Goal: Task Accomplishment & Management: Use online tool/utility

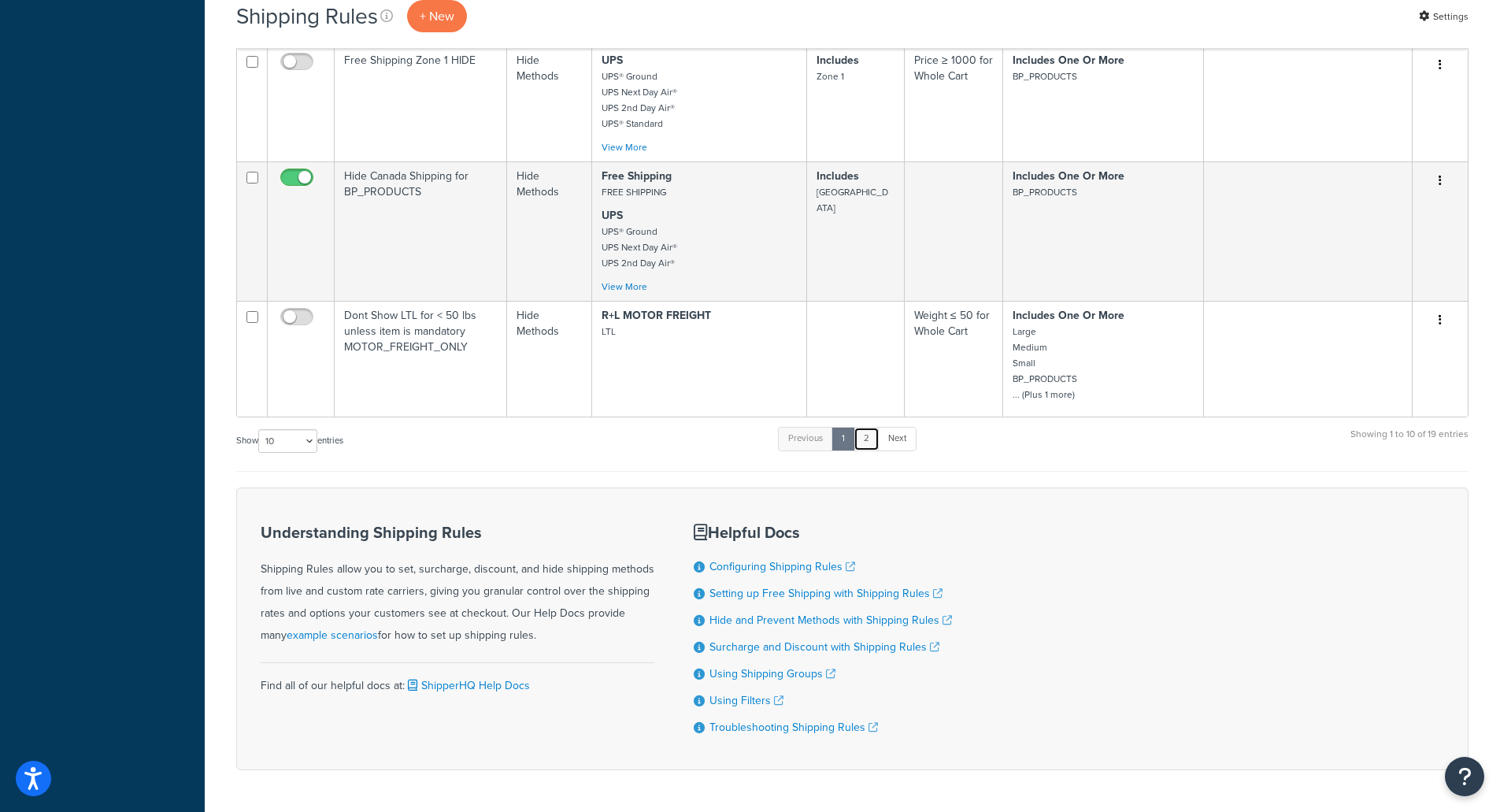
click at [879, 440] on link "2" at bounding box center [866, 438] width 26 height 24
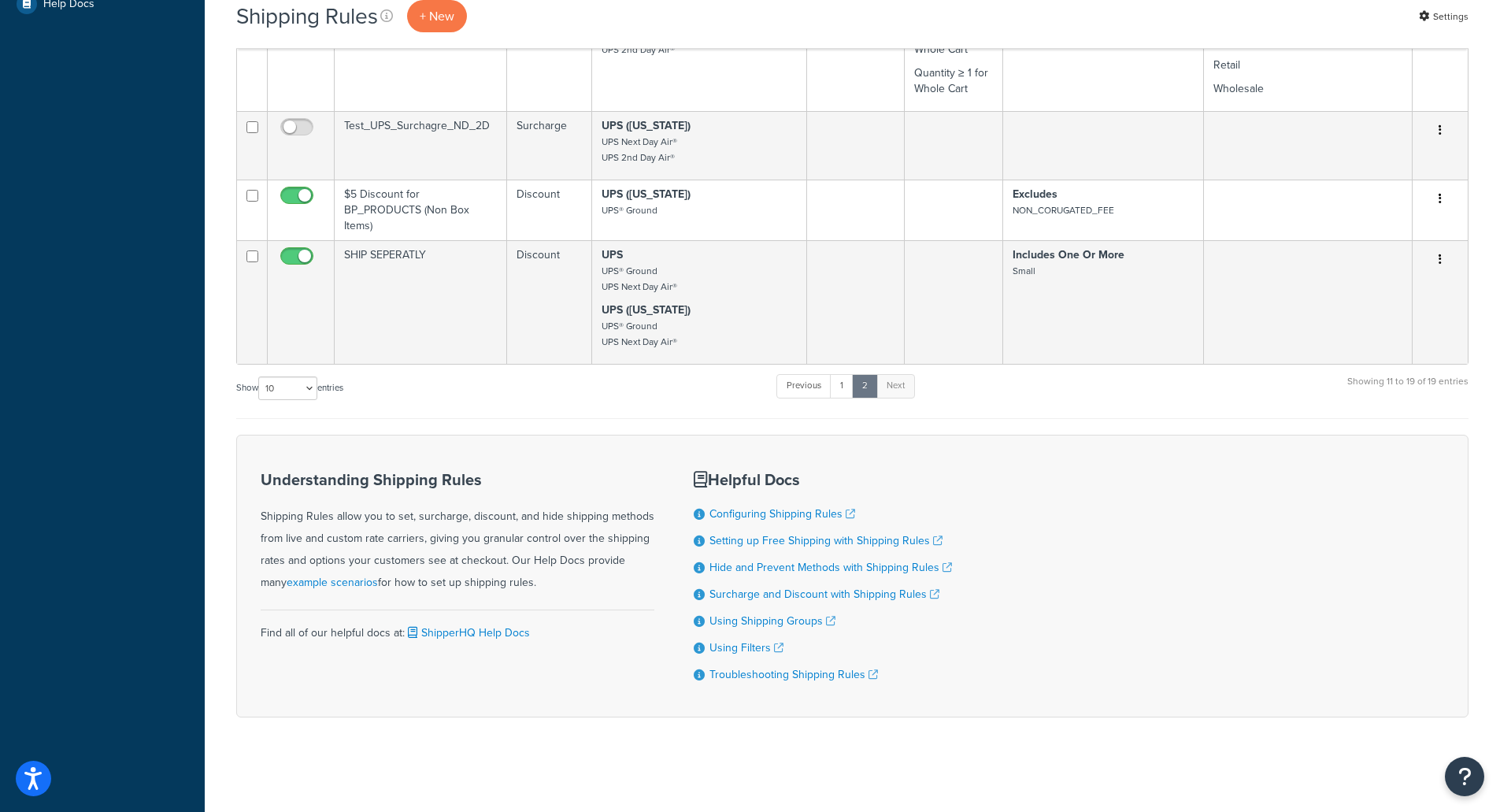
scroll to position [661, 0]
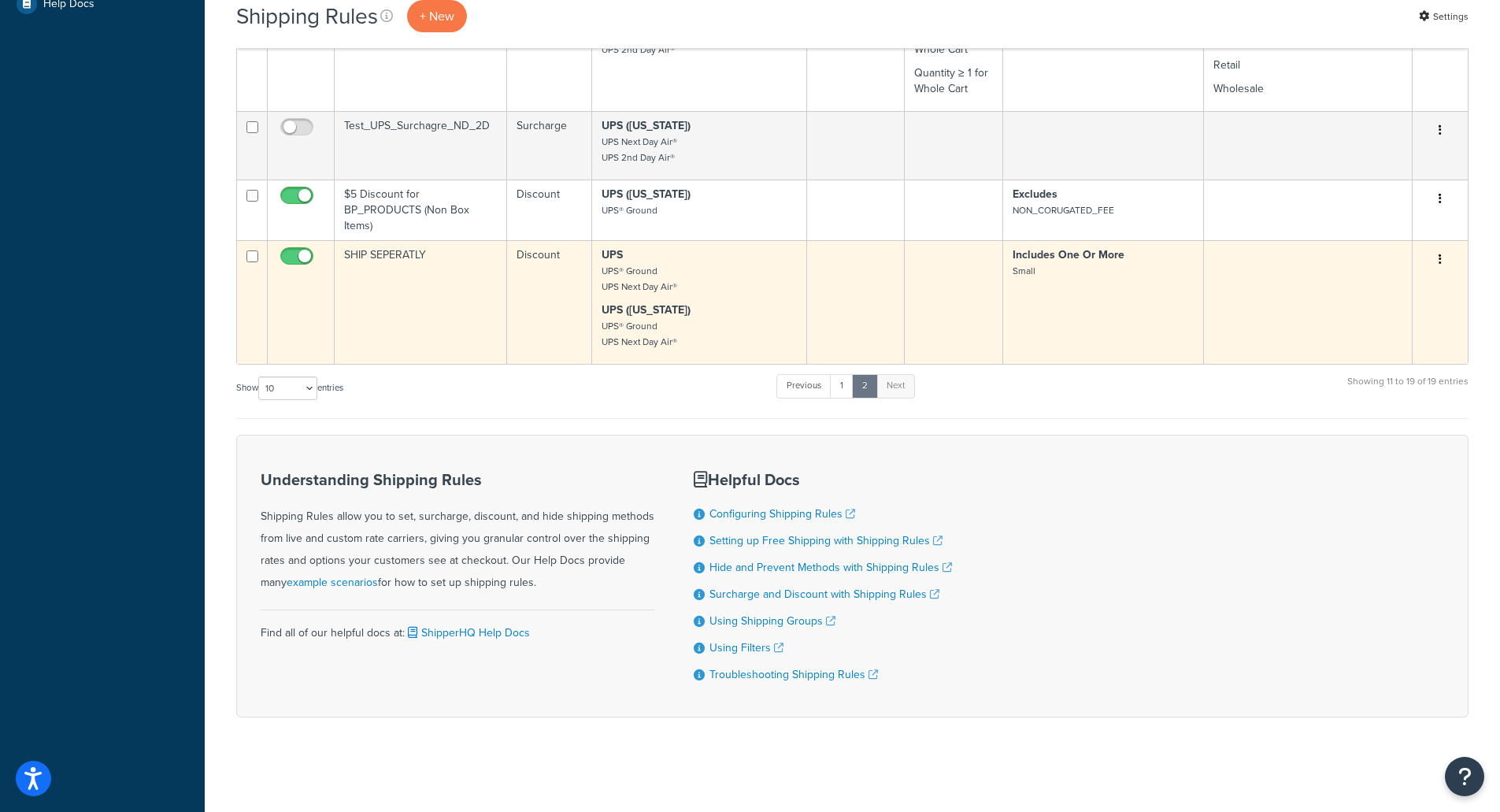
click at [412, 278] on td "SHIP SEPERATLY" at bounding box center [421, 301] width 172 height 123
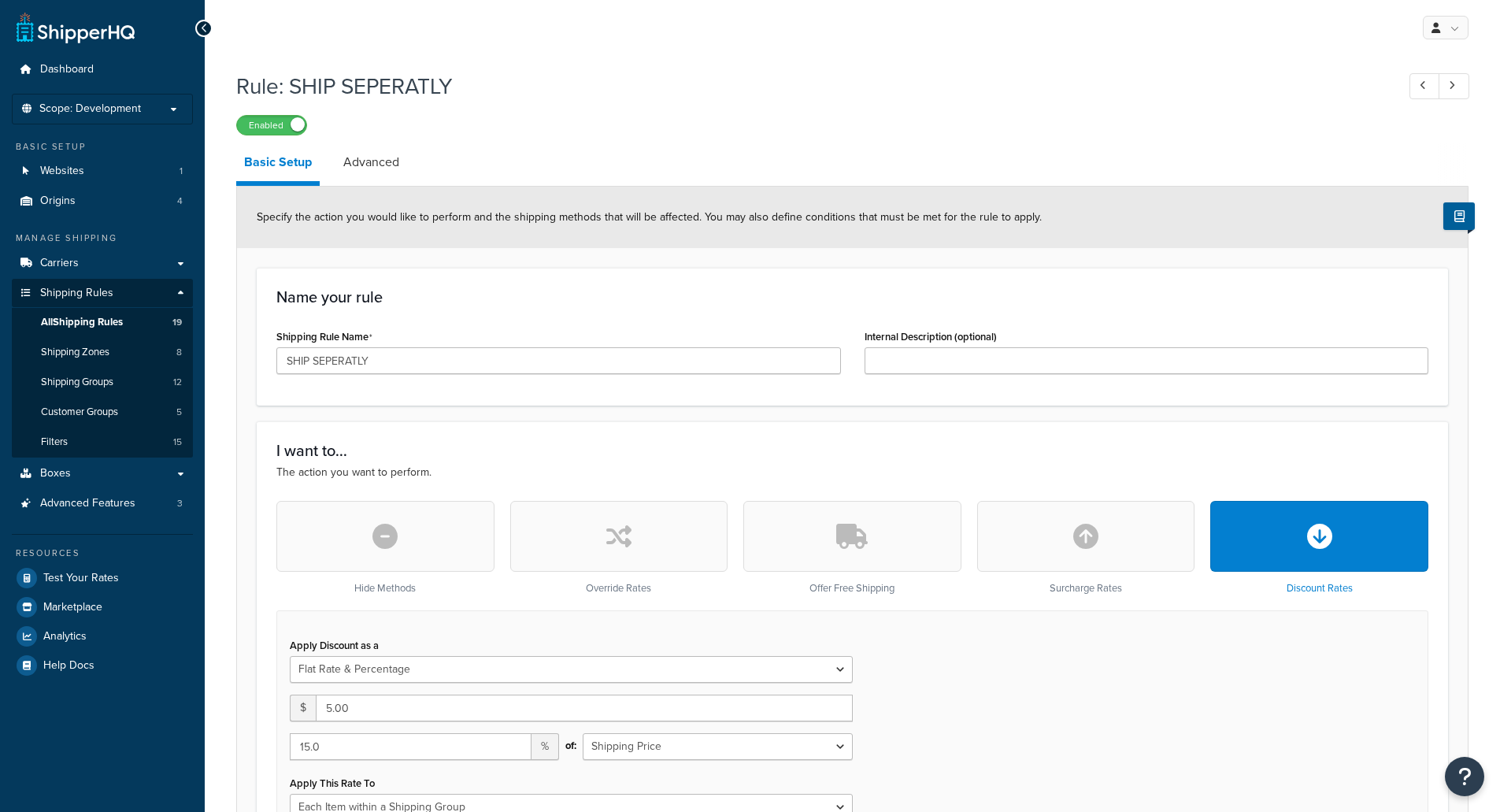
select select "FLAT_RATE_AND_PERCENTAGE"
select select "ITEM"
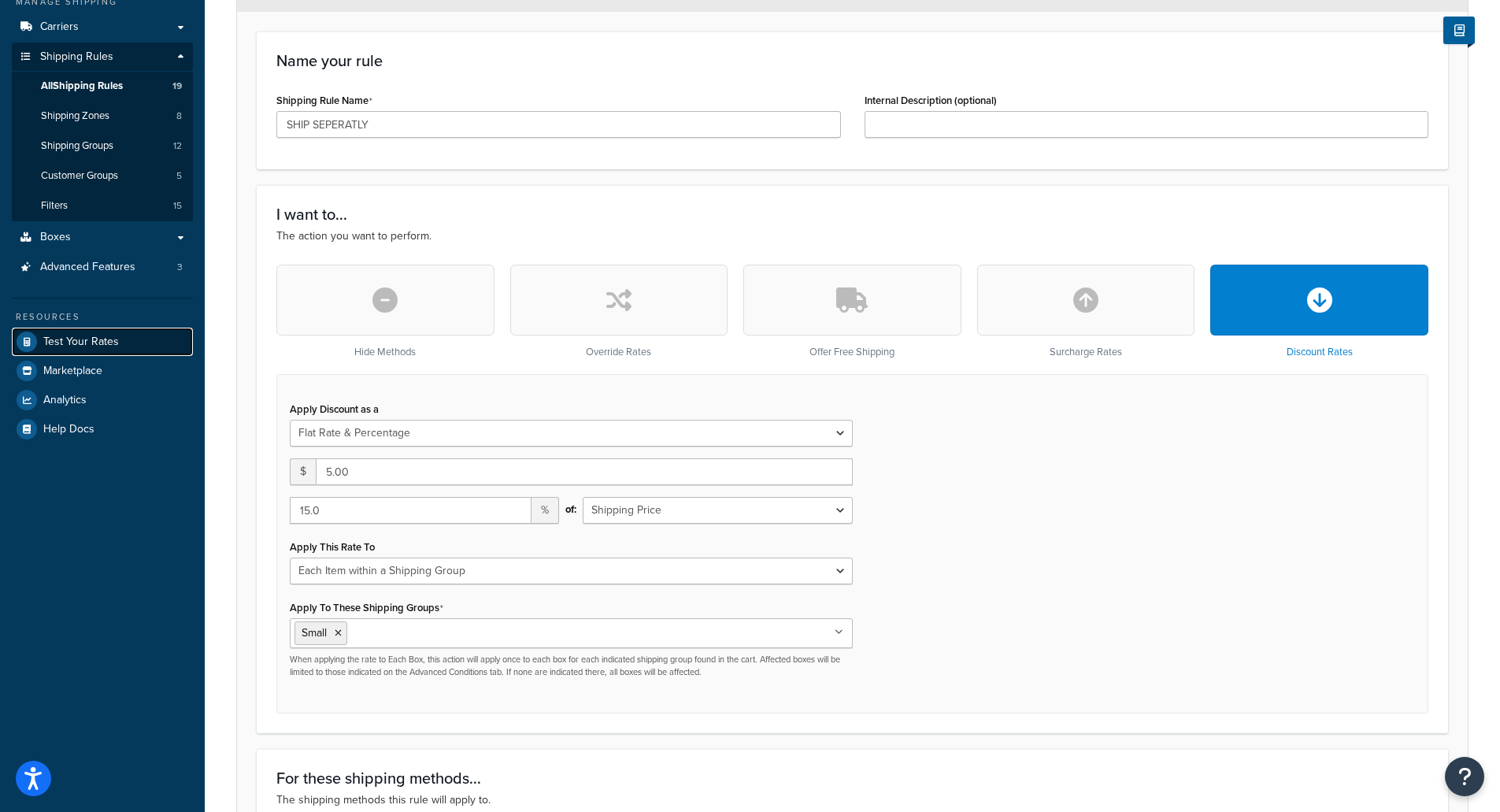
click at [92, 342] on span "Test Your Rates" at bounding box center [80, 342] width 76 height 13
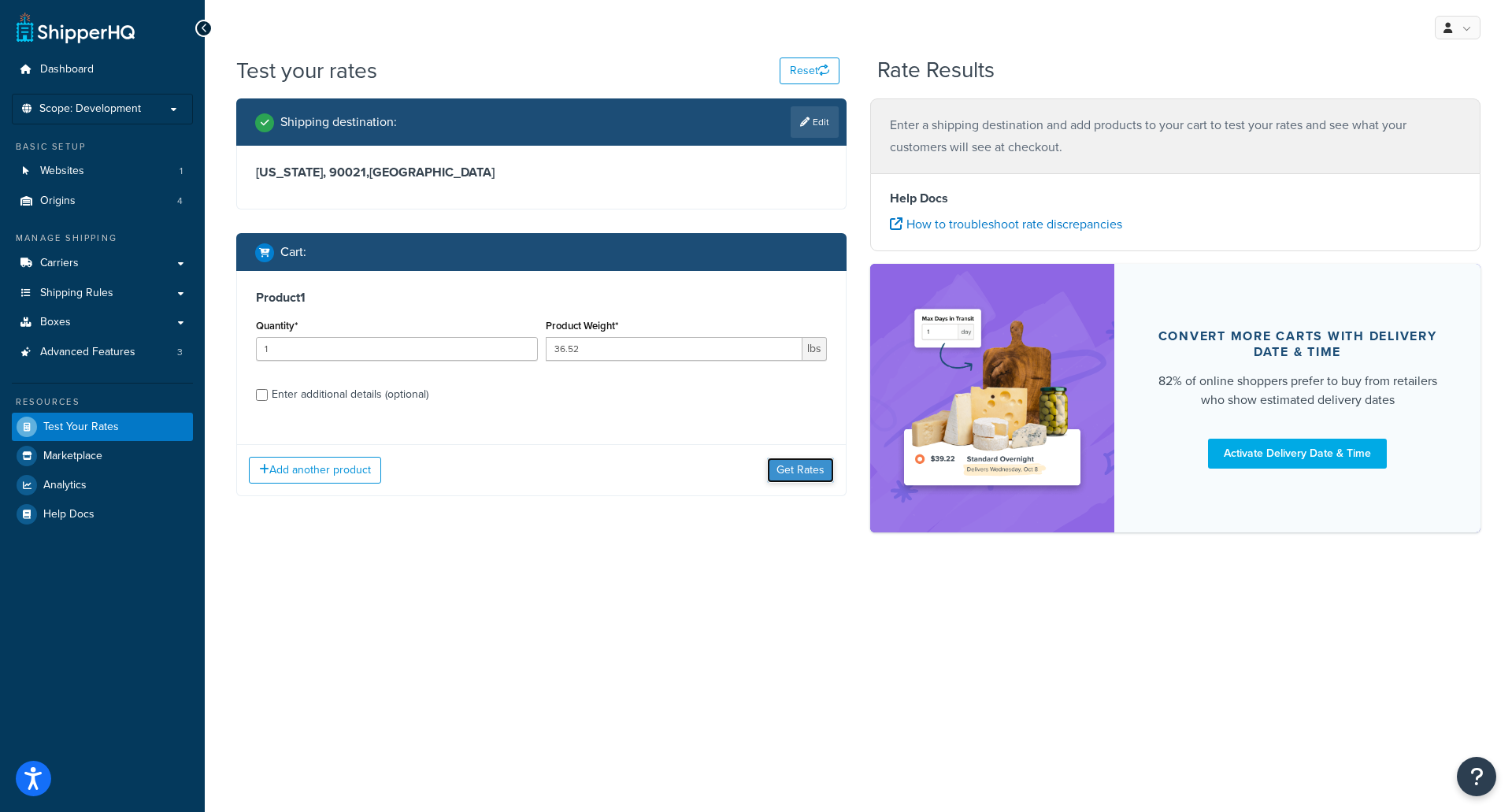
click at [815, 465] on button "Get Rates" at bounding box center [801, 470] width 67 height 25
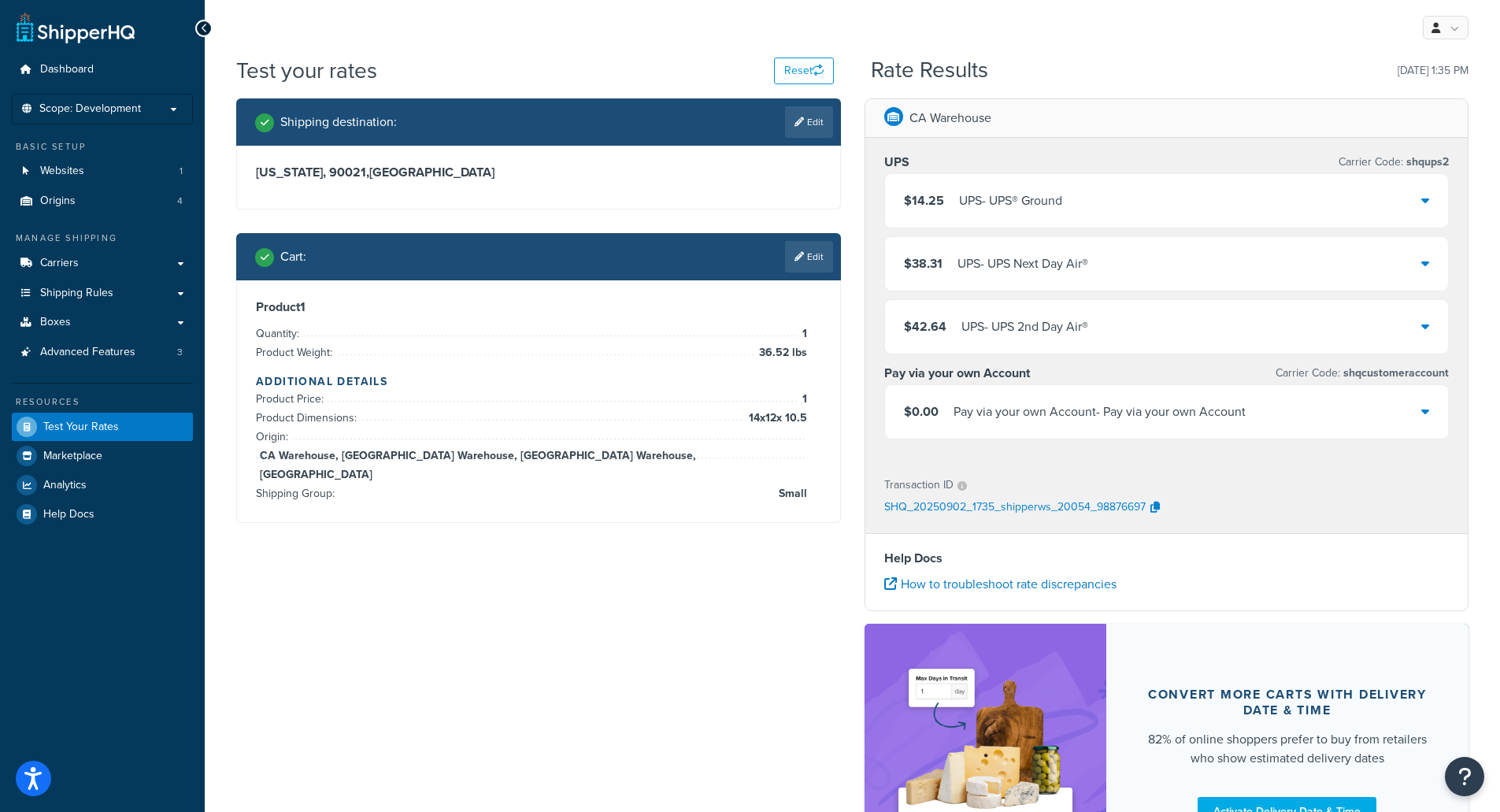
click at [1002, 215] on div "$14.25 UPS - UPS® Ground" at bounding box center [1166, 201] width 563 height 54
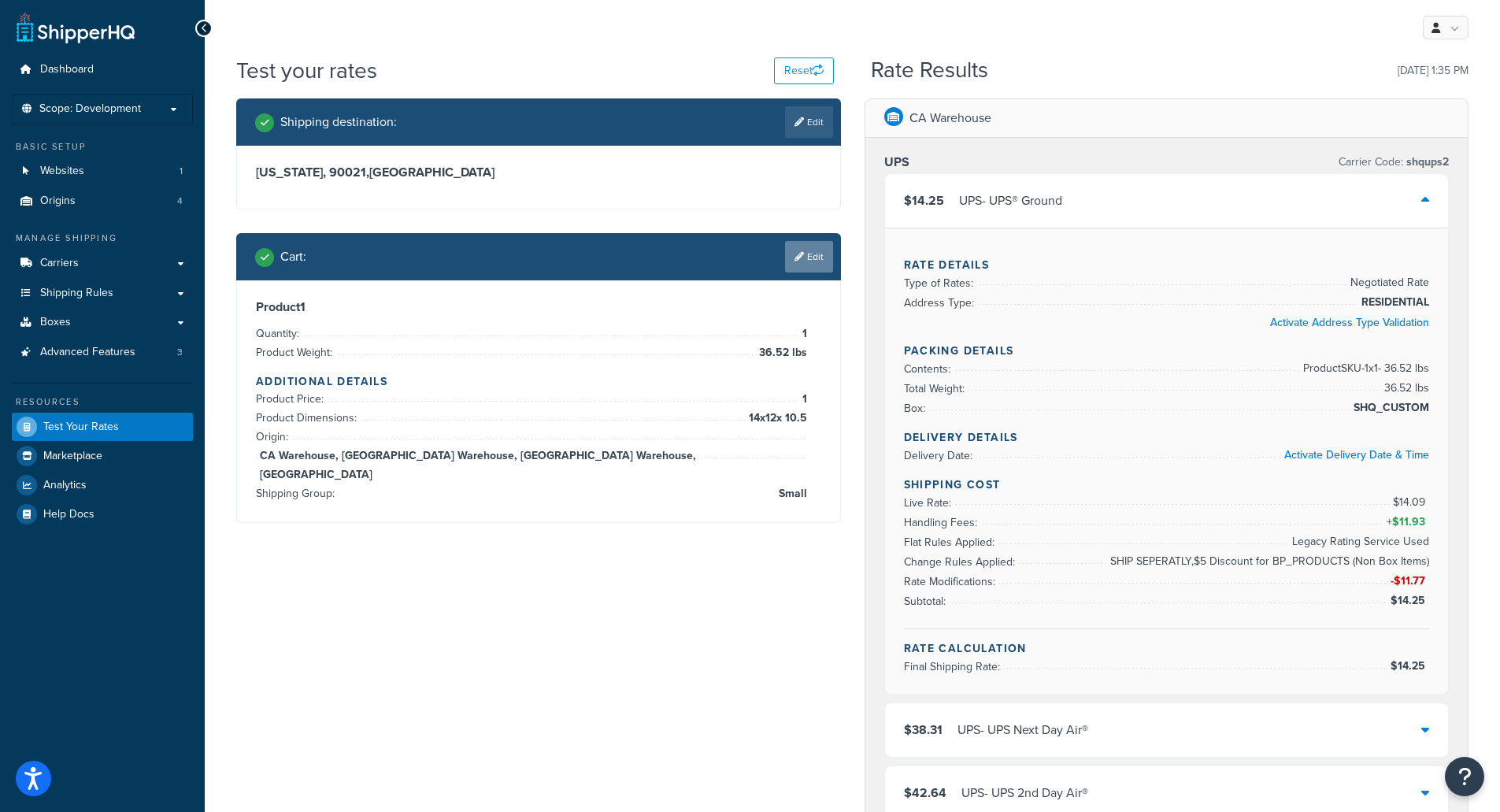
click at [795, 252] on icon at bounding box center [800, 256] width 10 height 10
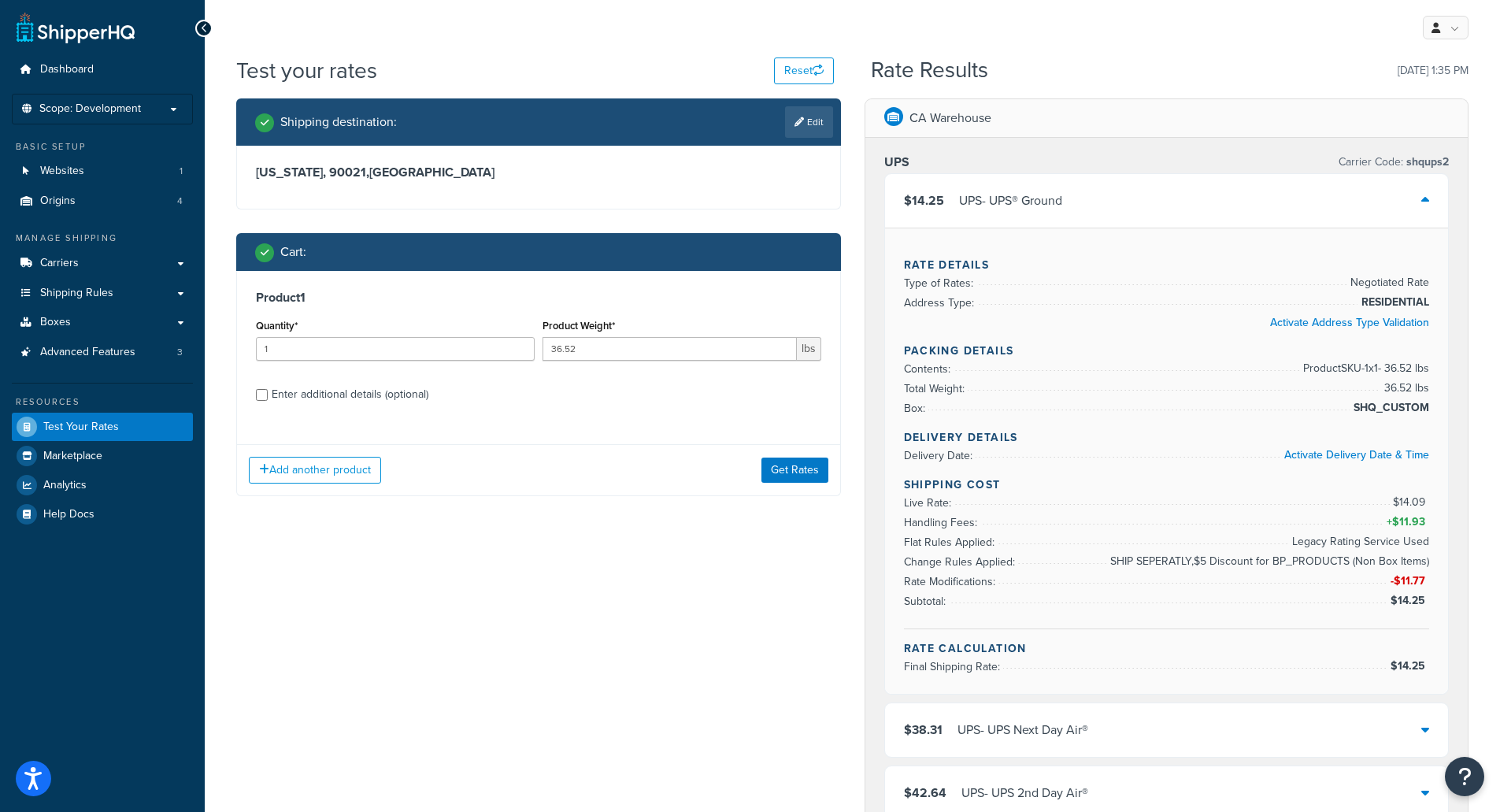
click at [788, 427] on div "Product 1 Quantity* 1 Product Weight* 36.52 lbs Enter additional details (optio…" at bounding box center [539, 351] width 604 height 162
click at [354, 390] on div "Enter additional details (optional)" at bounding box center [350, 394] width 157 height 22
click at [268, 390] on input "Enter additional details (optional)" at bounding box center [262, 395] width 11 height 11
checkbox input "true"
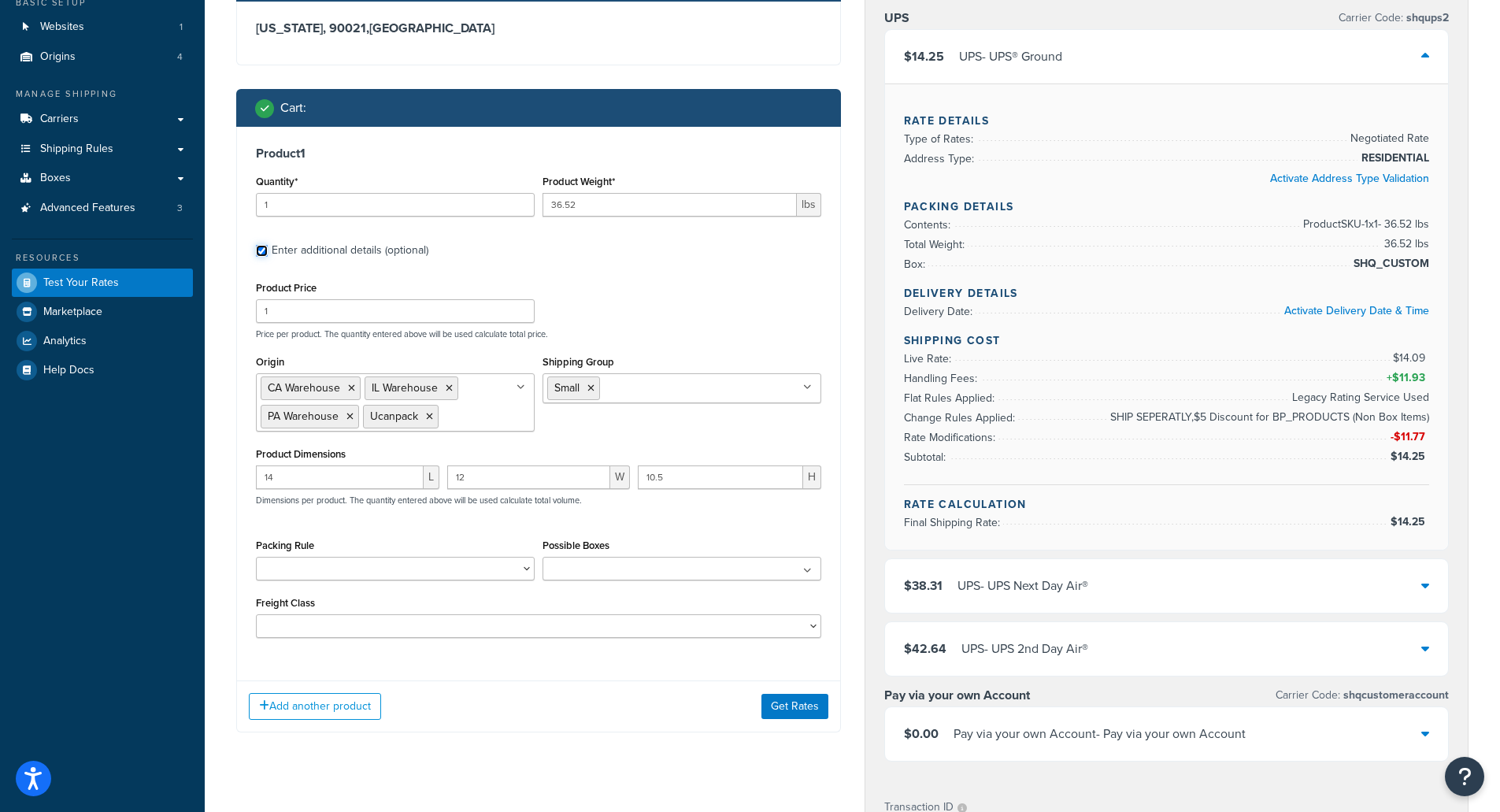
scroll to position [158, 0]
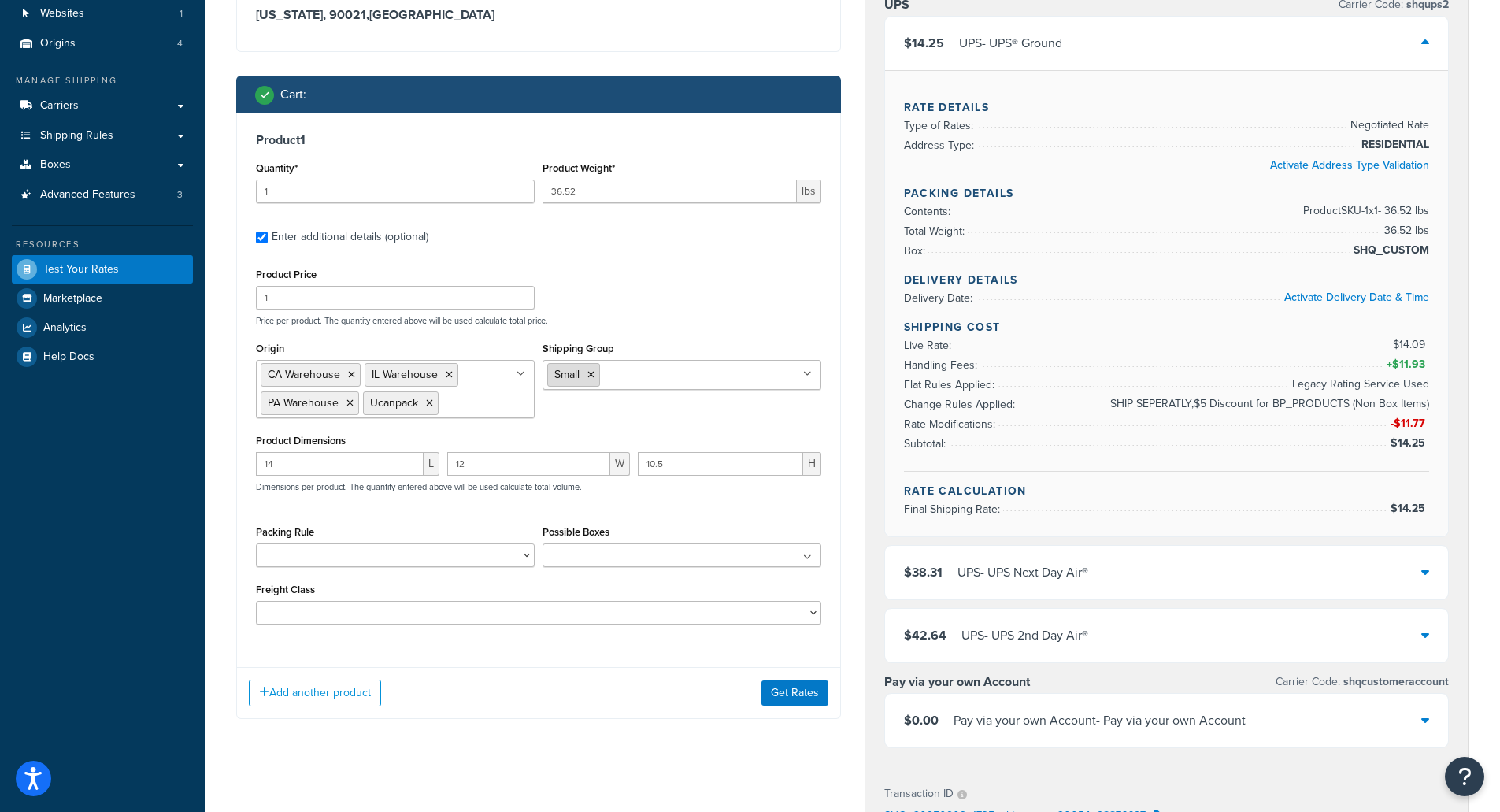
click at [593, 374] on icon at bounding box center [590, 375] width 7 height 10
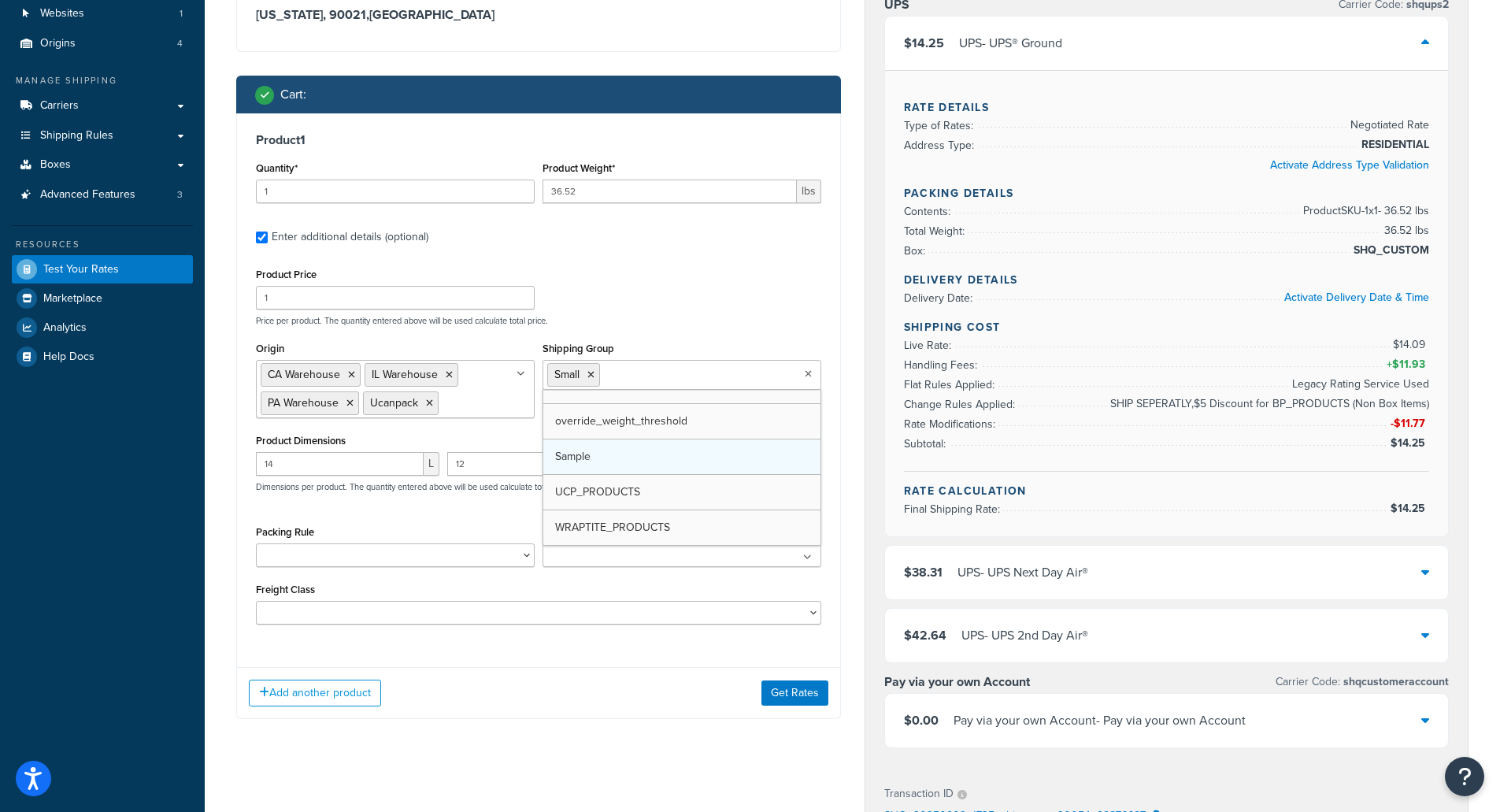
scroll to position [198, 0]
click at [773, 690] on button "Get Rates" at bounding box center [795, 692] width 67 height 25
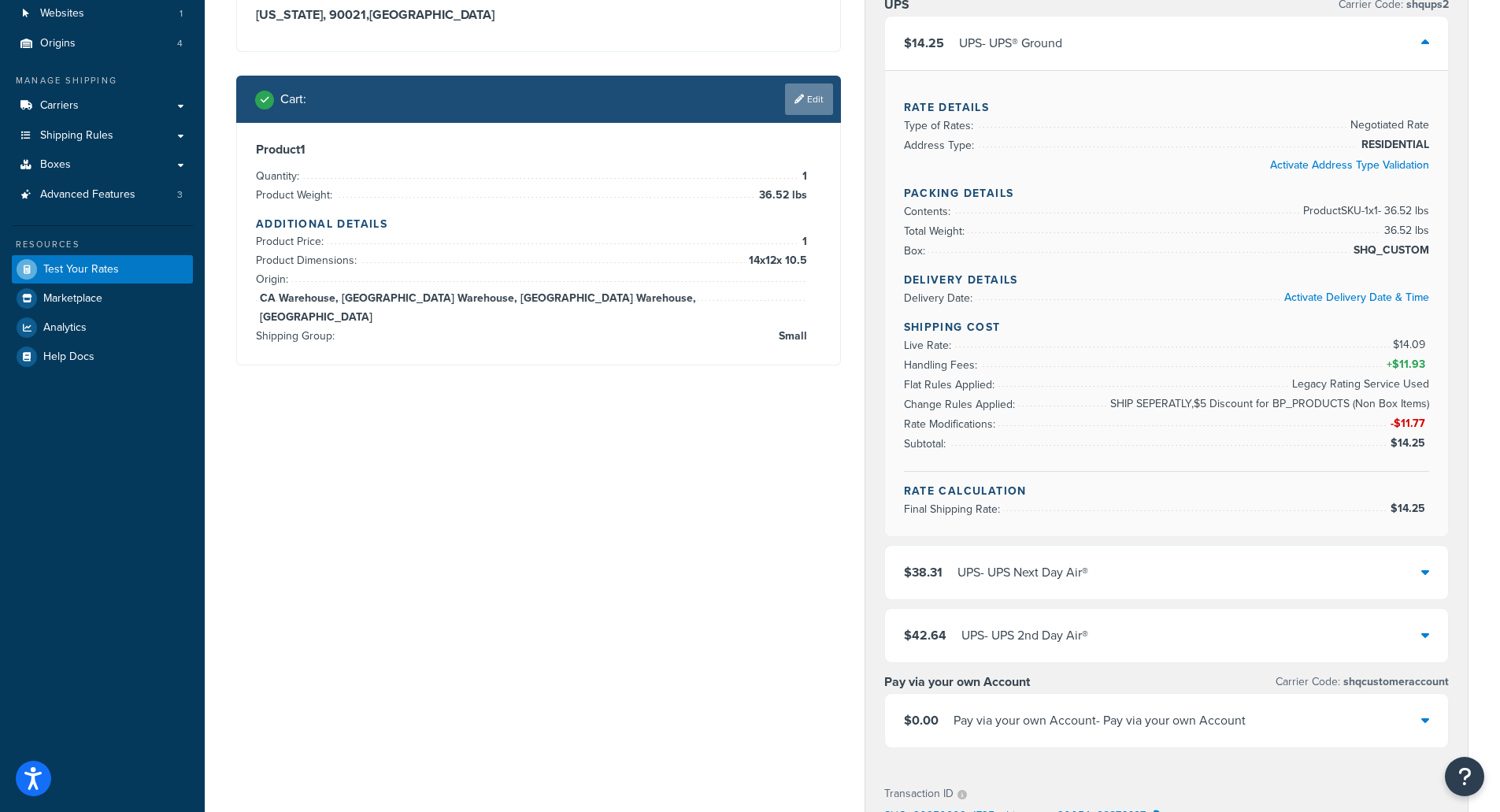
click at [813, 100] on link "Edit" at bounding box center [809, 99] width 48 height 32
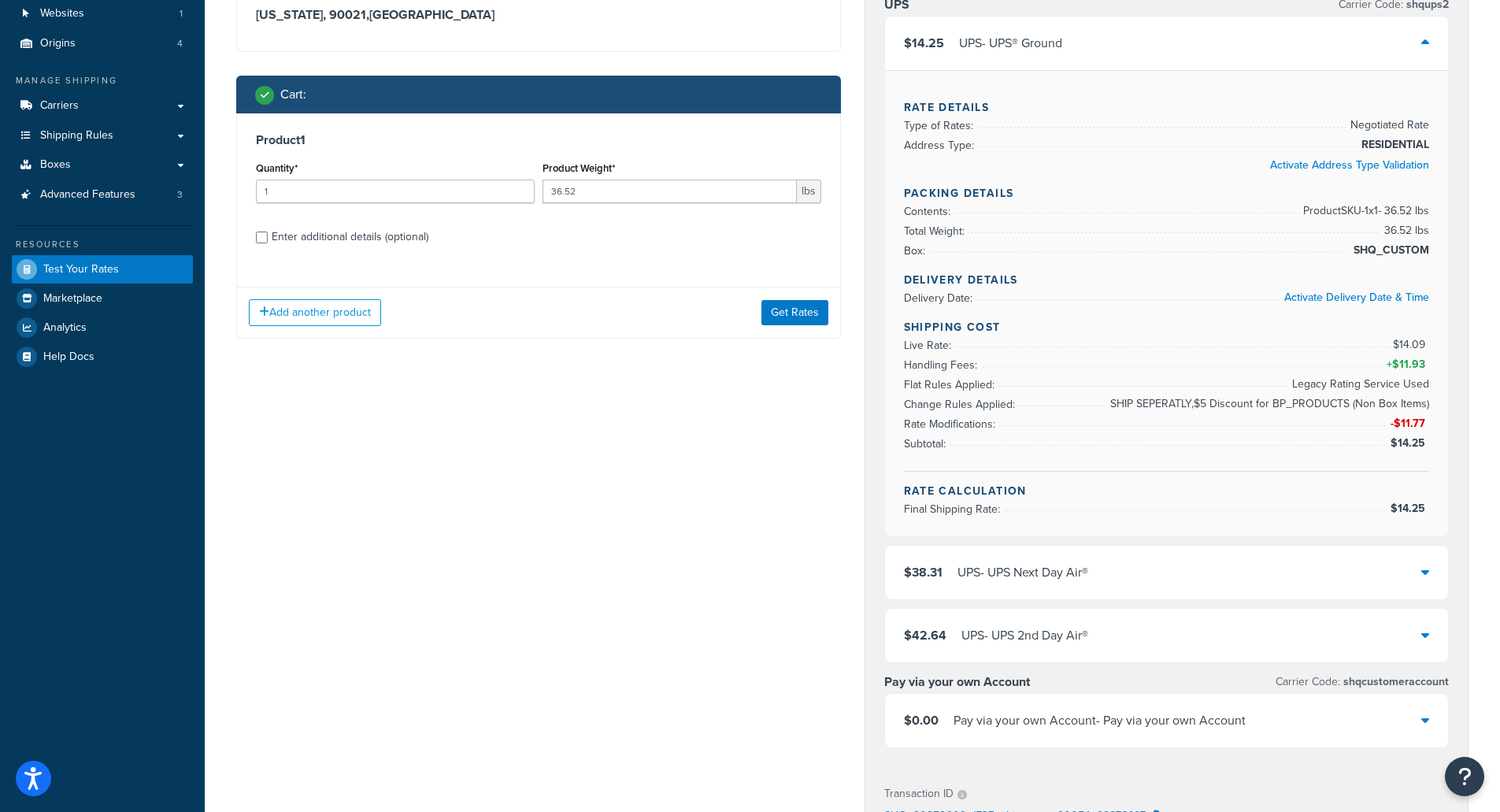
click at [352, 238] on div "Enter additional details (optional)" at bounding box center [350, 236] width 157 height 22
click at [268, 238] on input "Enter additional details (optional)" at bounding box center [262, 237] width 11 height 11
checkbox input "true"
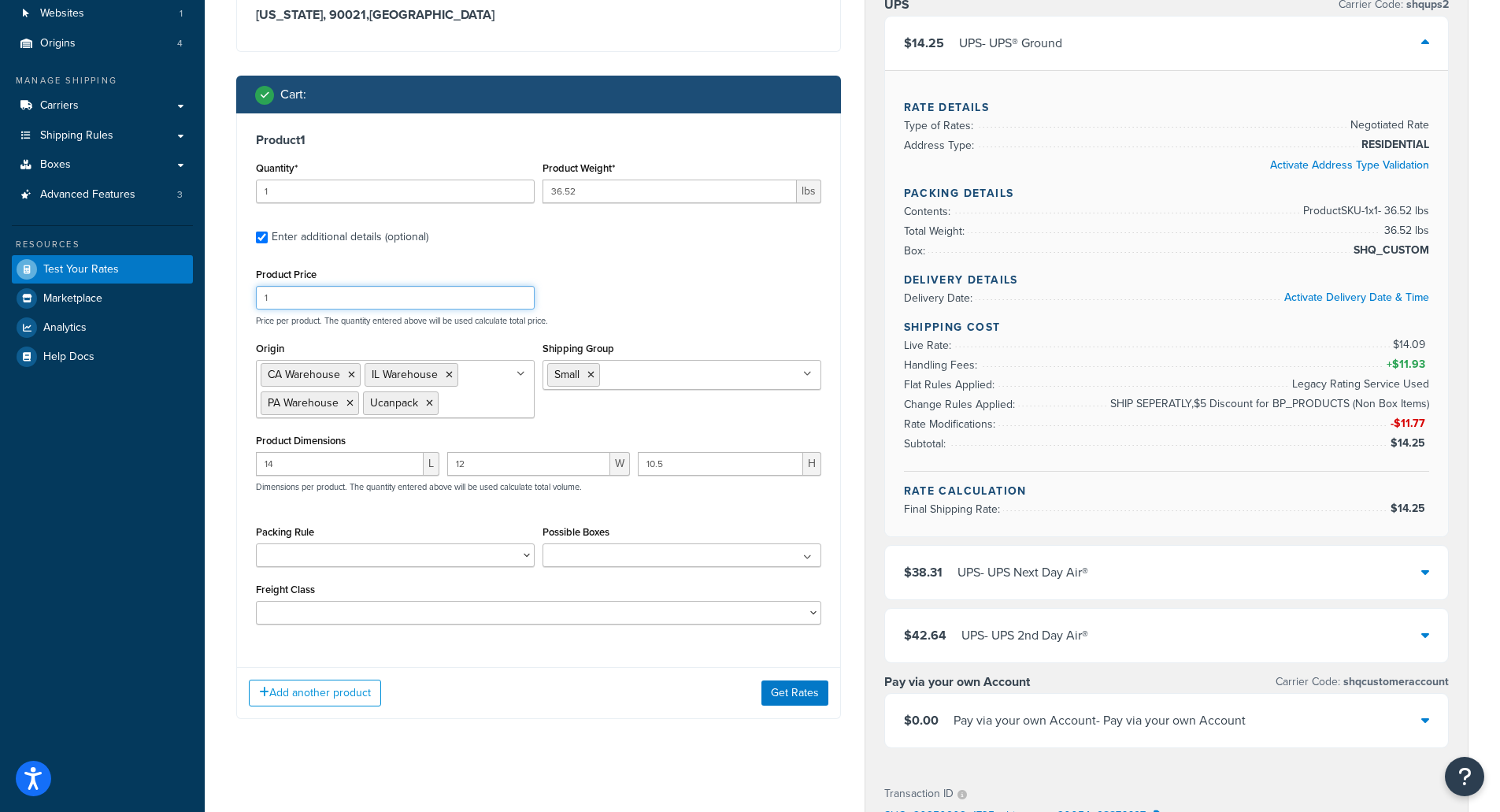
drag, startPoint x: 292, startPoint y: 305, endPoint x: 213, endPoint y: 296, distance: 79.5
click at [213, 296] on div "Test your rates Reset Rate Results 09/02/2025, 1:37 PM Shipping destination : E…" at bounding box center [852, 575] width 1295 height 1355
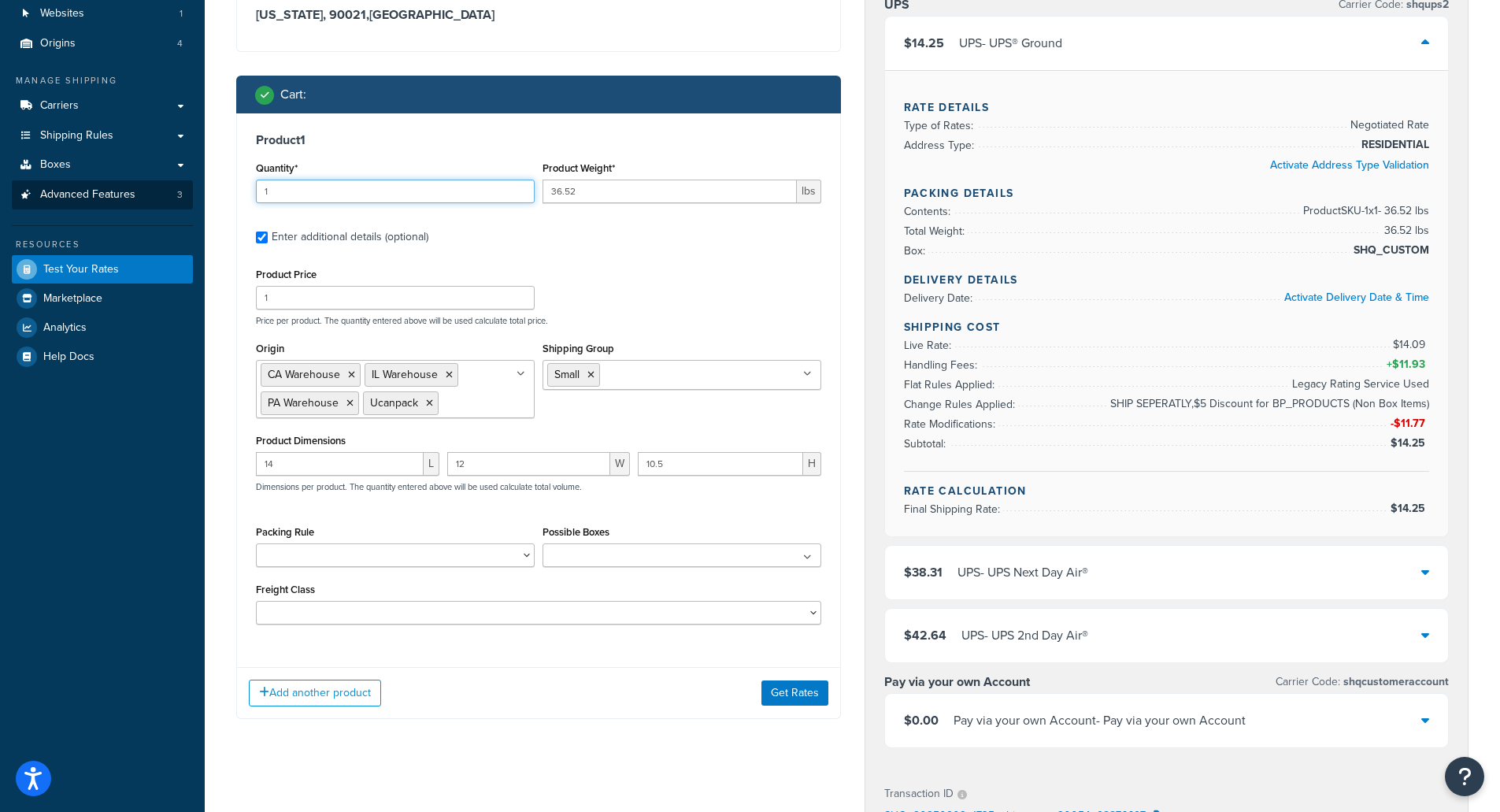
drag, startPoint x: 313, startPoint y: 189, endPoint x: 134, endPoint y: 183, distance: 179.1
click at [134, 183] on div "Dashboard Scope: Development Basic Setup Websites 1 Origins 4 Manage Shipping C…" at bounding box center [750, 567] width 1500 height 1450
type input "2"
click at [782, 688] on button "Get Rates" at bounding box center [795, 692] width 67 height 25
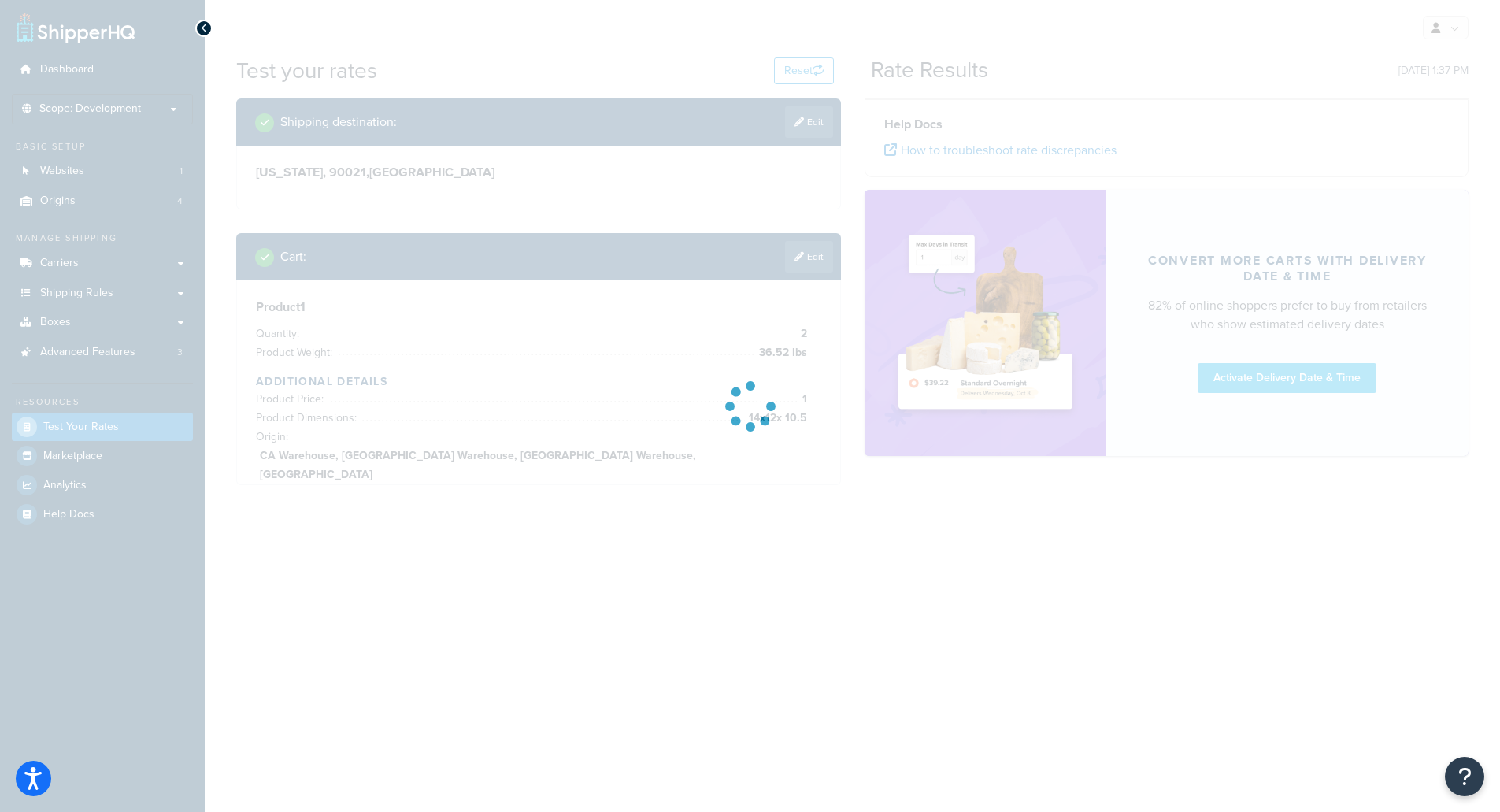
scroll to position [0, 0]
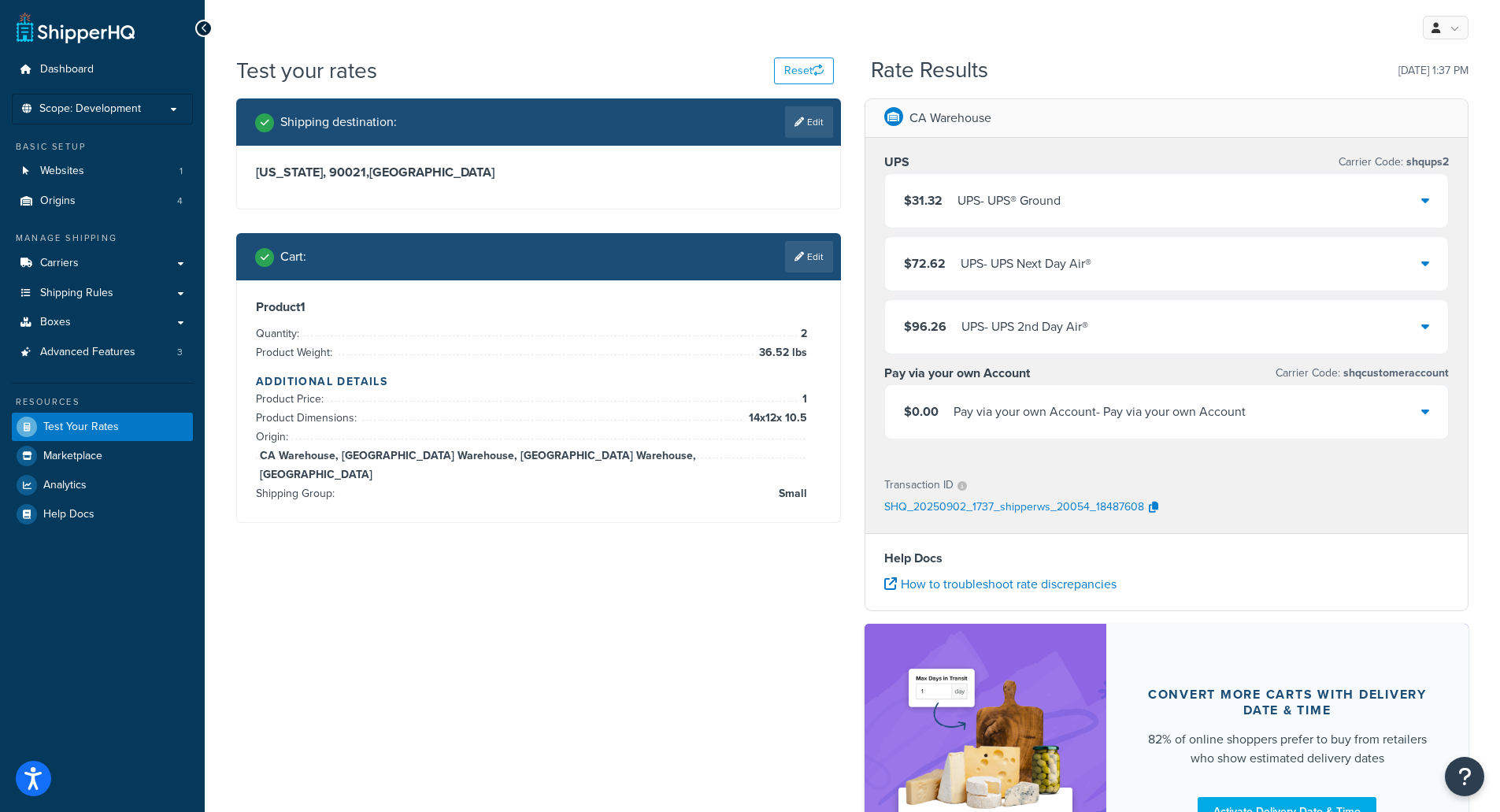
click at [1024, 218] on div "$31.32 UPS - UPS® Ground" at bounding box center [1166, 201] width 563 height 54
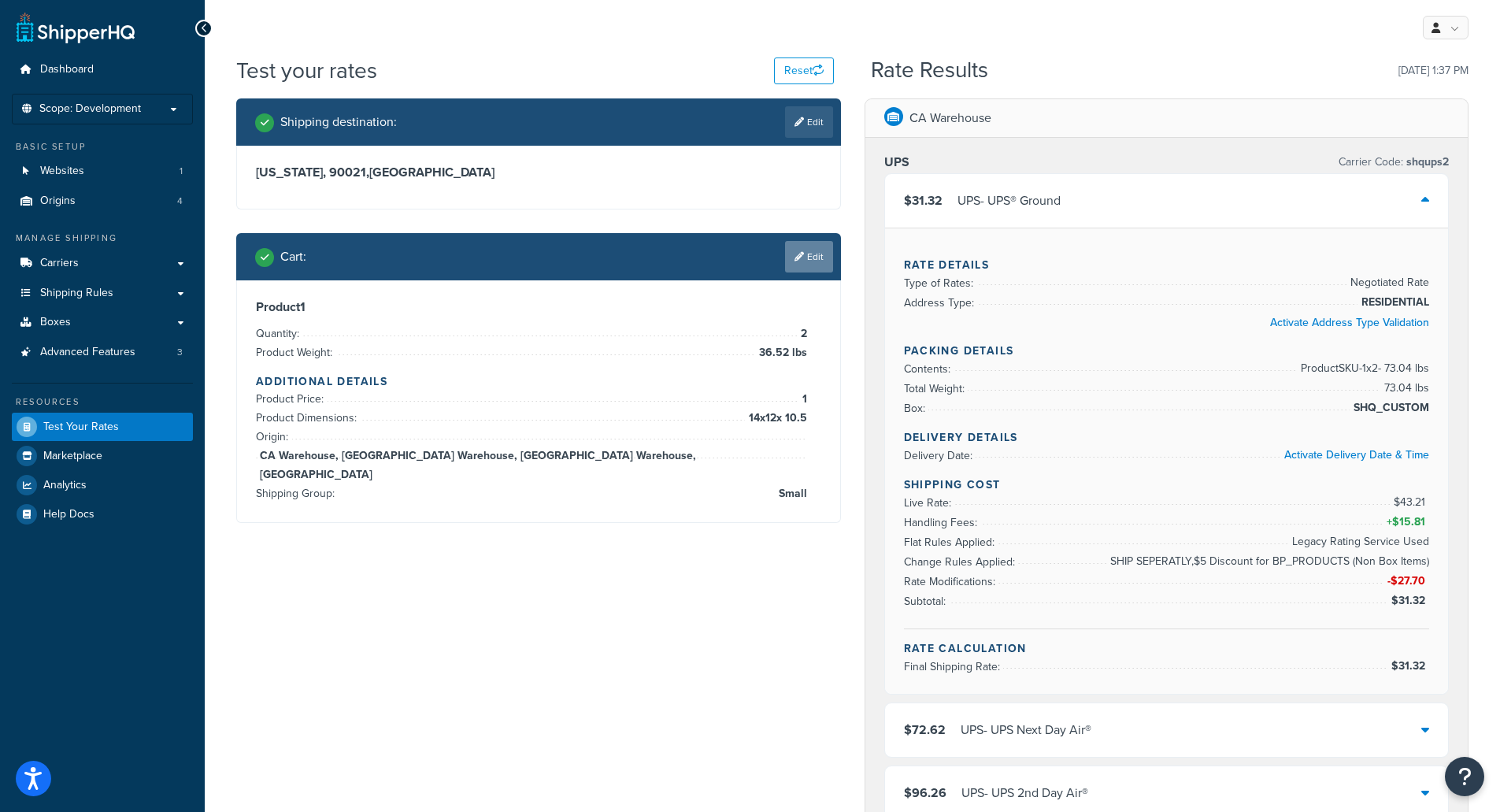
click at [812, 264] on link "Edit" at bounding box center [809, 256] width 48 height 32
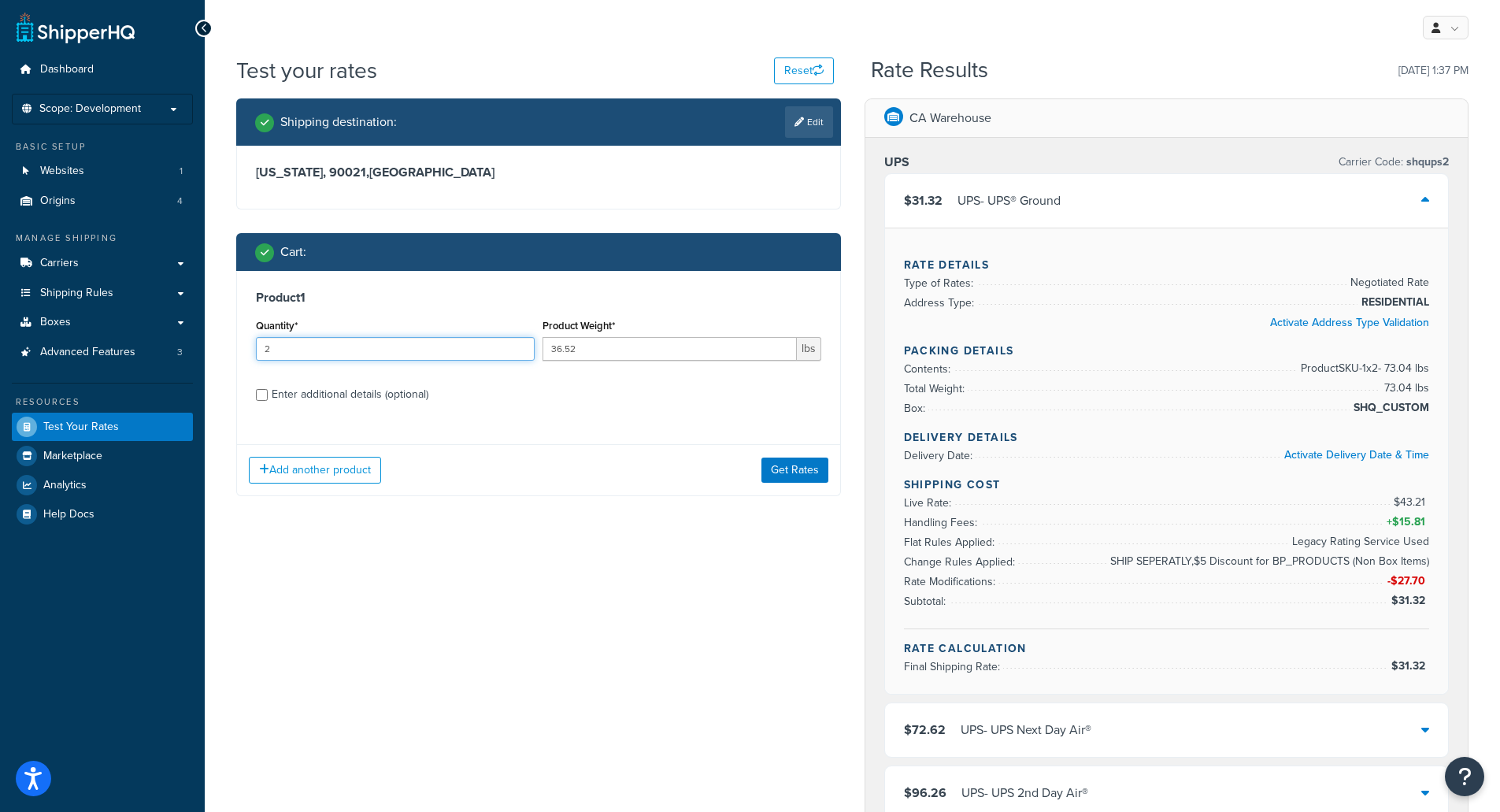
drag, startPoint x: 309, startPoint y: 350, endPoint x: 220, endPoint y: 329, distance: 91.4
click at [220, 329] on div "Test your rates Reset Rate Results 09/02/2025, 1:37 PM Shipping destination : E…" at bounding box center [852, 733] width 1295 height 1355
type input "10"
click at [593, 554] on div "Shipping destination : Edit California, 90021 , United States Cart : Product 1 …" at bounding box center [852, 735] width 1256 height 1273
click at [808, 473] on button "Get Rates" at bounding box center [795, 470] width 67 height 25
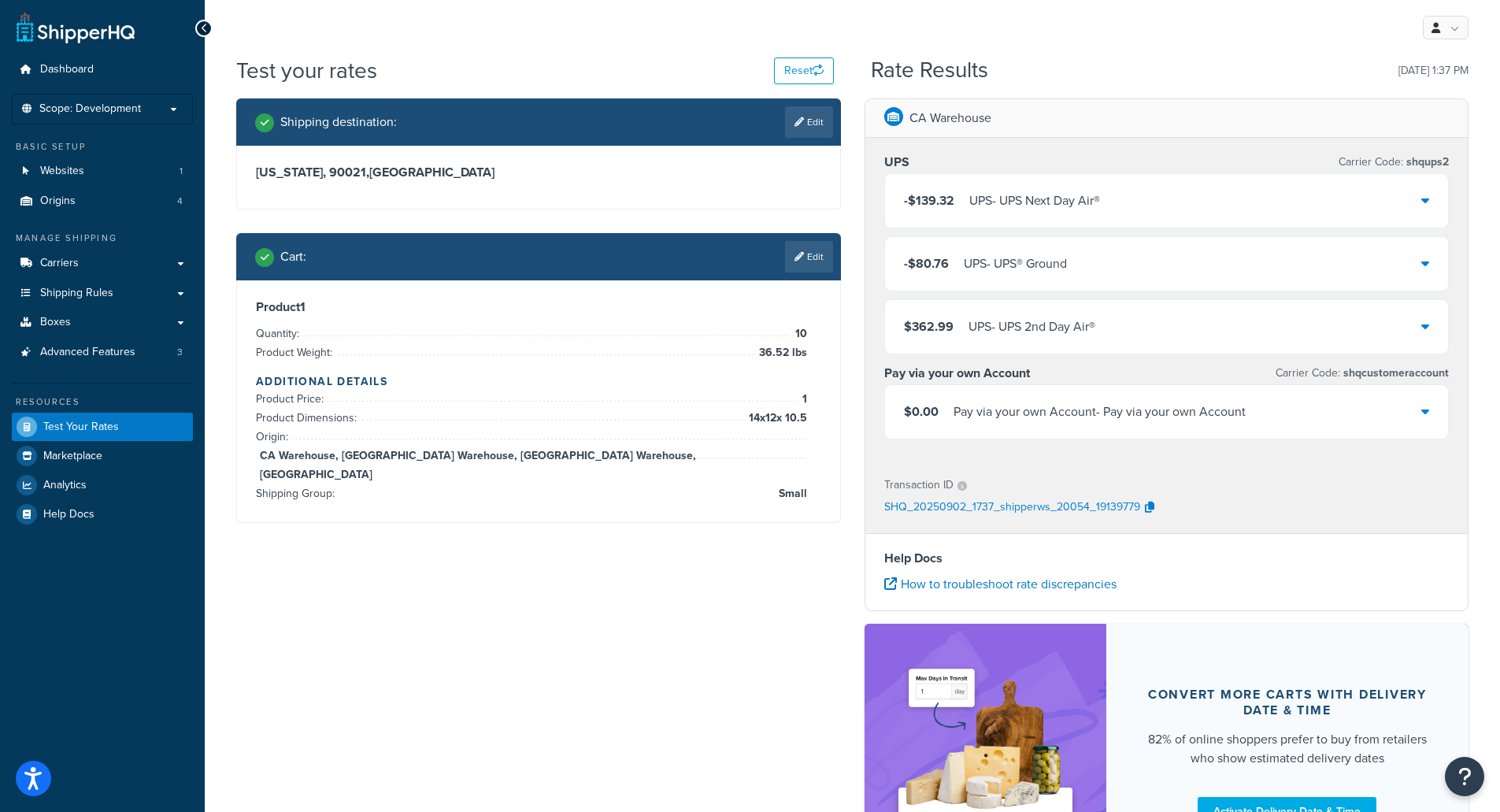
click at [1001, 198] on div "UPS - UPS Next Day Air®" at bounding box center [1034, 200] width 131 height 22
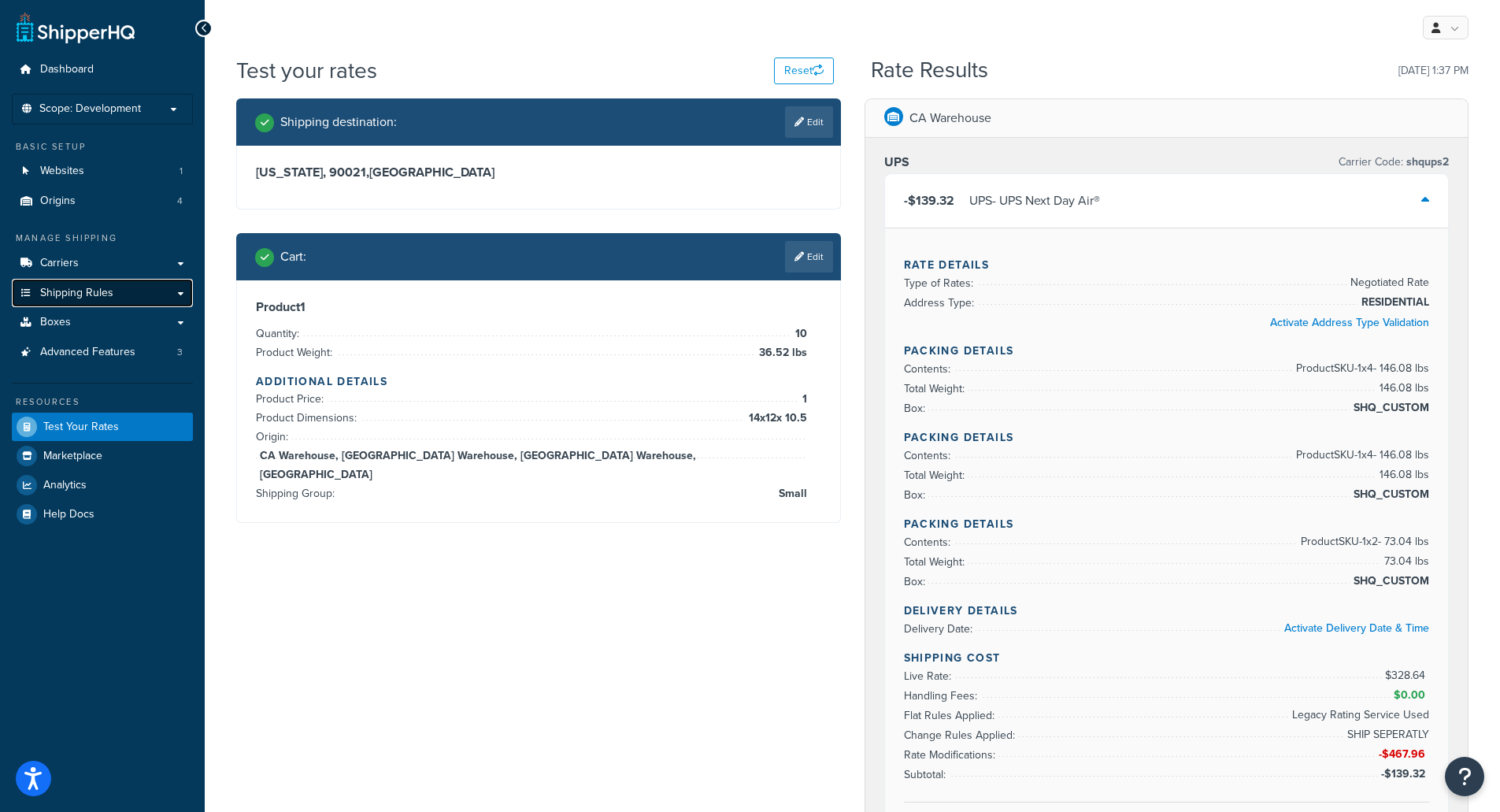
click at [99, 297] on span "Shipping Rules" at bounding box center [77, 294] width 74 height 13
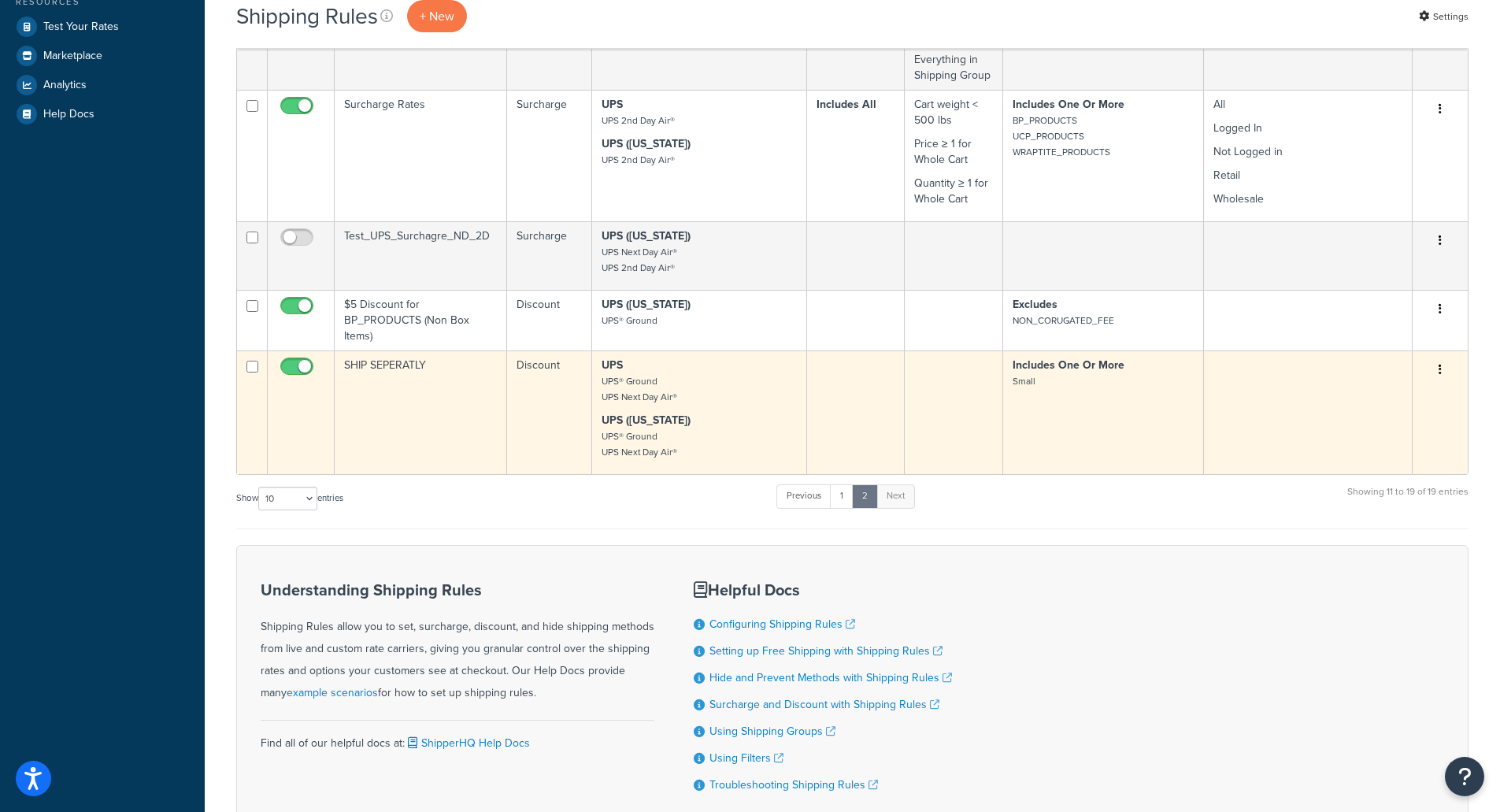
click at [415, 397] on td "SHIP SEPERATLY" at bounding box center [421, 411] width 172 height 123
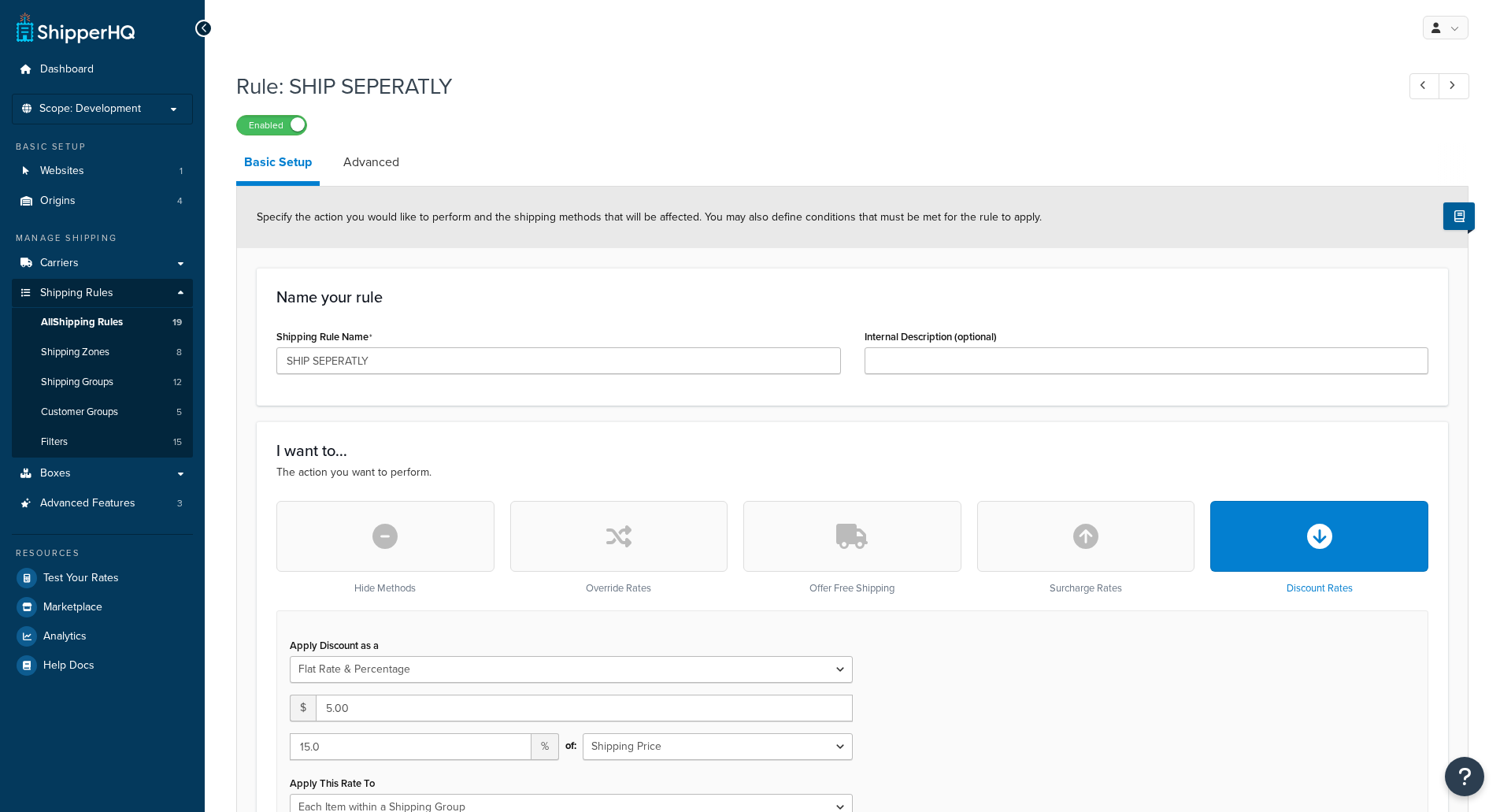
select select "FLAT_RATE_AND_PERCENTAGE"
select select "ITEM"
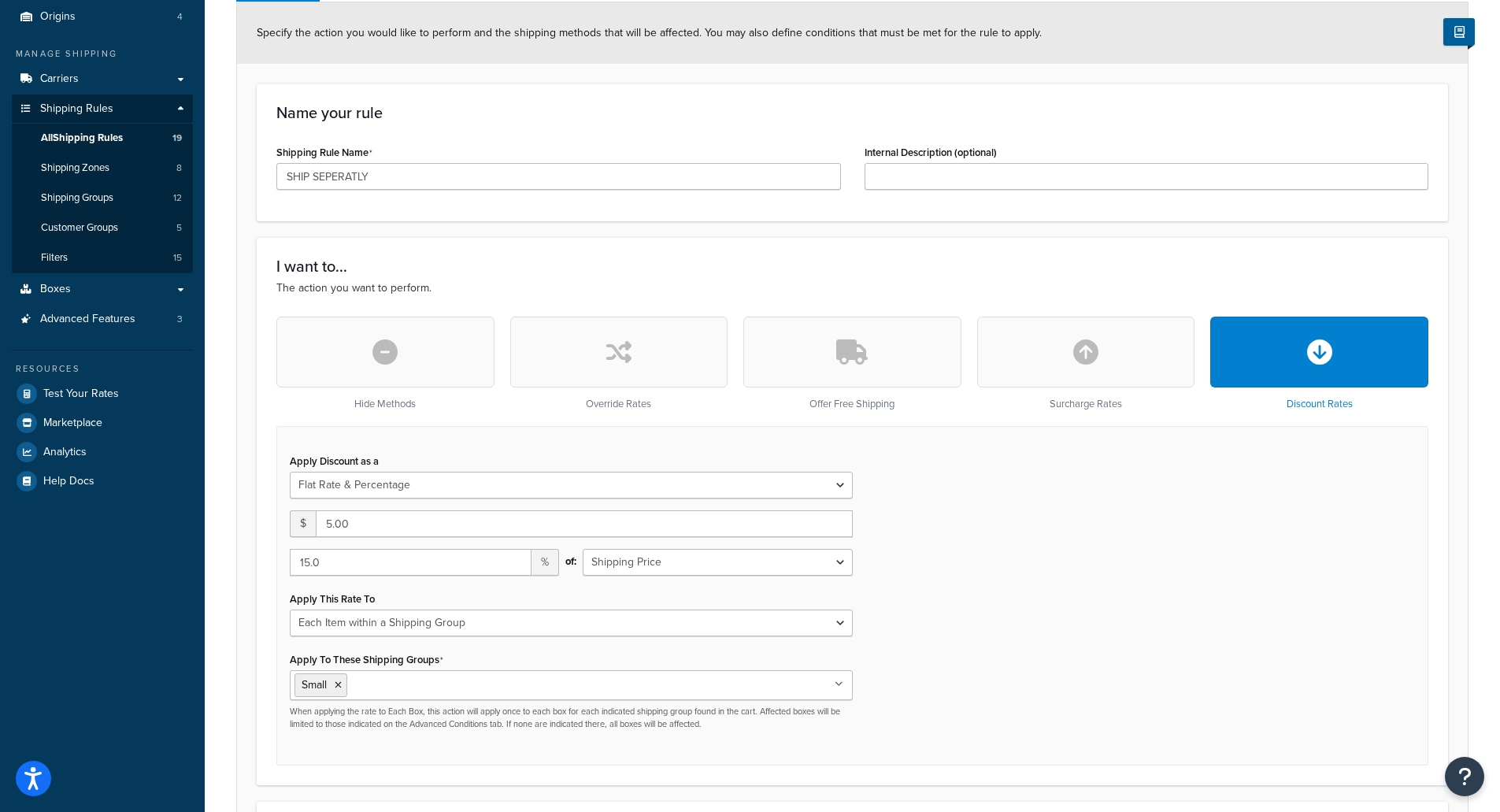
scroll to position [315, 0]
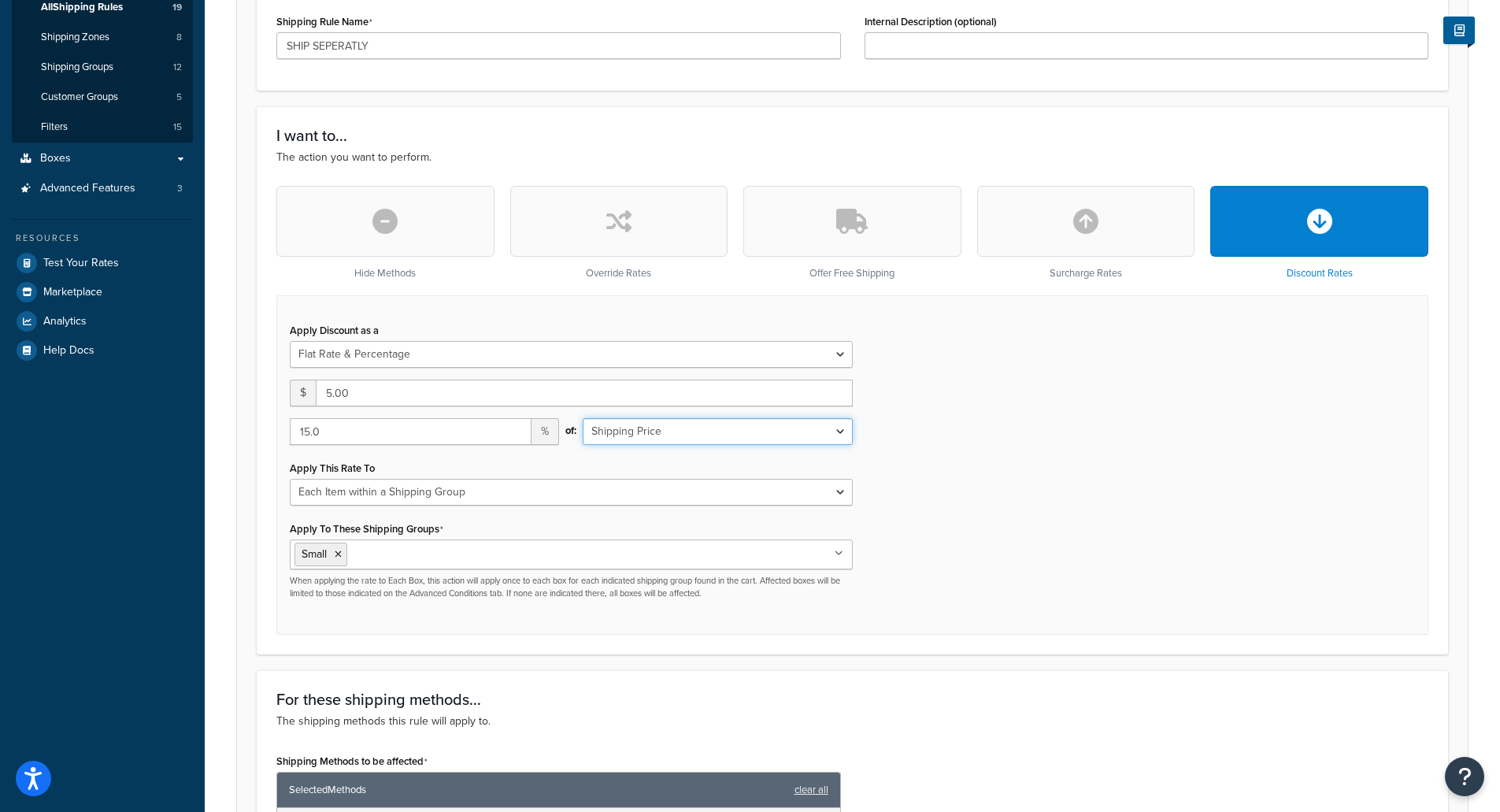
click at [706, 436] on select "Shipping Price Order Value" at bounding box center [717, 431] width 270 height 27
click at [706, 435] on select "Shipping Price Order Value" at bounding box center [717, 431] width 270 height 27
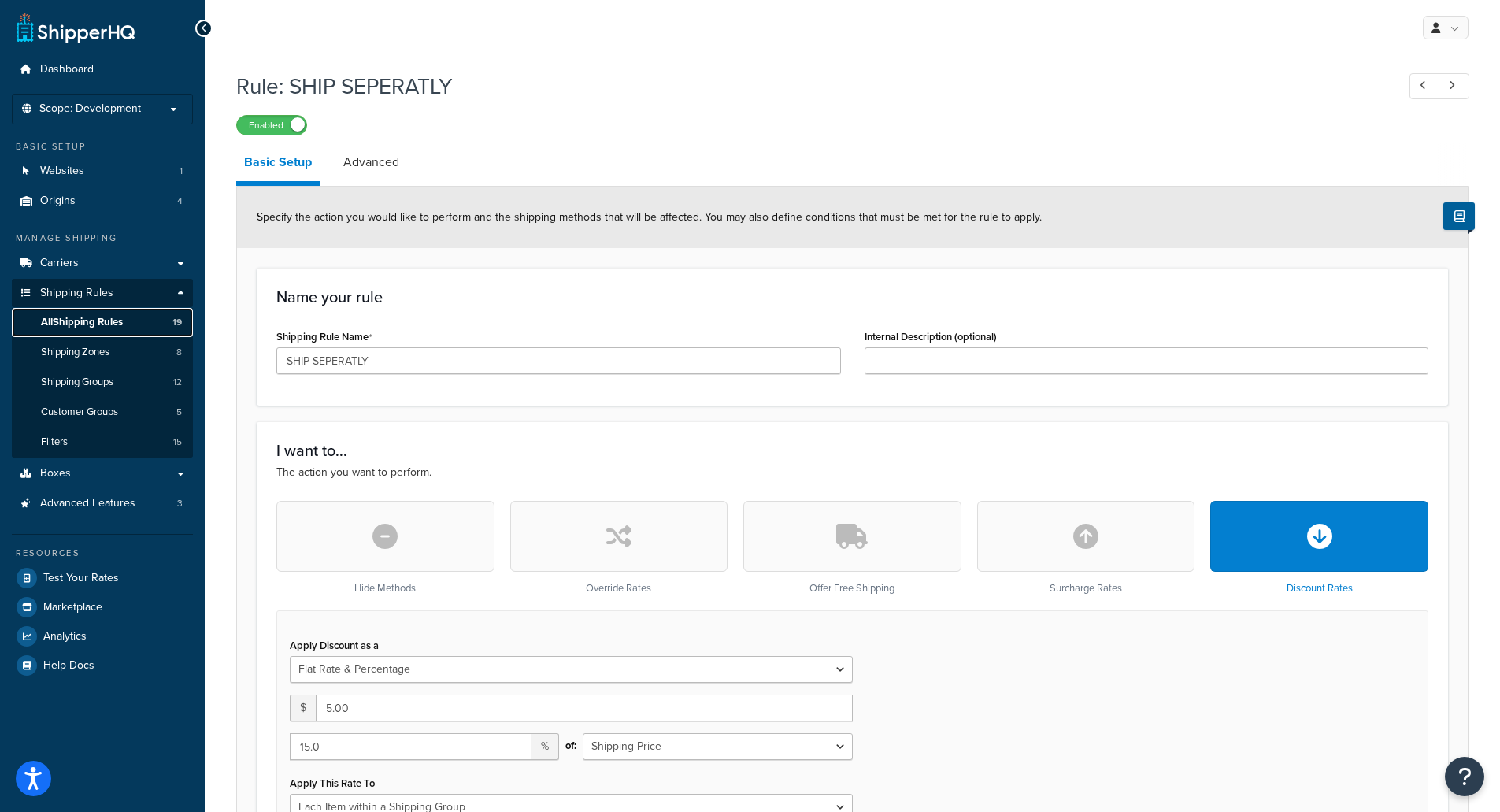
click at [111, 313] on link "All Shipping Rules 19" at bounding box center [101, 322] width 181 height 29
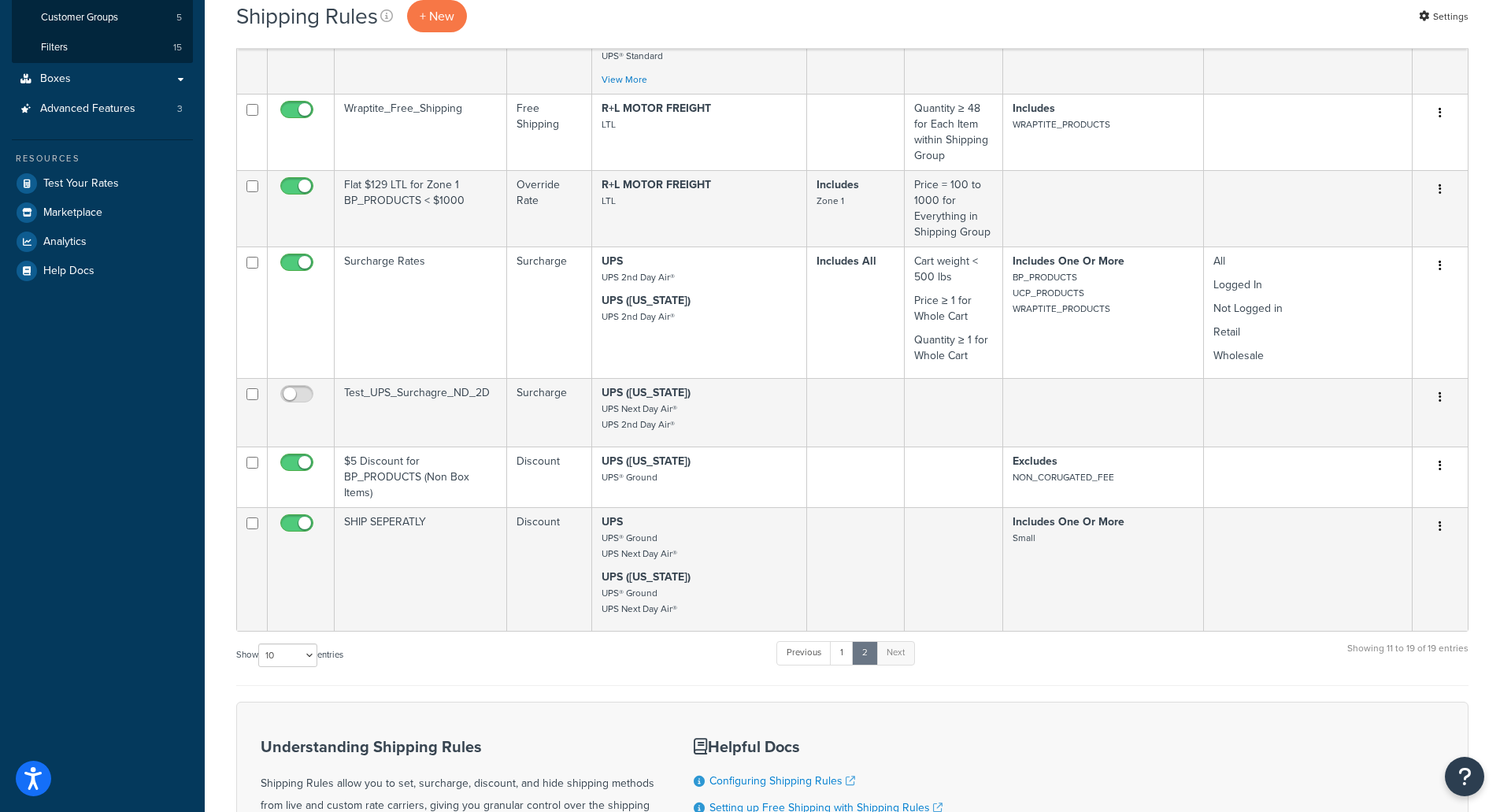
scroll to position [394, 0]
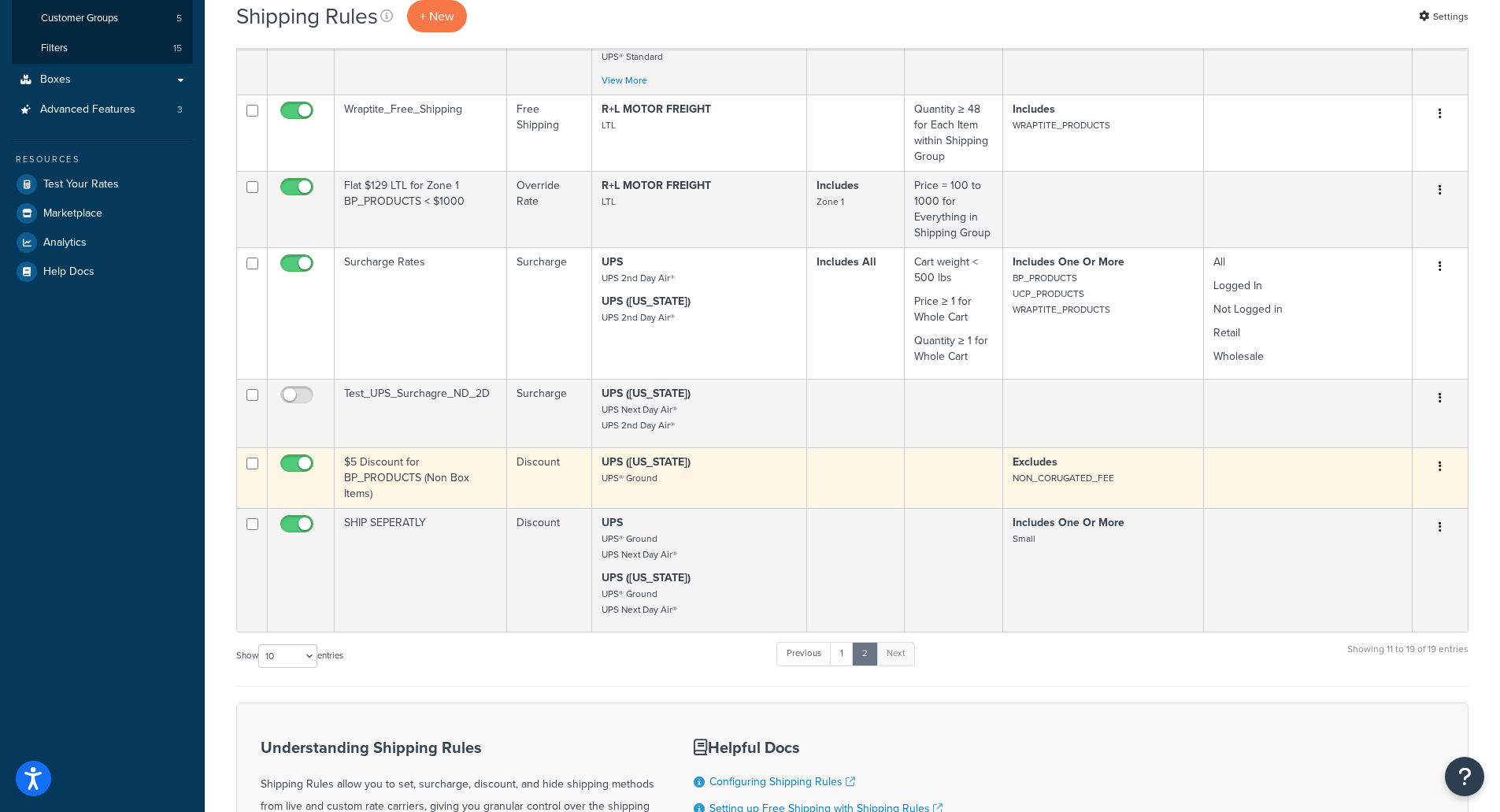
click at [457, 458] on td "$5 Discount for BP_PRODUCTS (Non Box Items)" at bounding box center [421, 477] width 172 height 60
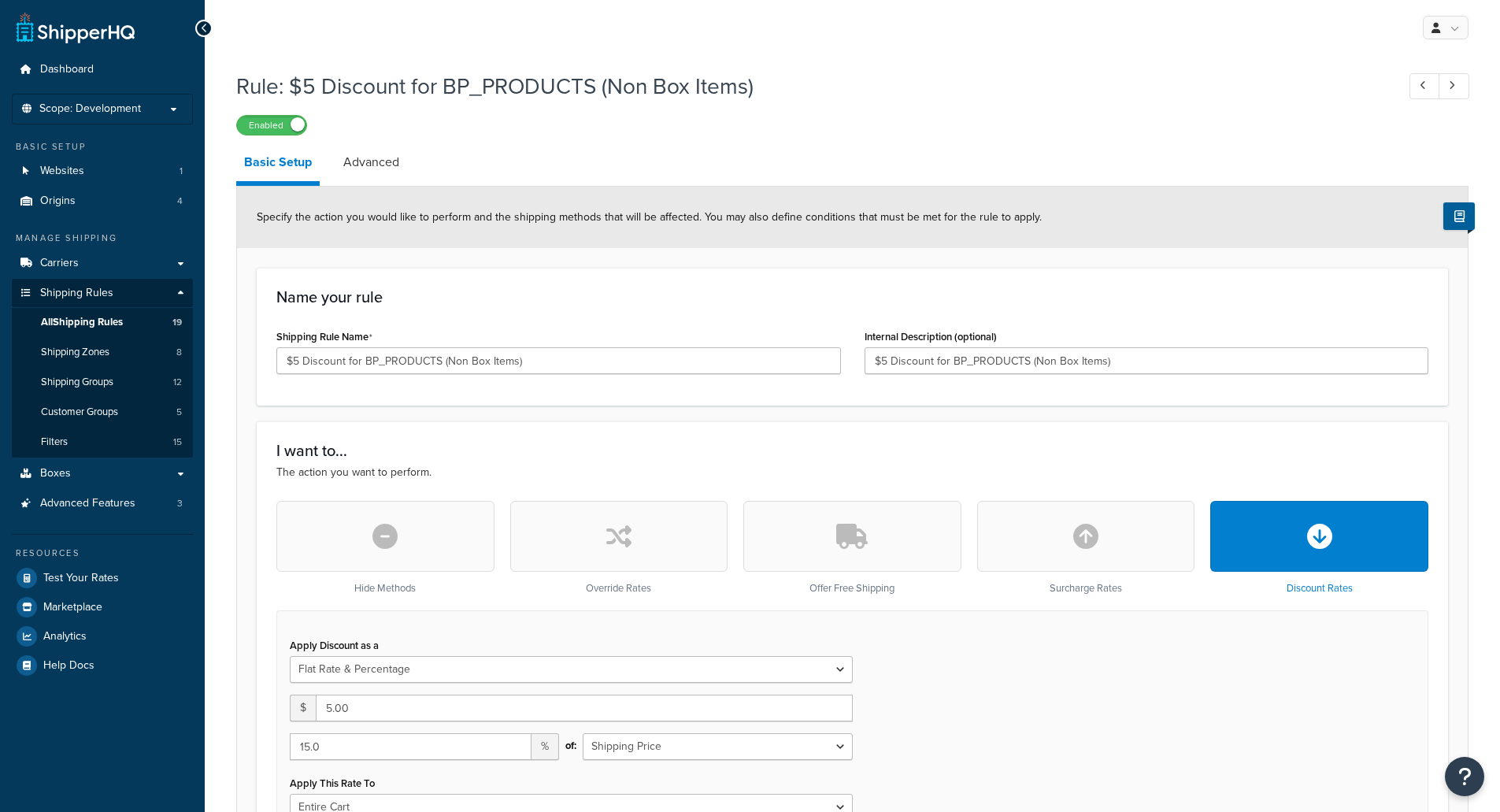
select select "FLAT_RATE_AND_PERCENTAGE"
click at [100, 327] on span "All Shipping Rules" at bounding box center [82, 322] width 82 height 13
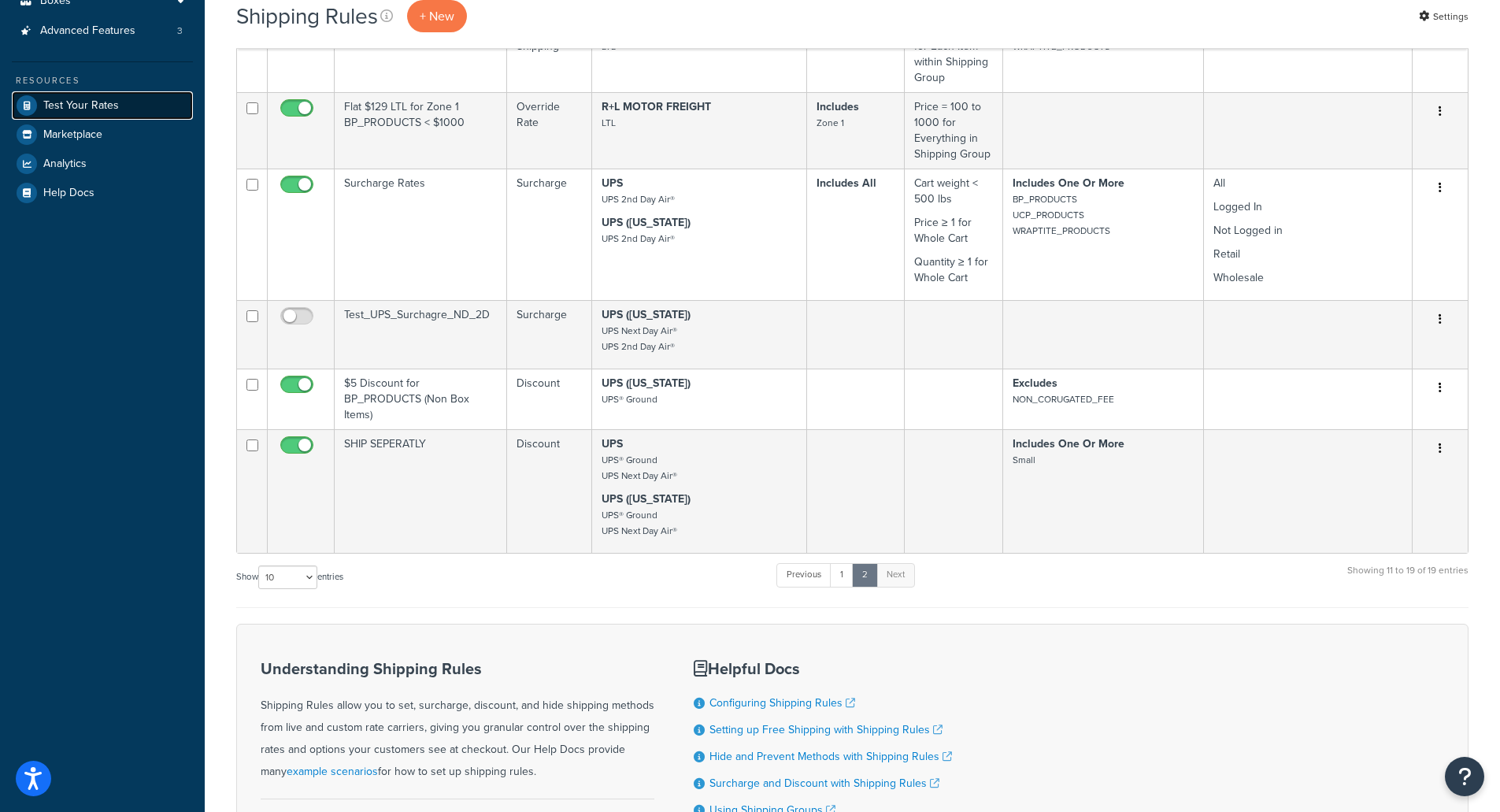
click at [91, 102] on span "Test Your Rates" at bounding box center [80, 106] width 76 height 13
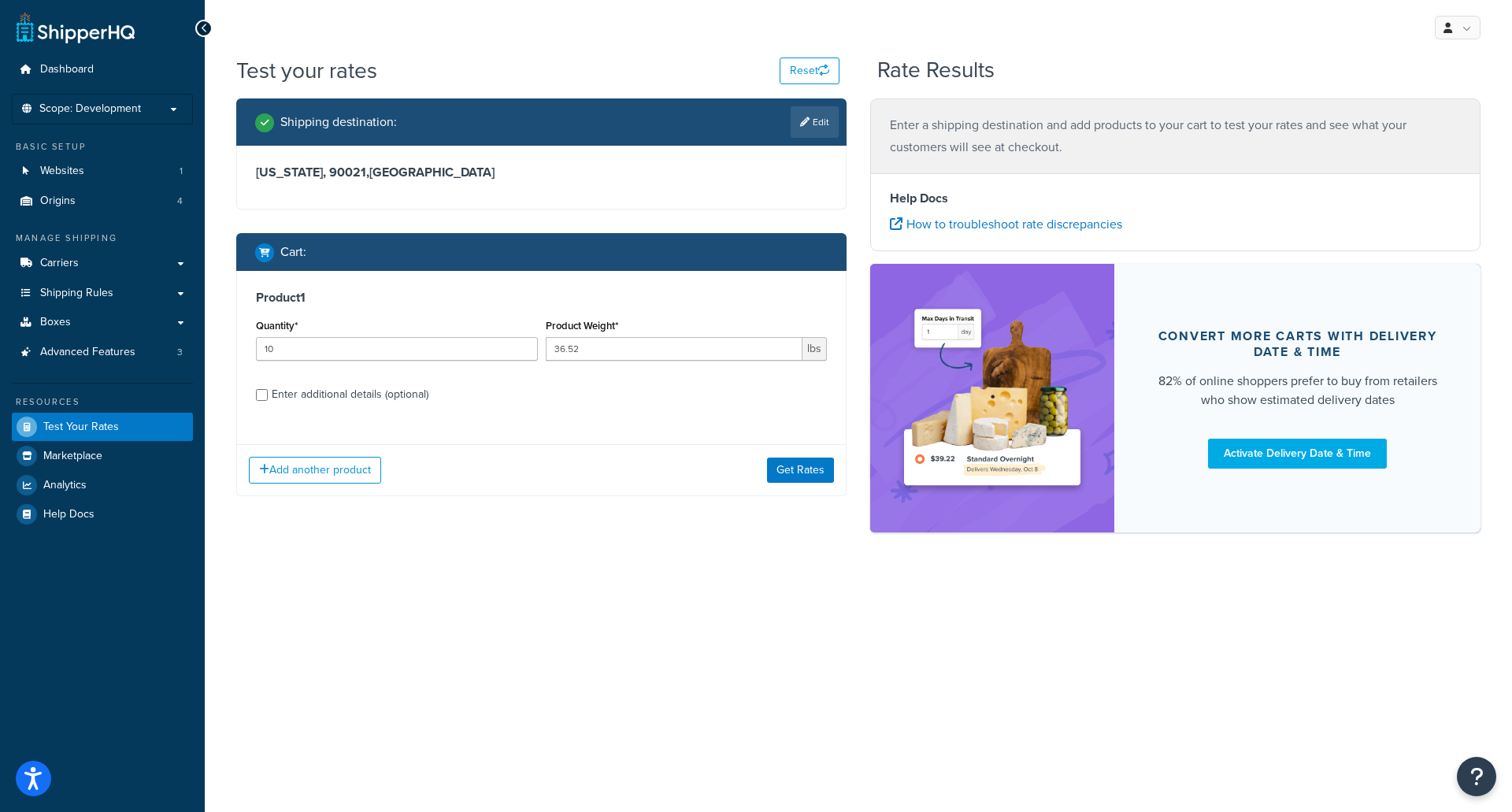
click at [327, 394] on div "Enter additional details (optional)" at bounding box center [350, 394] width 157 height 22
click at [268, 394] on input "Enter additional details (optional)" at bounding box center [262, 395] width 11 height 11
checkbox input "true"
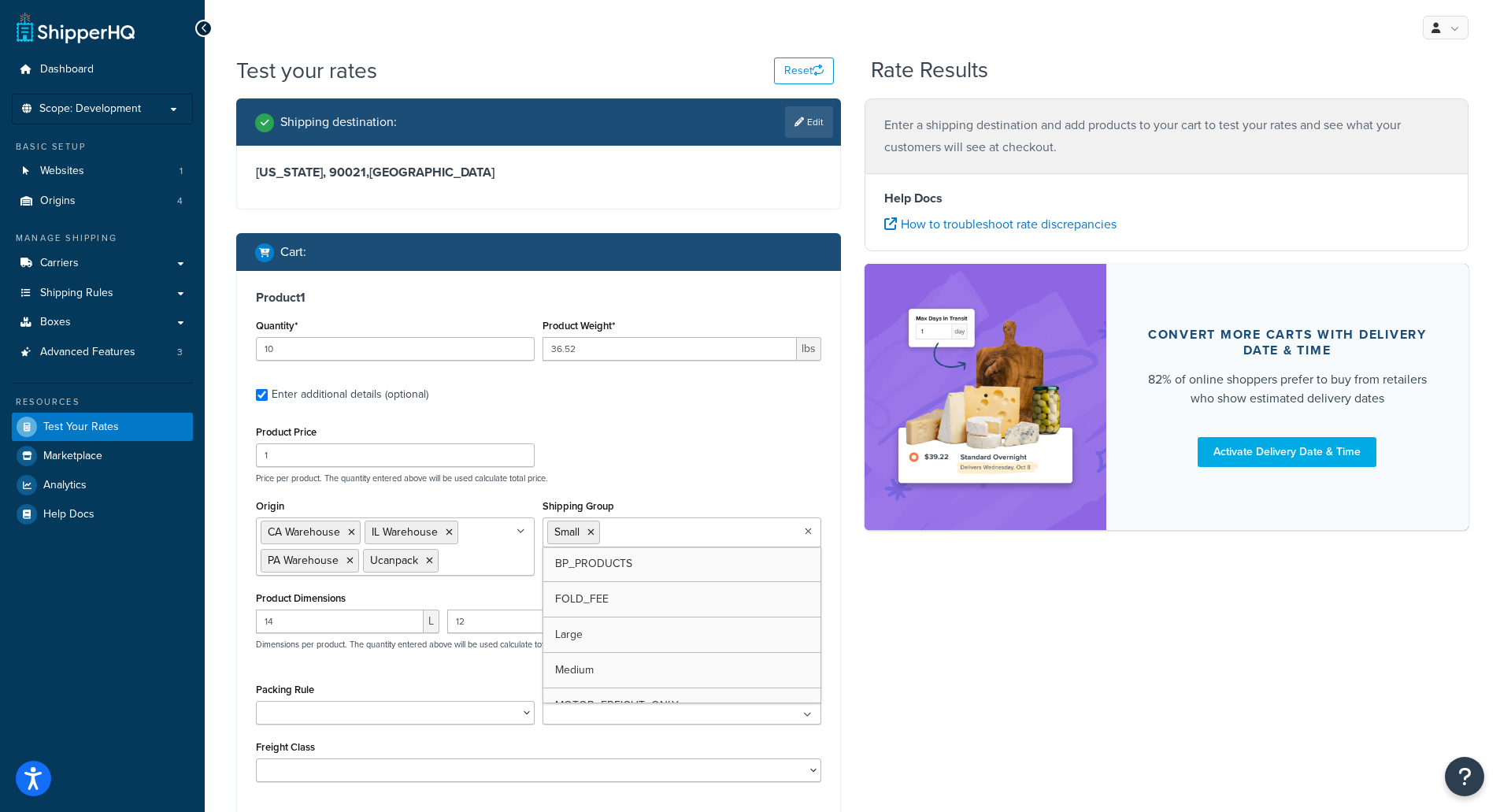
click at [660, 537] on input "Shipping Group" at bounding box center [673, 532] width 140 height 17
click at [756, 467] on div "Product Price 1 Price per product. The quantity entered above will be used calc…" at bounding box center [538, 451] width 573 height 62
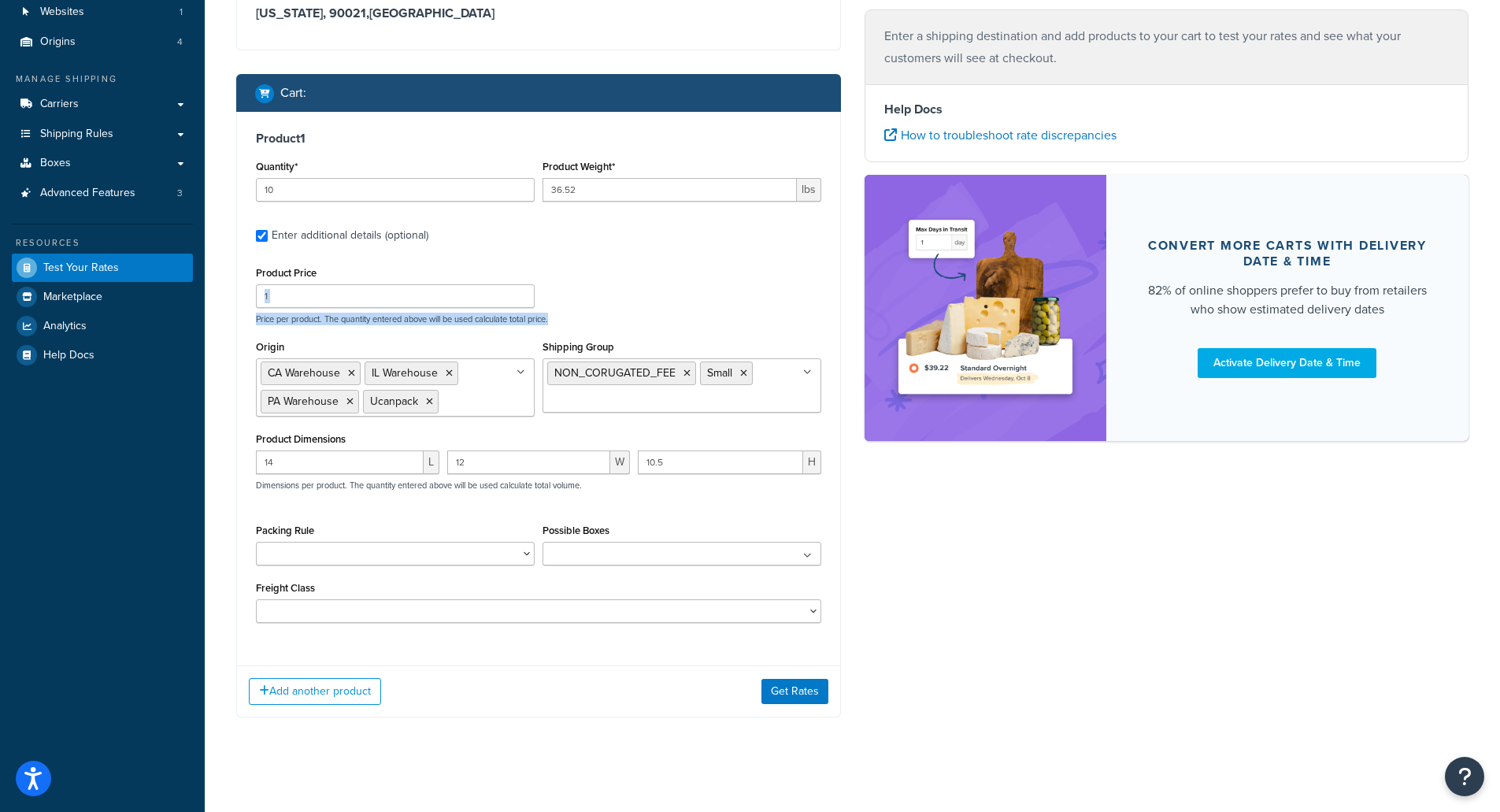
scroll to position [167, 0]
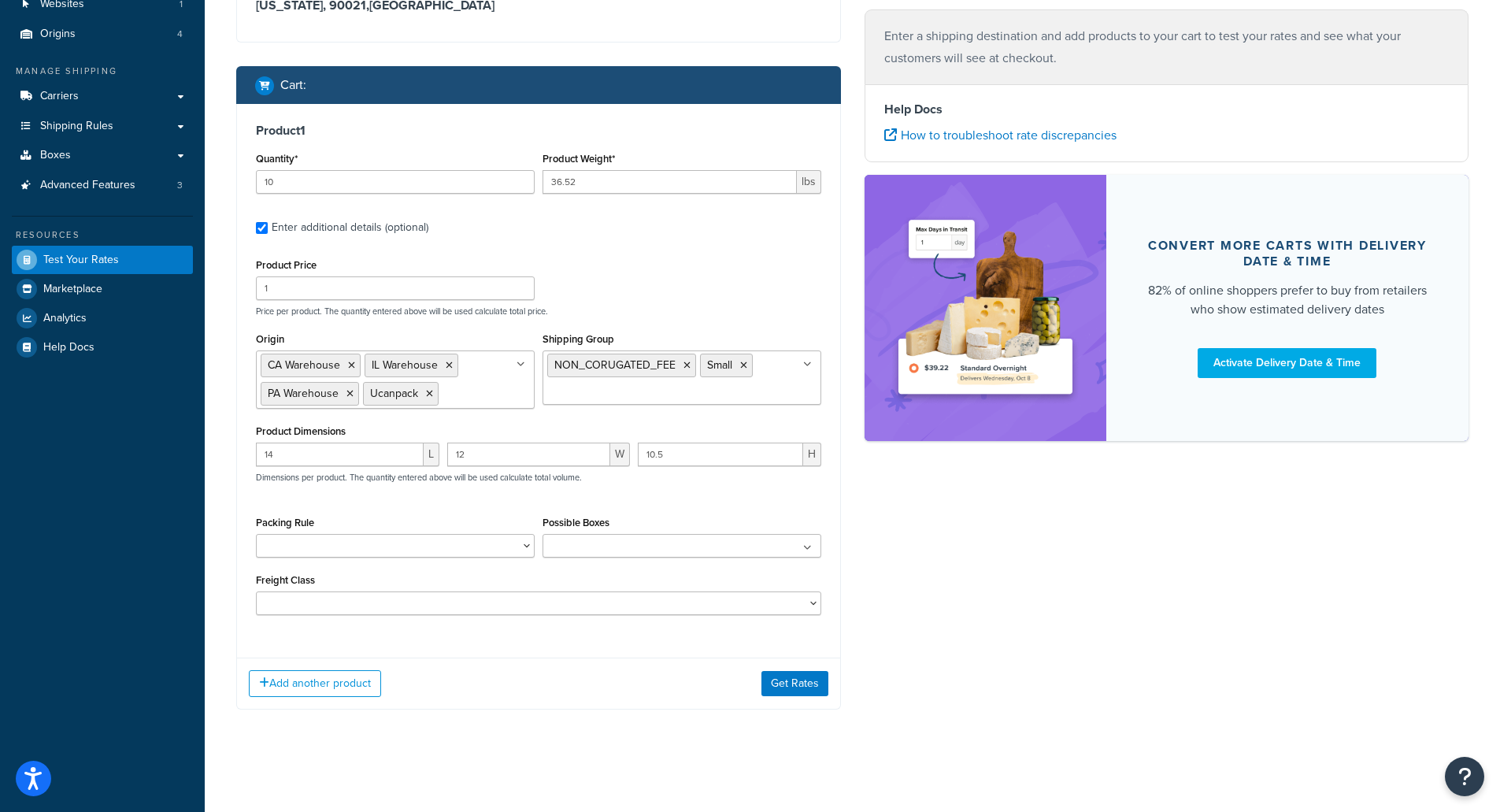
click at [803, 696] on div "Add another product Get Rates" at bounding box center [539, 683] width 604 height 52
click at [807, 685] on button "Get Rates" at bounding box center [795, 683] width 67 height 25
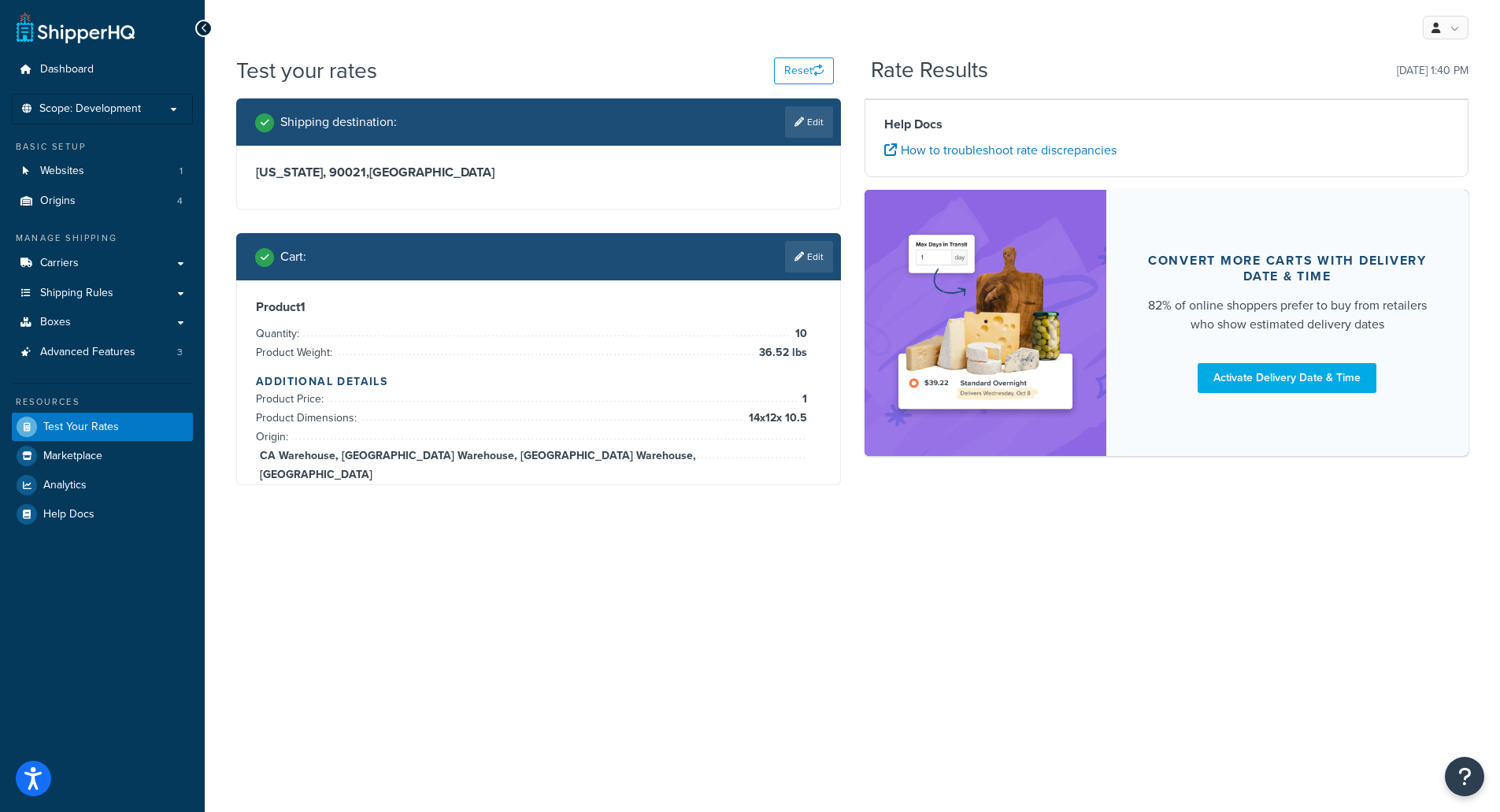
scroll to position [0, 0]
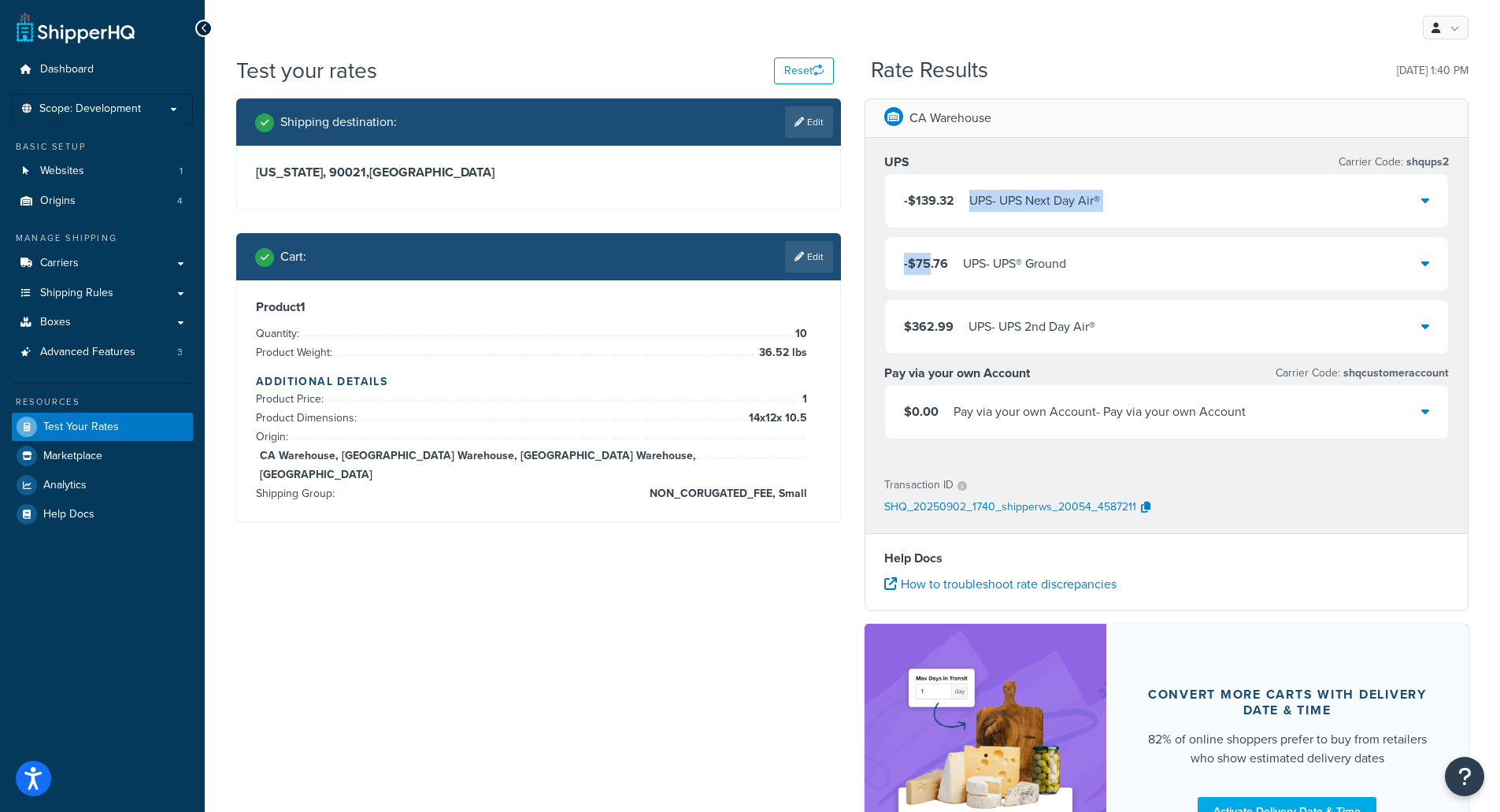
drag, startPoint x: 950, startPoint y: 201, endPoint x: 930, endPoint y: 272, distance: 73.8
click at [930, 272] on div "-$139.32 UPS - UPS Next Day Air® -$75.76 UPS - UPS® Ground $362.99 UPS - UPS 2n…" at bounding box center [1166, 263] width 565 height 181
click at [960, 267] on div "-$75.76 UPS - UPS® Ground" at bounding box center [985, 263] width 163 height 22
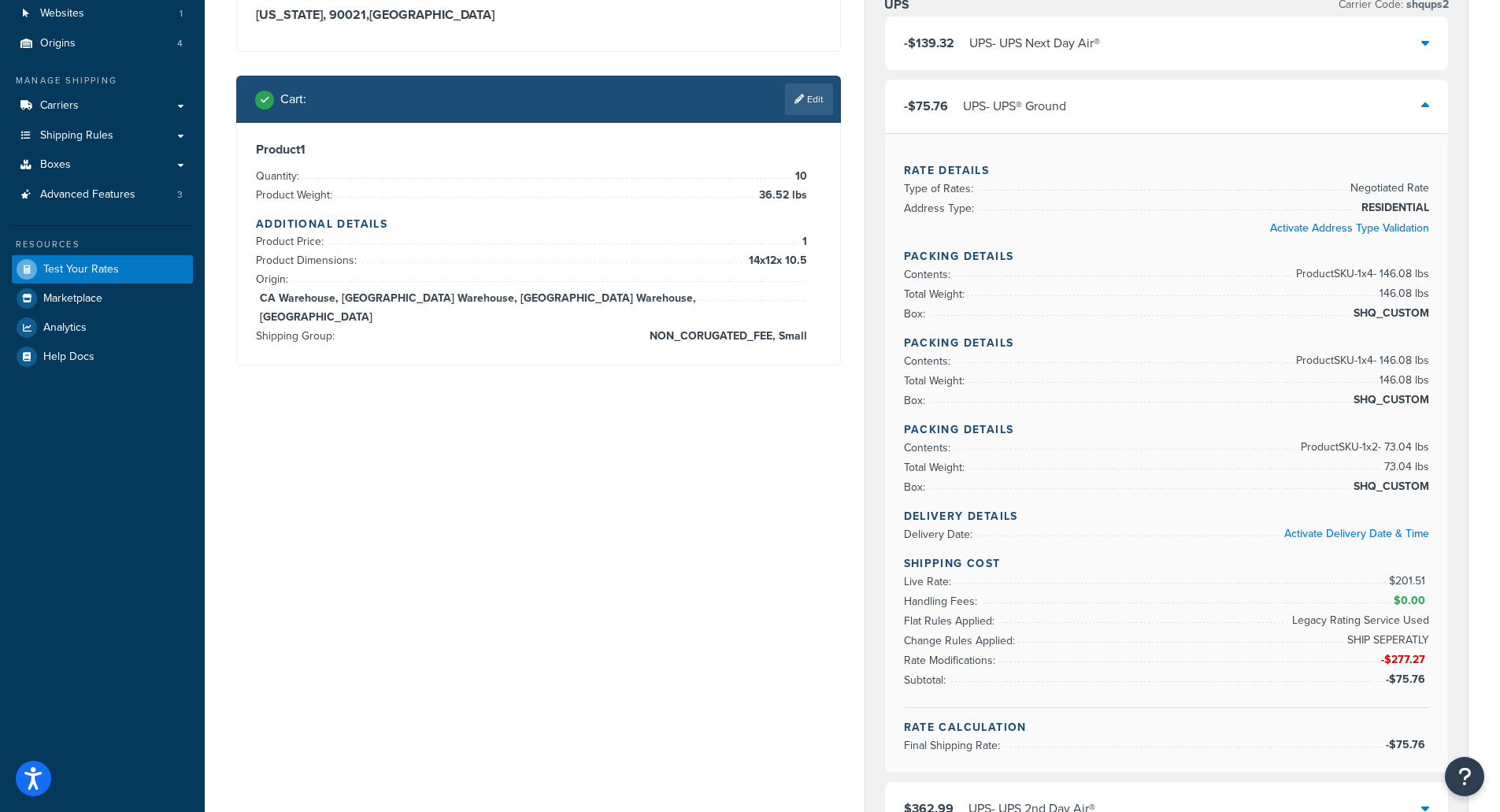
scroll to position [236, 0]
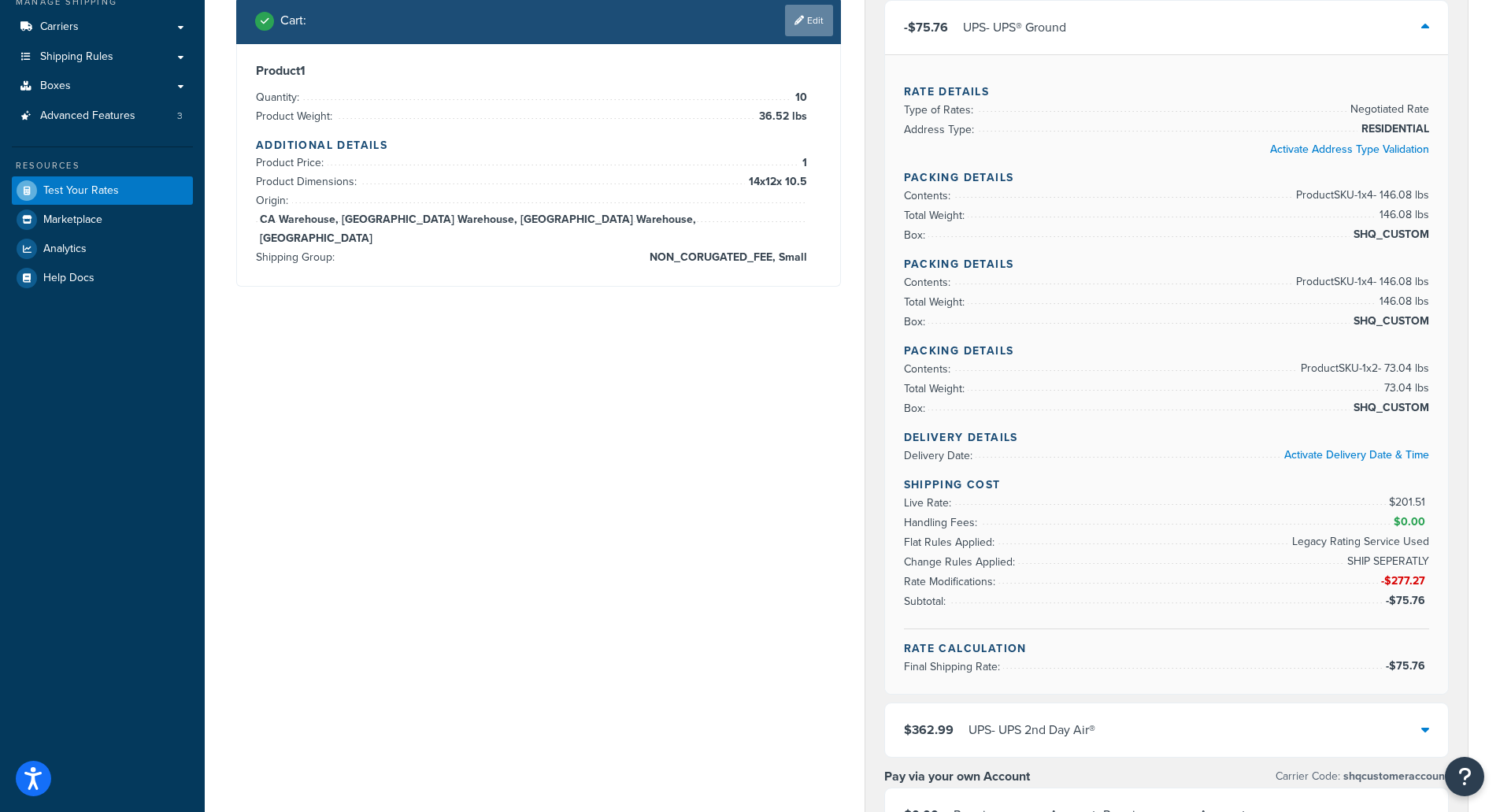
click at [799, 29] on link "Edit" at bounding box center [809, 20] width 48 height 32
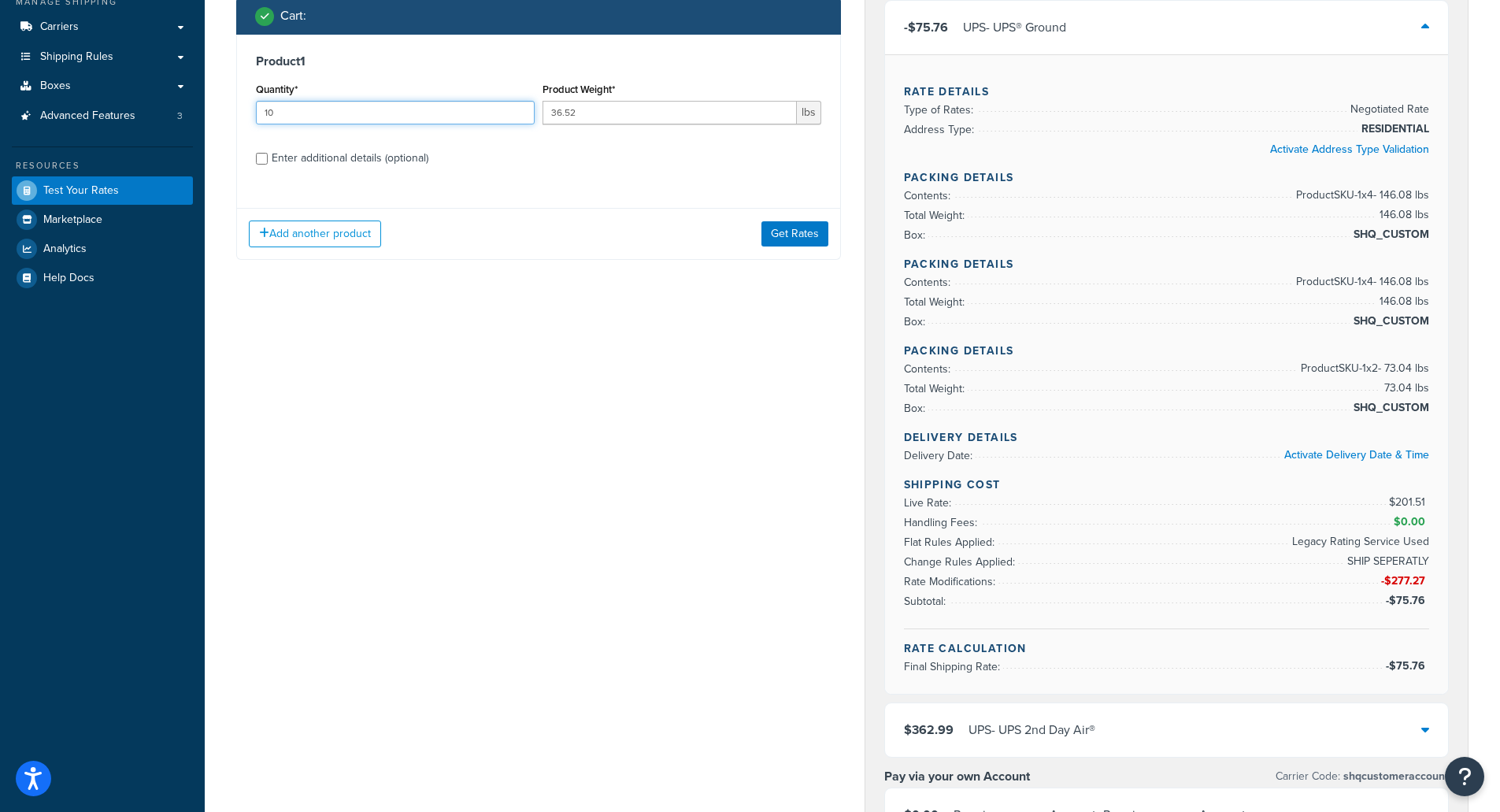
drag, startPoint x: 290, startPoint y: 111, endPoint x: 240, endPoint y: 104, distance: 50.5
click at [240, 104] on div "Product 1 Quantity* 10 Product Weight* 36.52 lbs Enter additional details (opti…" at bounding box center [539, 115] width 604 height 162
type input "1"
click at [785, 230] on button "Get Rates" at bounding box center [795, 233] width 67 height 25
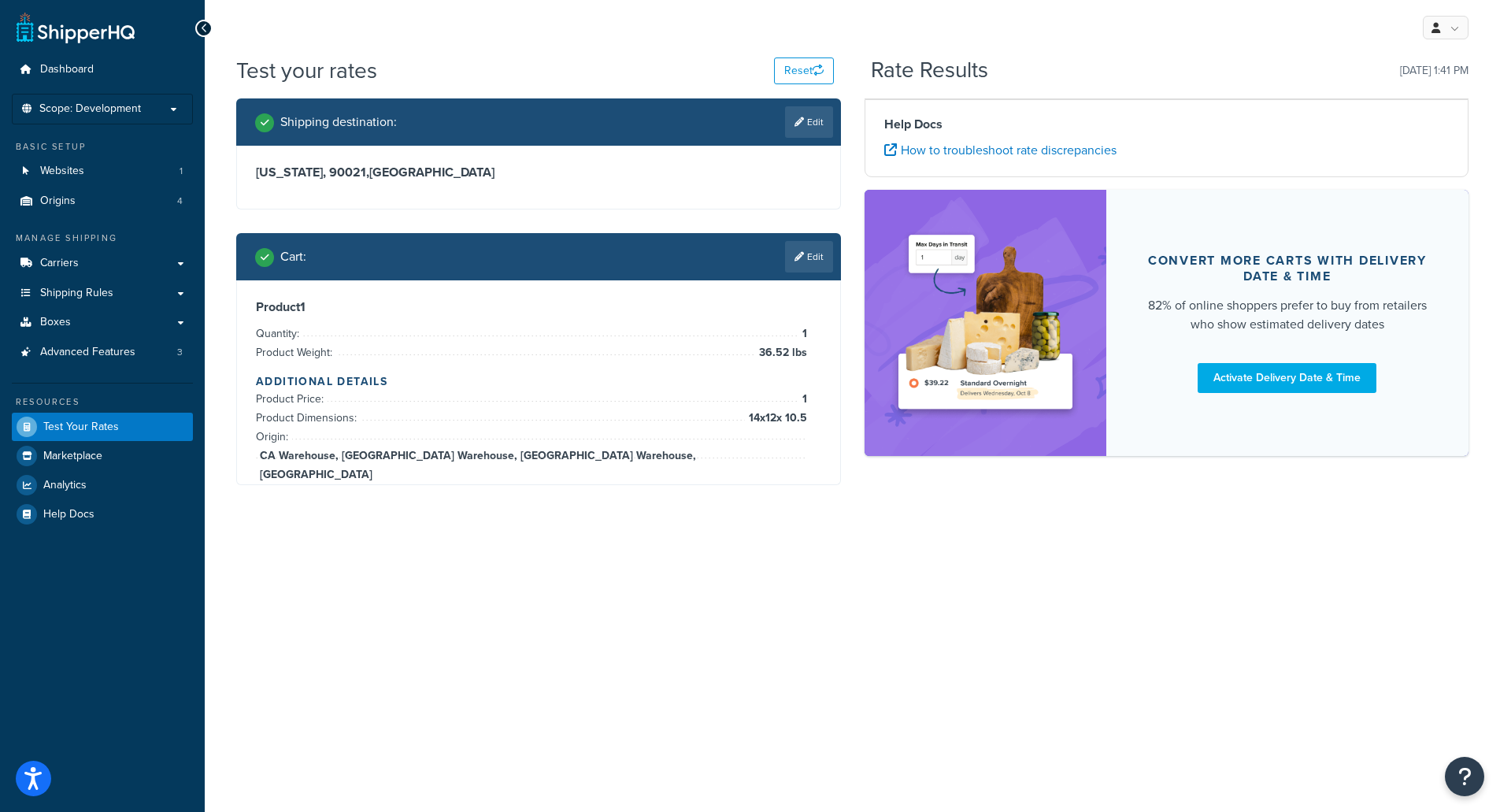
scroll to position [0, 0]
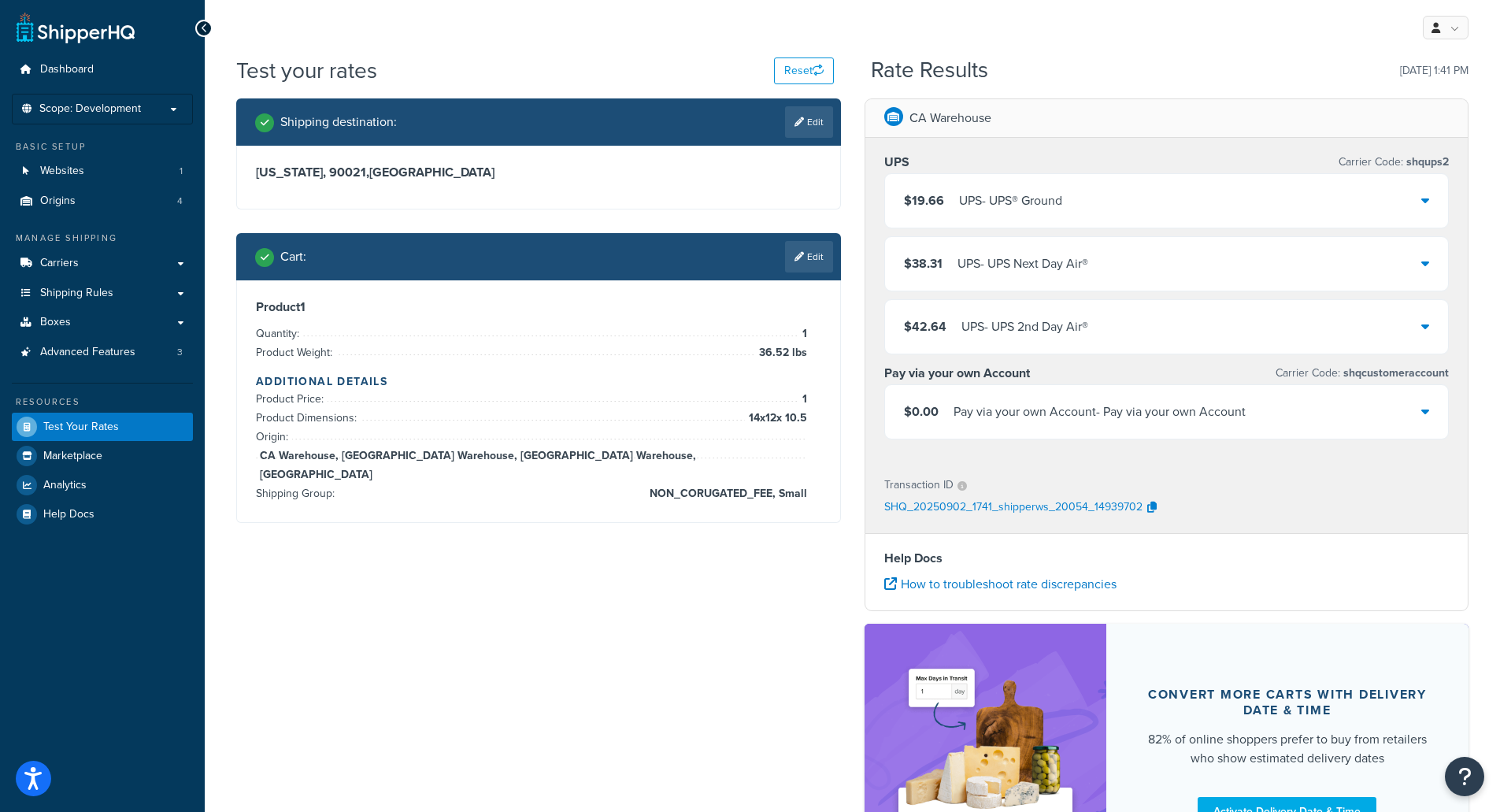
click at [960, 203] on div "UPS - UPS® Ground" at bounding box center [1011, 200] width 103 height 22
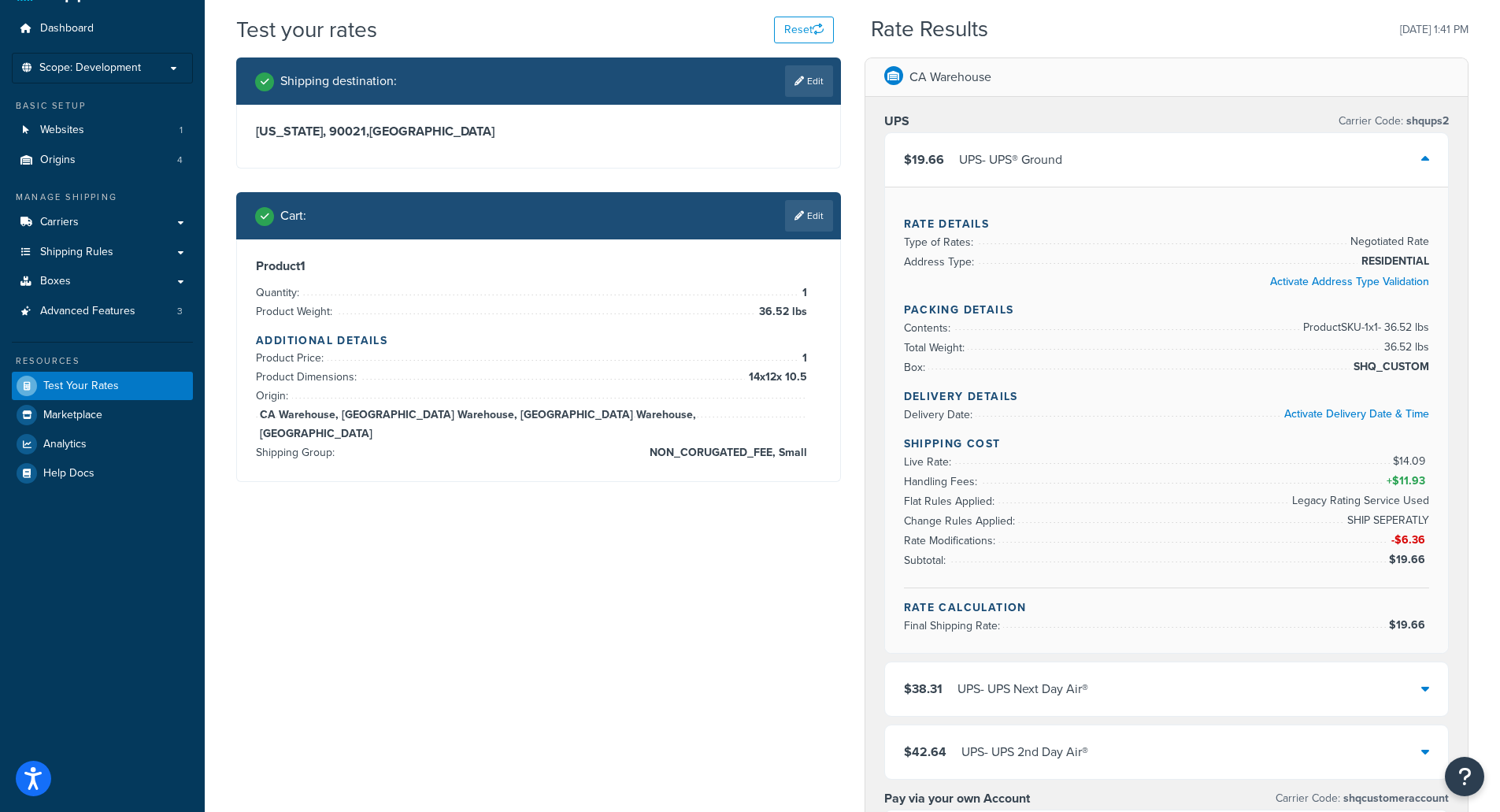
scroll to position [78, 0]
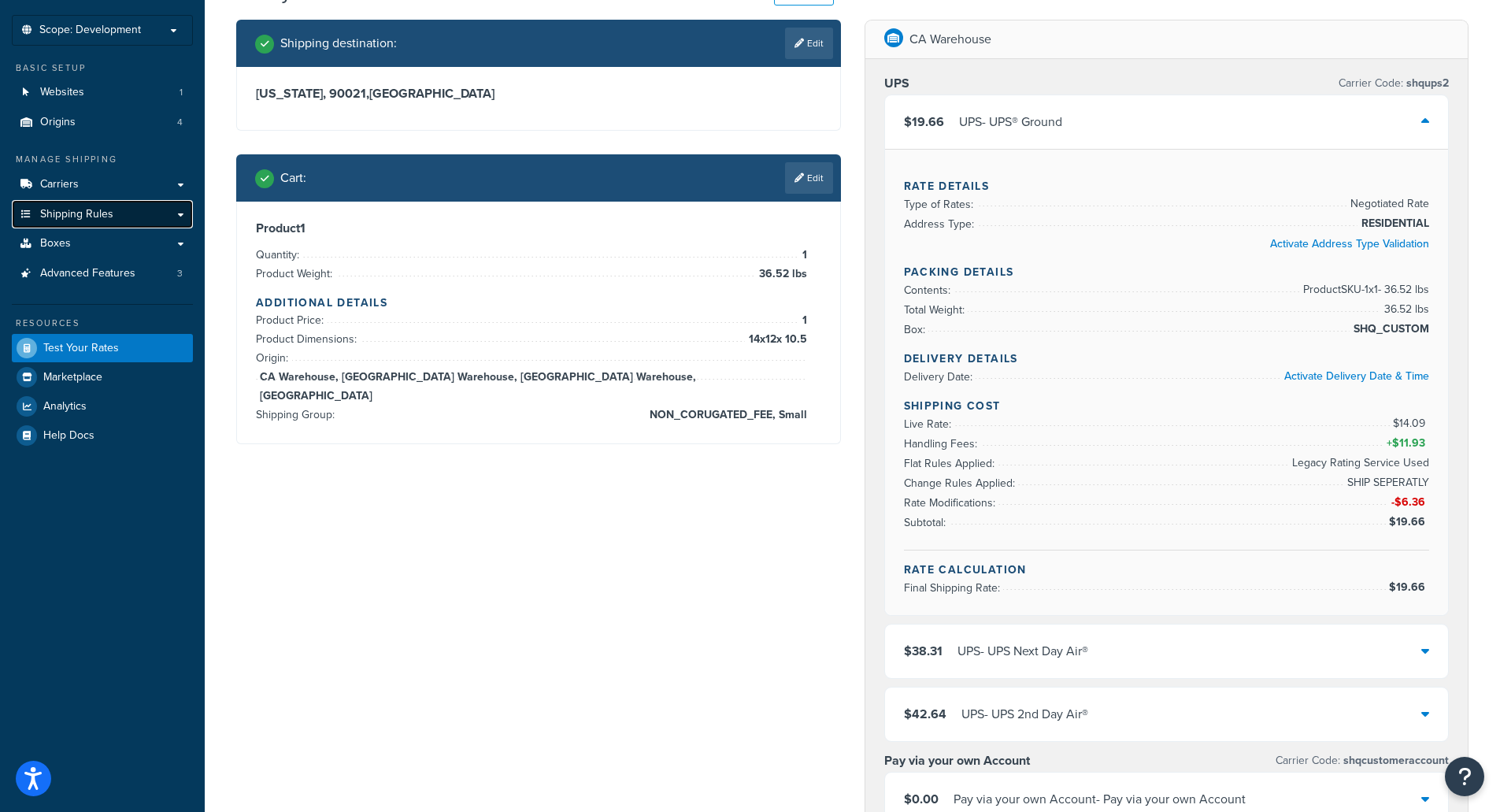
click at [64, 215] on span "Shipping Rules" at bounding box center [77, 214] width 74 height 13
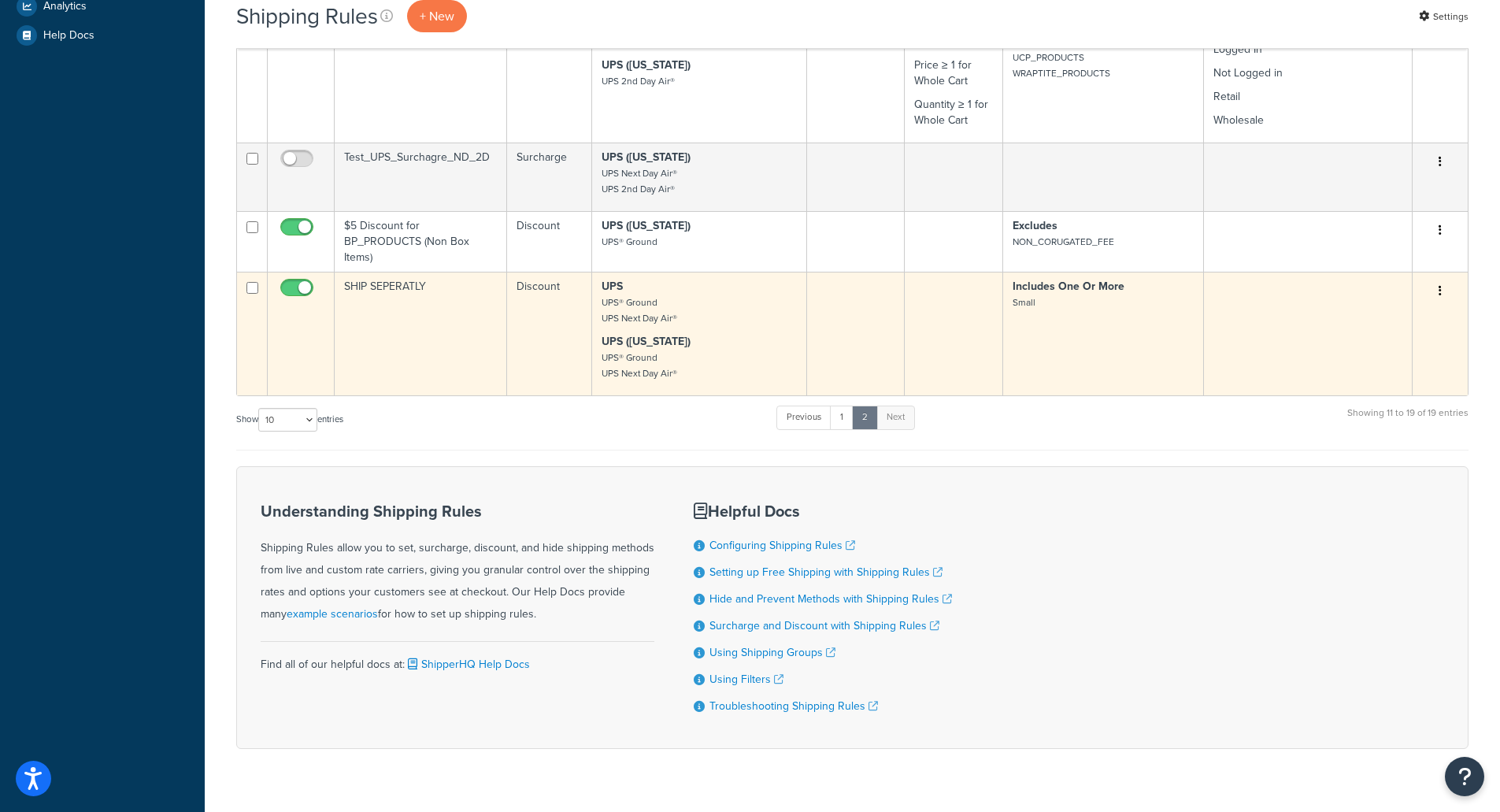
click at [443, 294] on td "SHIP SEPERATLY" at bounding box center [421, 333] width 172 height 123
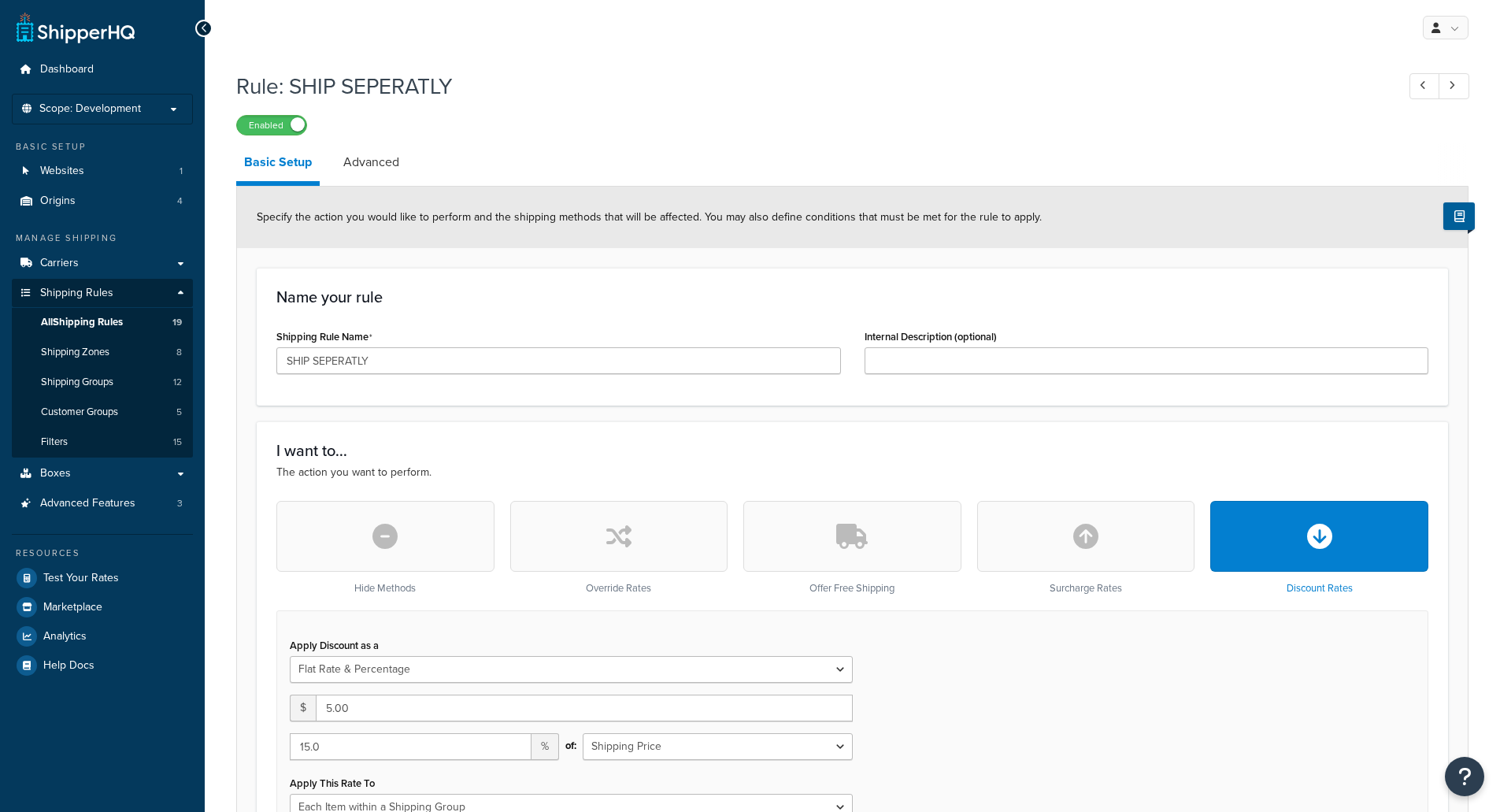
select select "FLAT_RATE_AND_PERCENTAGE"
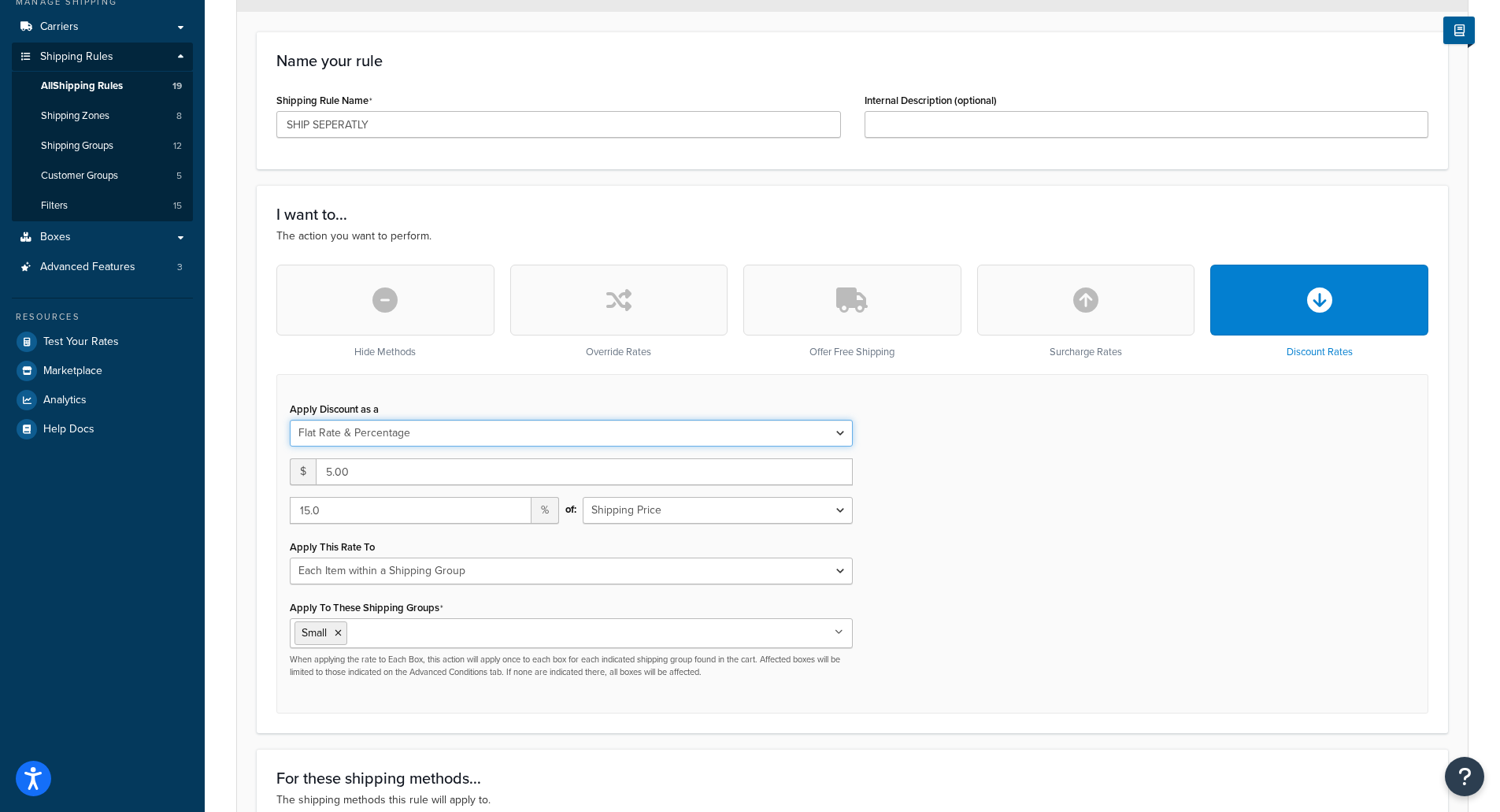
click at [795, 428] on select "Flat Rate Percentage Flat Rate & Percentage" at bounding box center [571, 433] width 563 height 27
click at [793, 428] on select "Flat Rate Percentage Flat Rate & Percentage" at bounding box center [571, 433] width 563 height 27
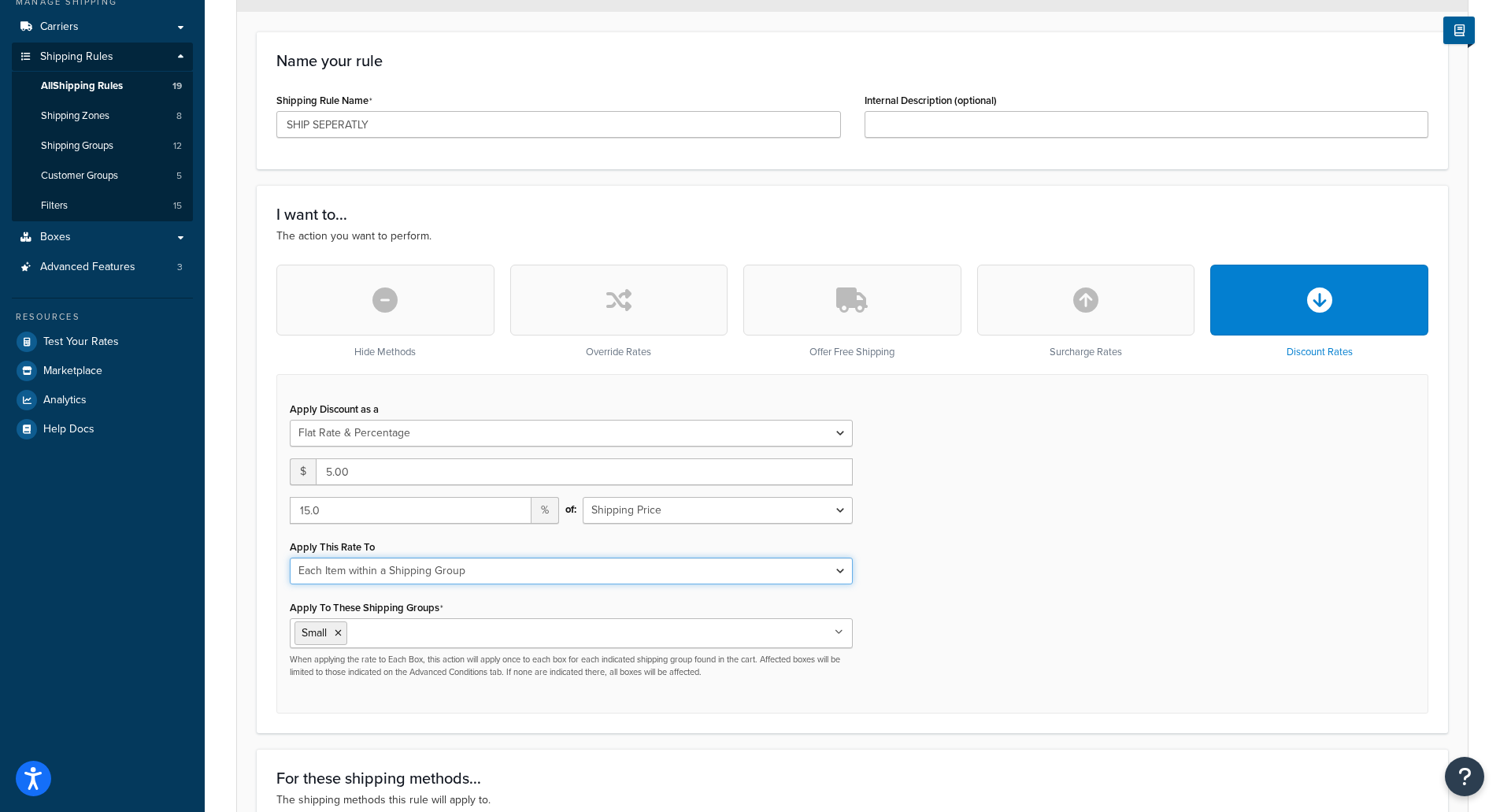
click at [741, 575] on select "Entire Cart Each Shipment in the Cart Each Origin in the Cart Each Shipping Gro…" at bounding box center [571, 571] width 563 height 27
select select "BOX"
click at [290, 558] on select "Entire Cart Each Shipment in the Cart Each Origin in the Cart Each Shipping Gro…" at bounding box center [571, 571] width 563 height 27
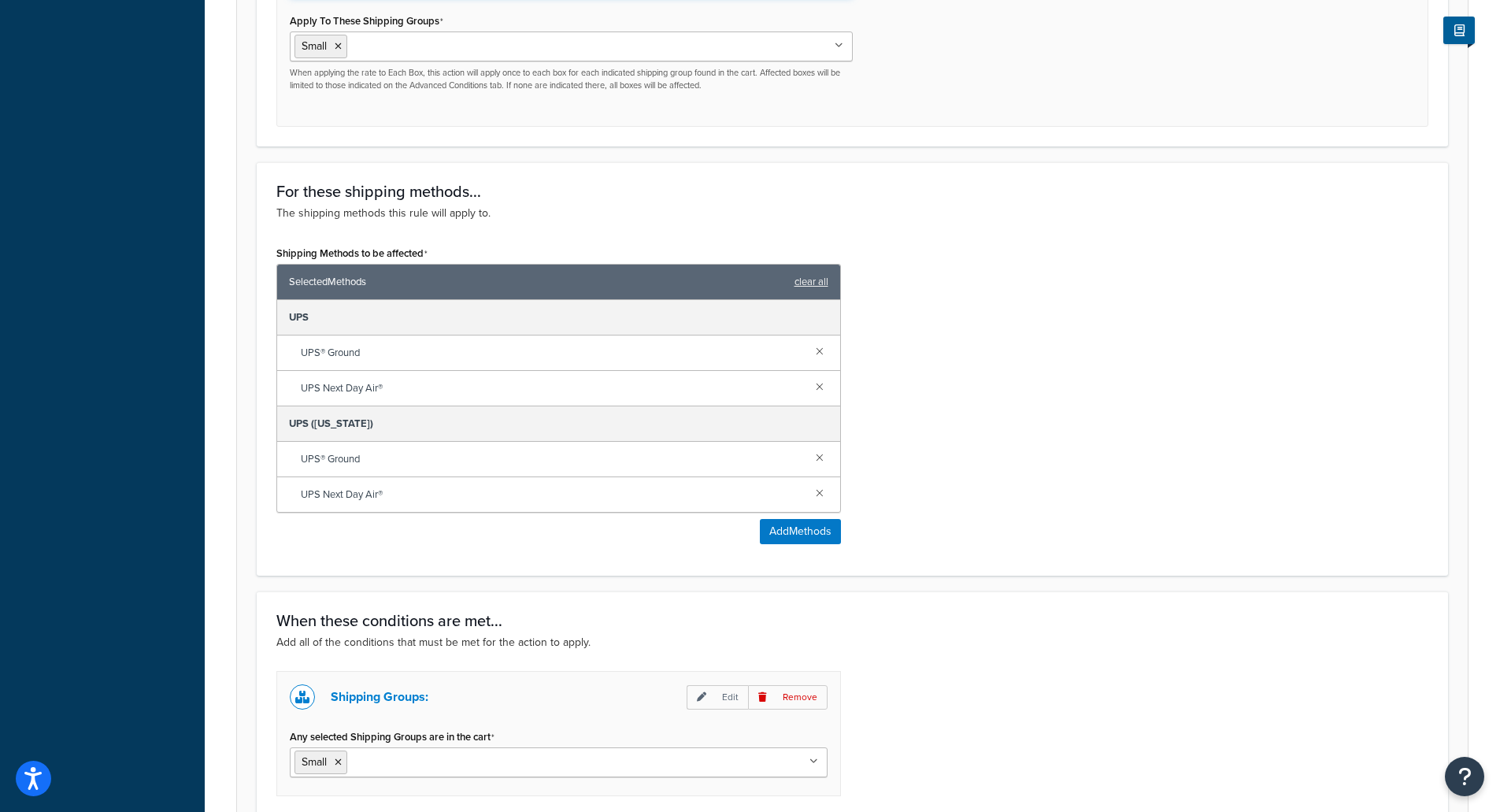
scroll to position [1012, 0]
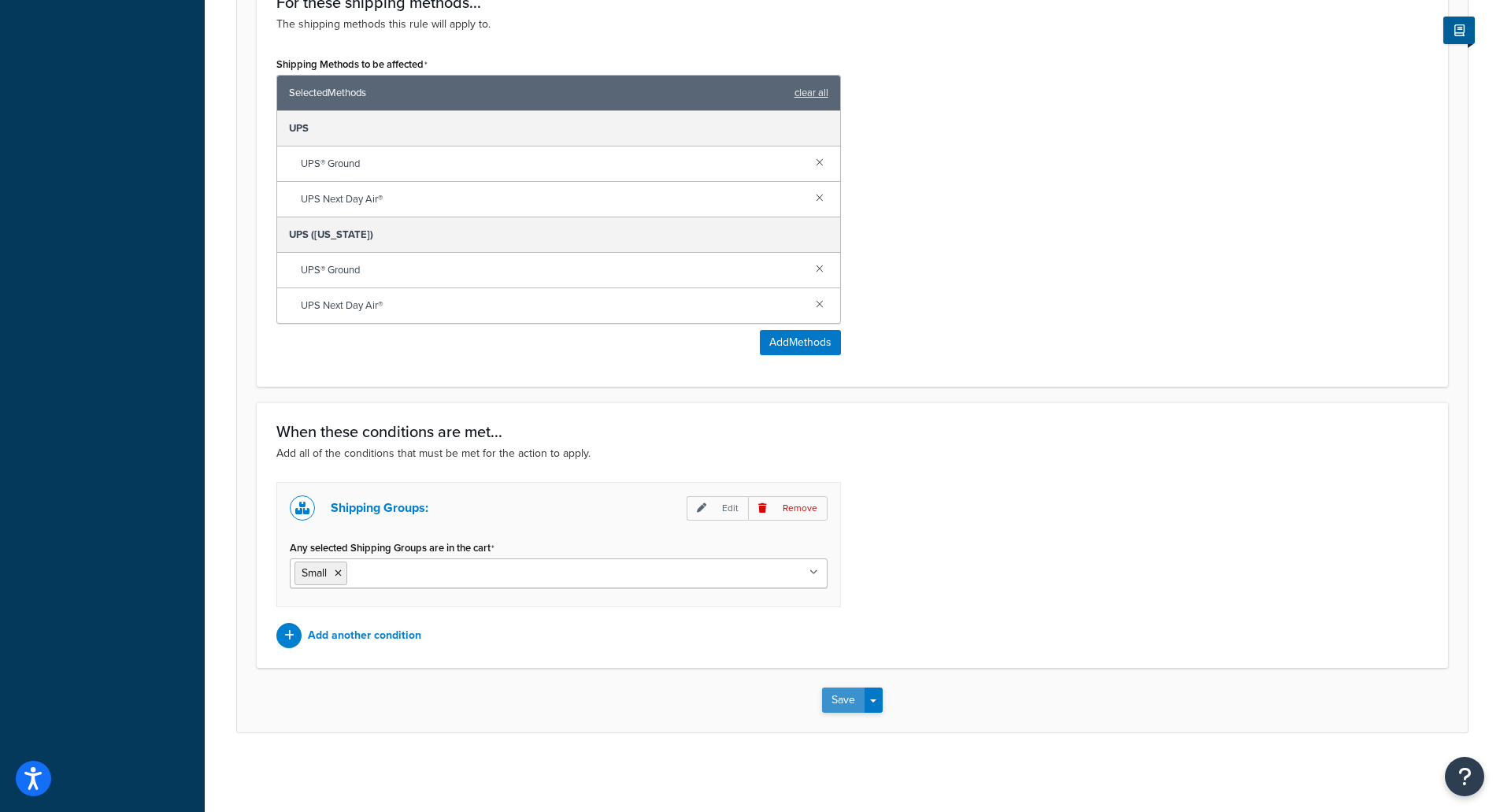
click at [832, 695] on button "Save" at bounding box center [843, 700] width 42 height 25
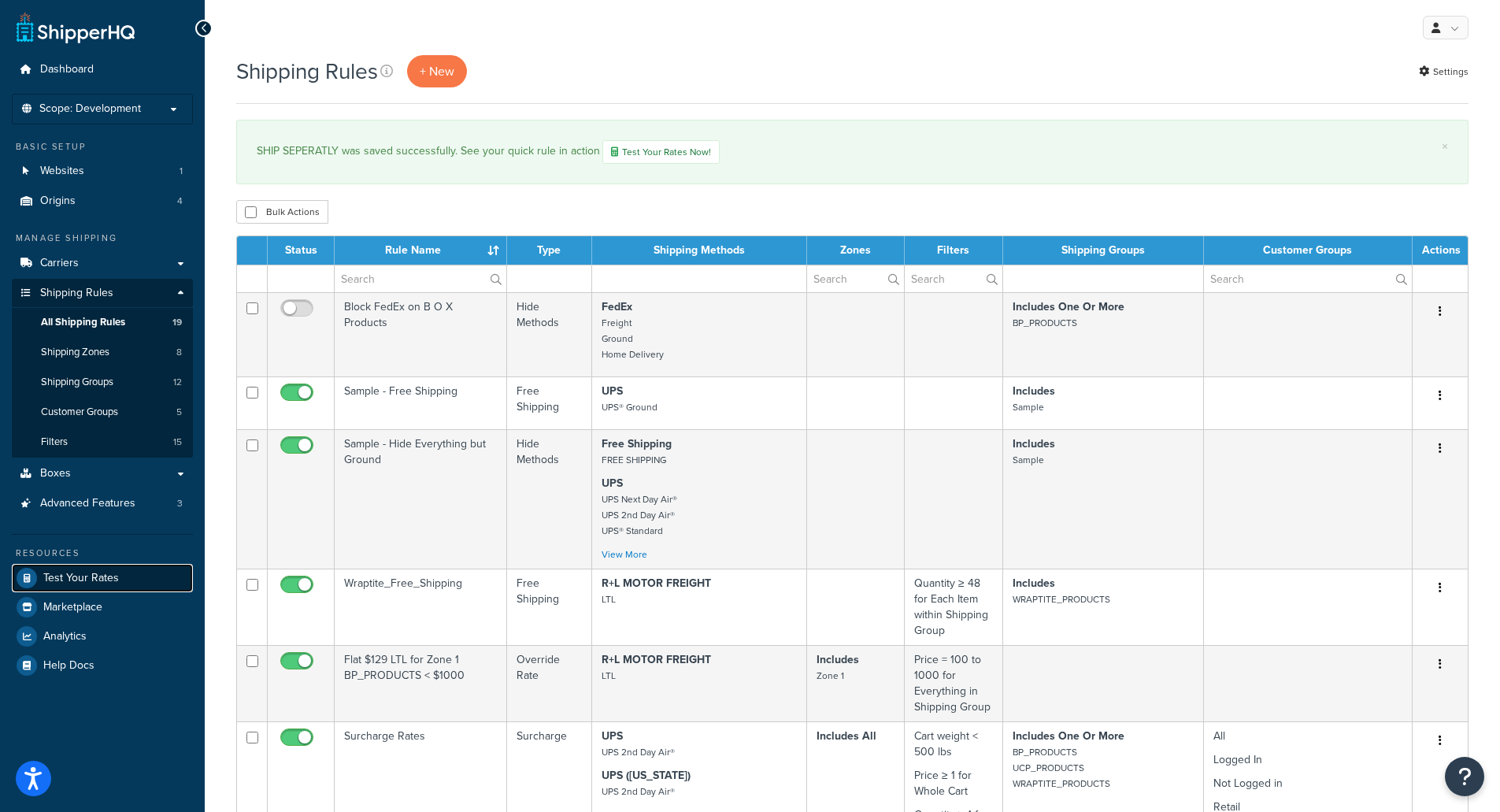
click at [63, 567] on link "Test Your Rates" at bounding box center [101, 578] width 181 height 29
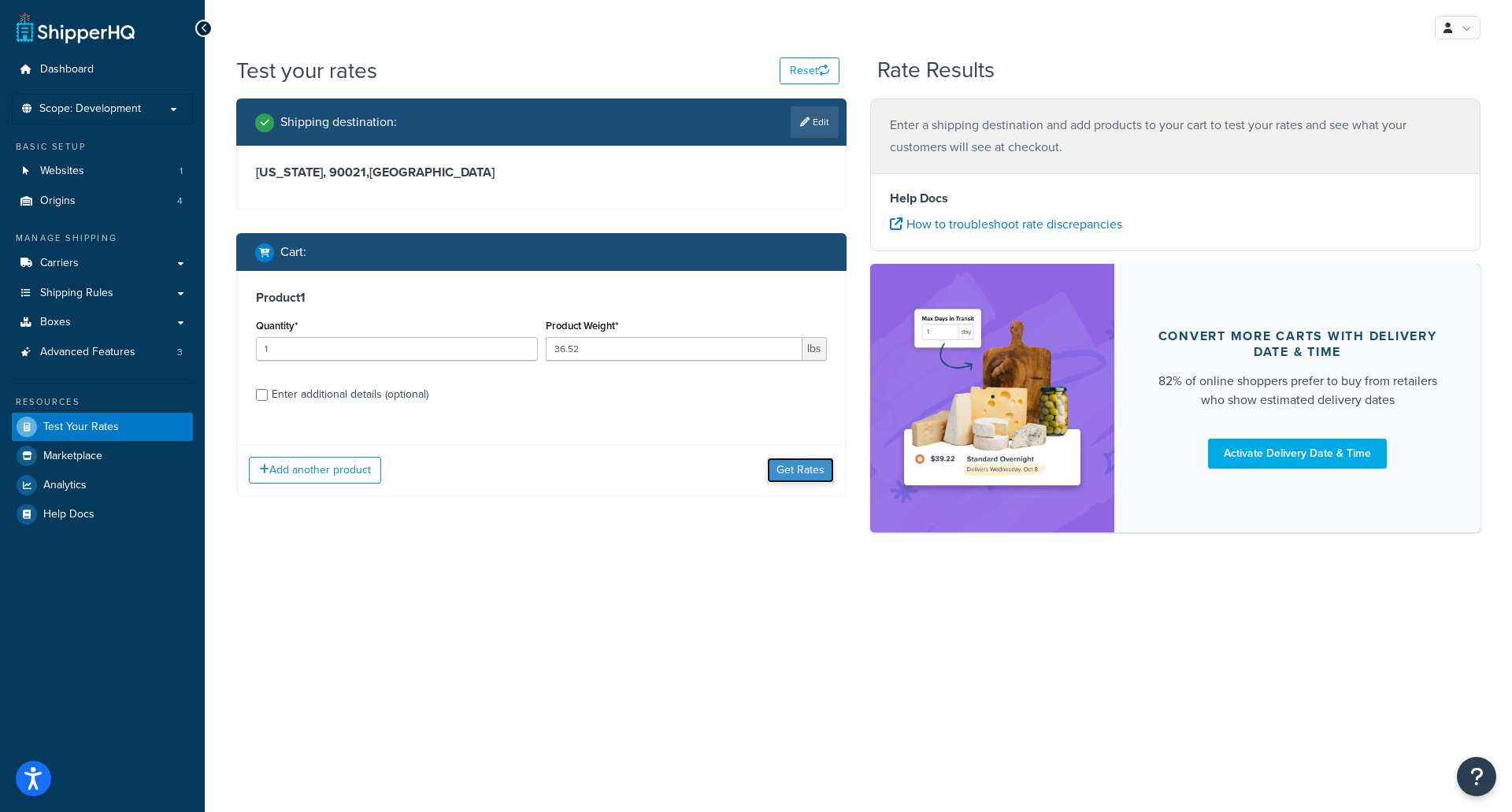
click at [787, 463] on button "Get Rates" at bounding box center [801, 470] width 67 height 25
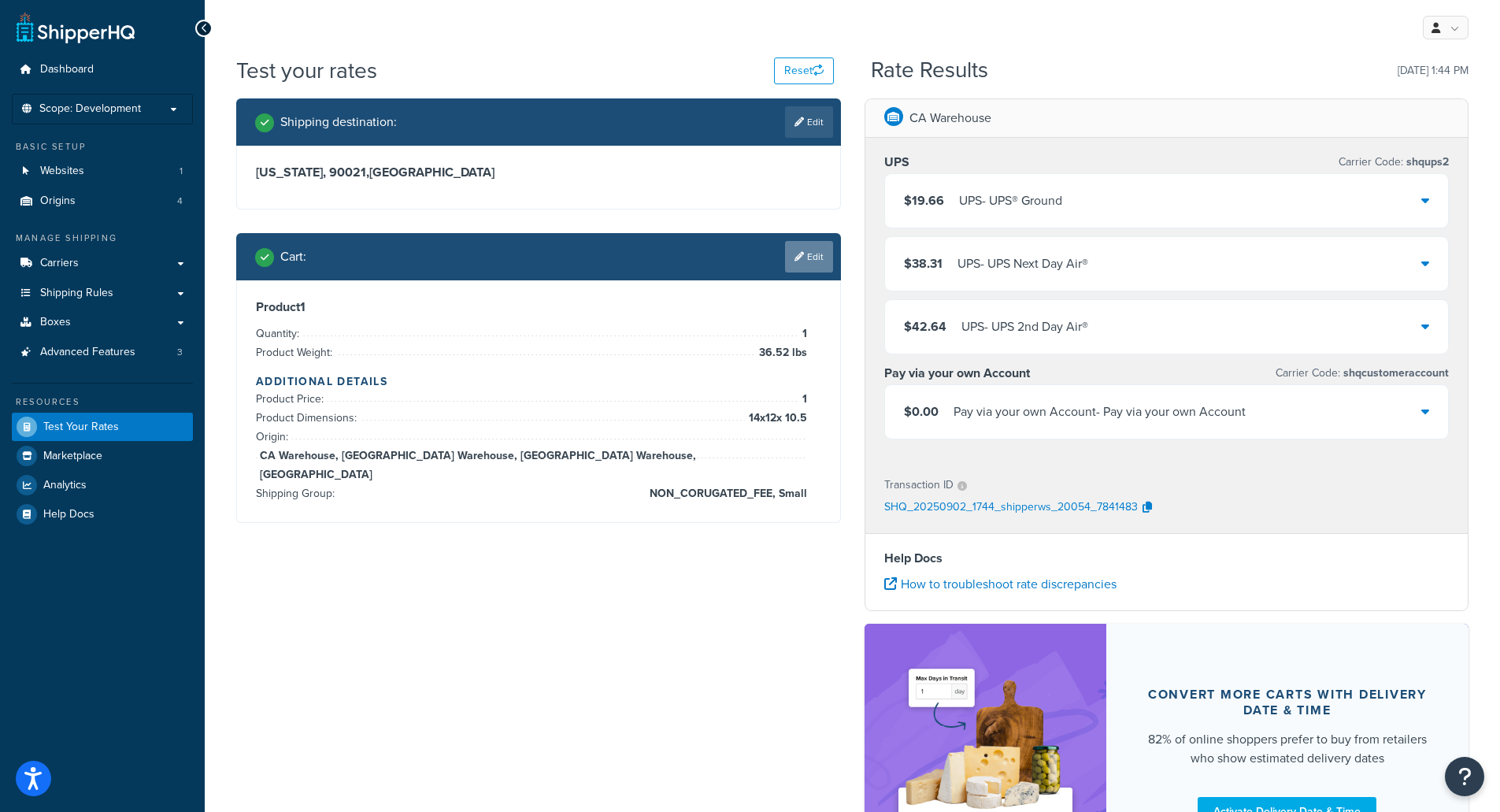
click at [795, 254] on icon at bounding box center [800, 256] width 10 height 10
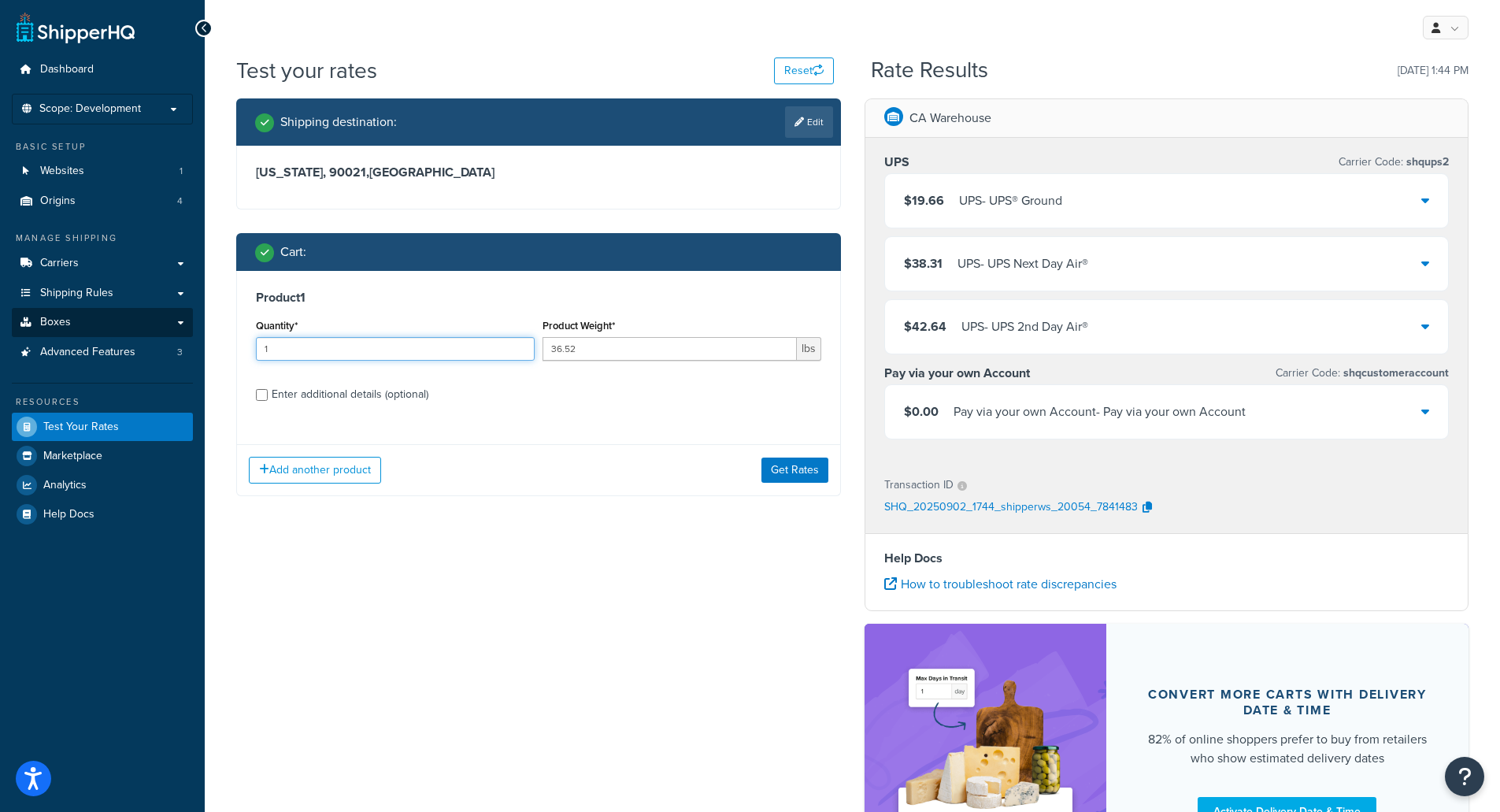
drag, startPoint x: 285, startPoint y: 345, endPoint x: 152, endPoint y: 323, distance: 134.8
click at [152, 323] on div "Dashboard Scope: Development Basic Setup Websites 1 Origins 4 Manage Shipping C…" at bounding box center [750, 492] width 1500 height 984
type input "10"
click at [791, 474] on button "Get Rates" at bounding box center [795, 470] width 67 height 25
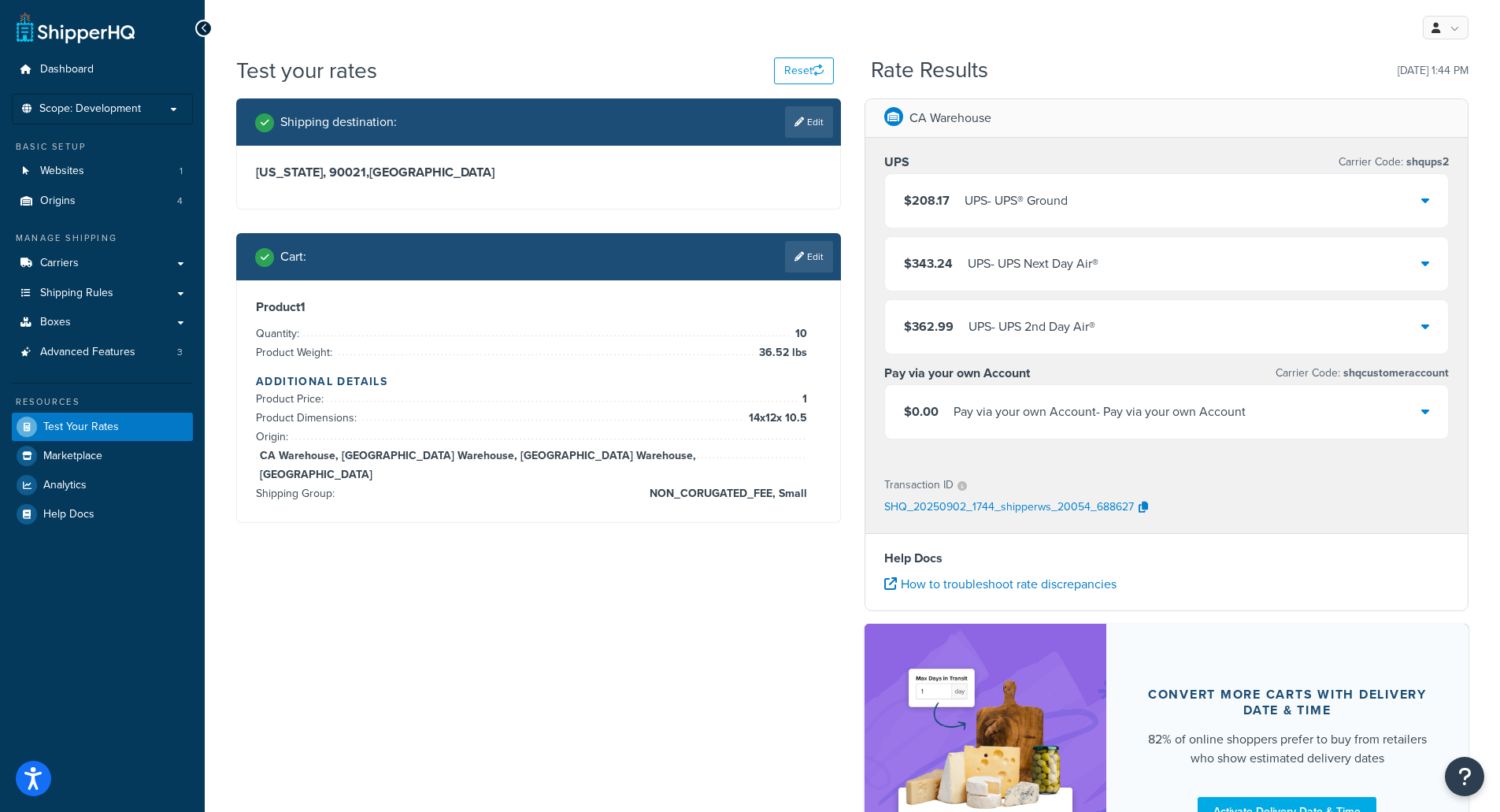
click at [996, 207] on div "UPS - UPS® Ground" at bounding box center [1016, 200] width 103 height 22
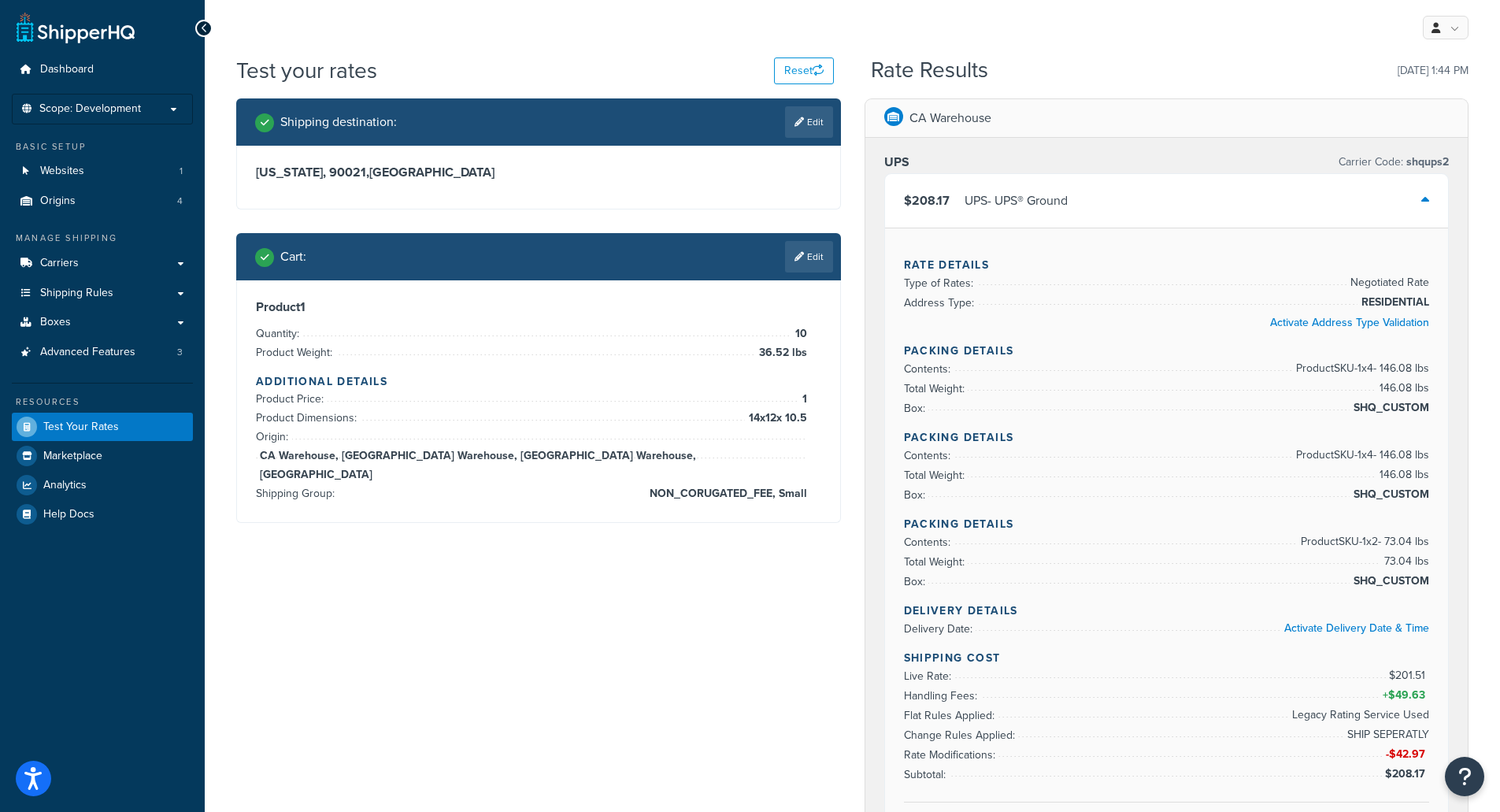
drag, startPoint x: 600, startPoint y: 456, endPoint x: 585, endPoint y: 552, distance: 97.2
click at [585, 555] on div "Shipping destination : Edit [US_STATE][GEOGRAPHIC_DATA] , [GEOGRAPHIC_DATA] Car…" at bounding box center [852, 822] width 1256 height 1446
click at [791, 258] on link "Edit" at bounding box center [809, 256] width 48 height 32
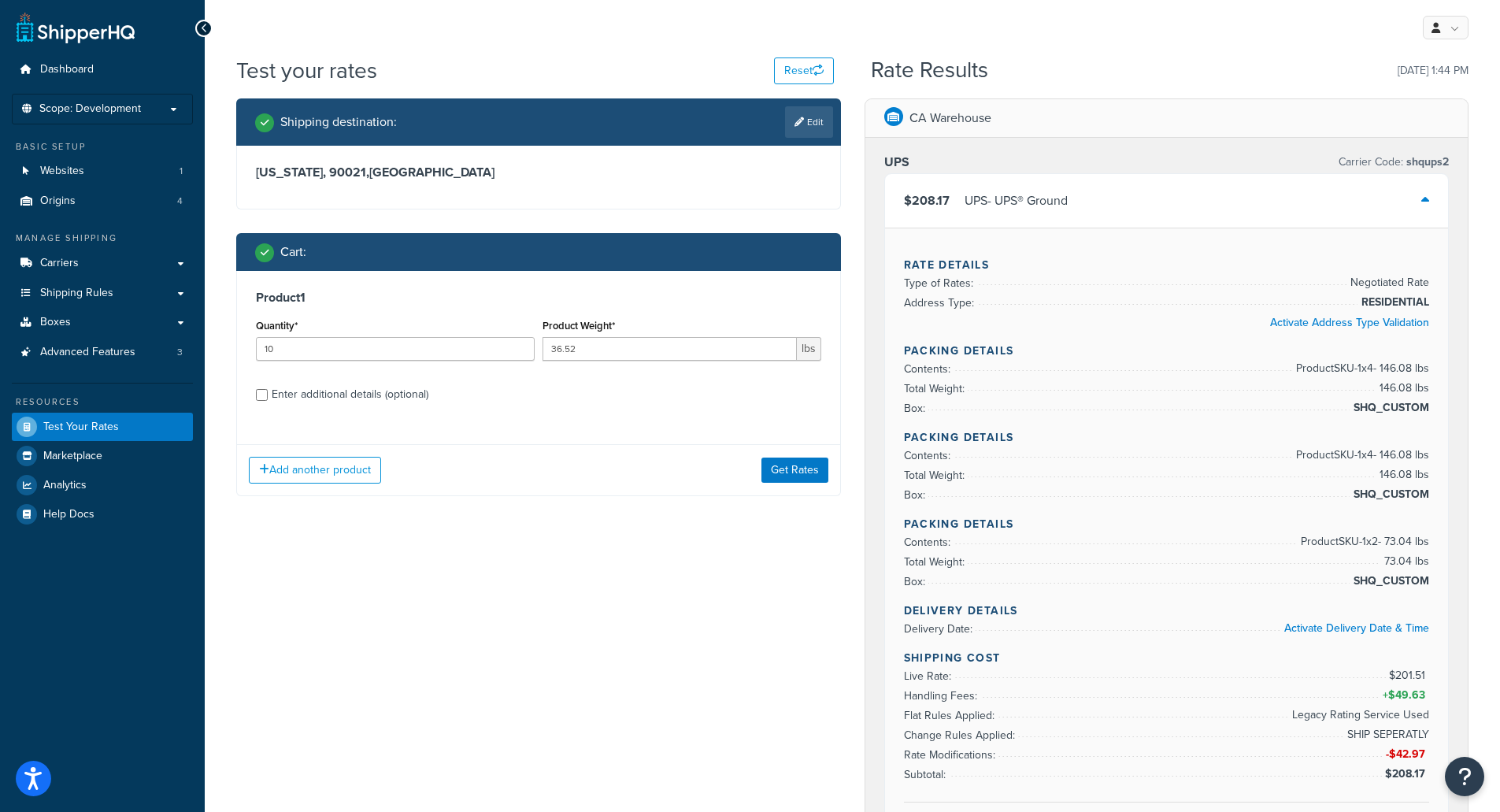
click at [393, 398] on div "Enter additional details (optional)" at bounding box center [350, 394] width 157 height 22
click at [268, 398] on input "Enter additional details (optional)" at bounding box center [262, 395] width 11 height 11
checkbox input "true"
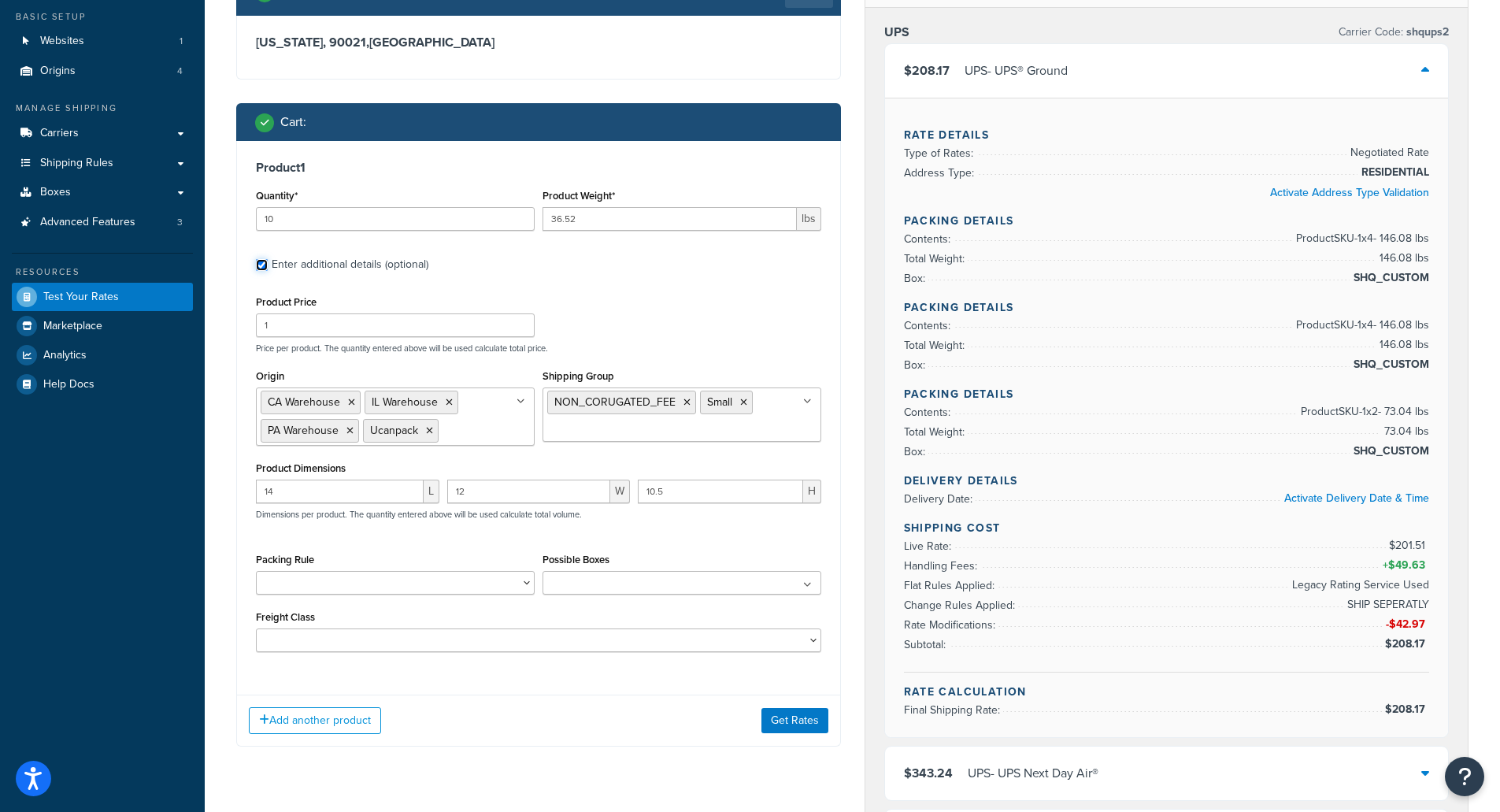
scroll to position [158, 0]
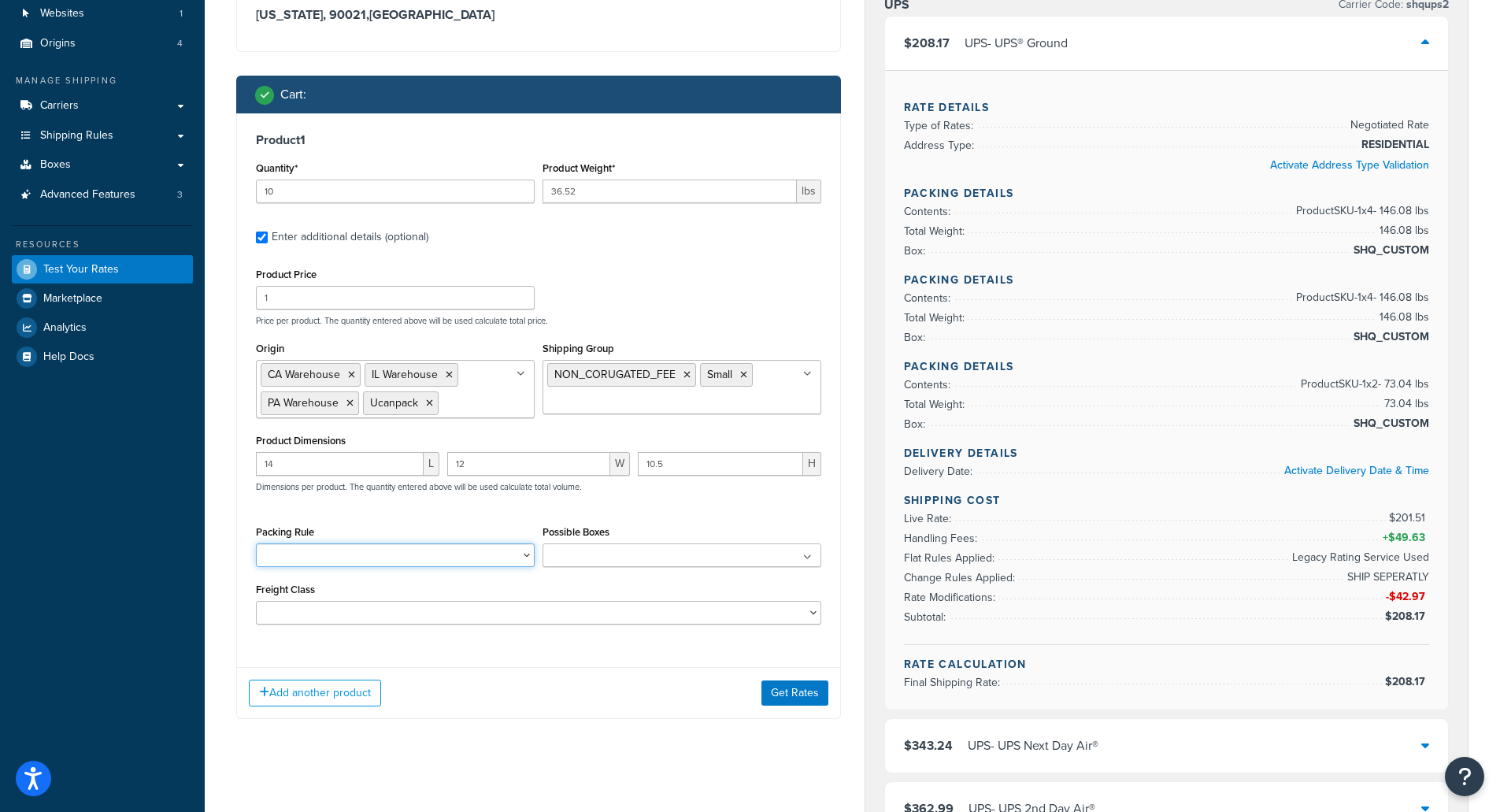
click at [340, 554] on select "Pack Separately Ship Separately" at bounding box center [395, 555] width 278 height 24
select select "83598"
click at [256, 543] on select "Pack Separately Ship Separately" at bounding box center [395, 555] width 278 height 24
click at [541, 714] on div "Add another product Get Rates" at bounding box center [539, 692] width 604 height 52
click at [806, 692] on button "Get Rates" at bounding box center [795, 692] width 67 height 25
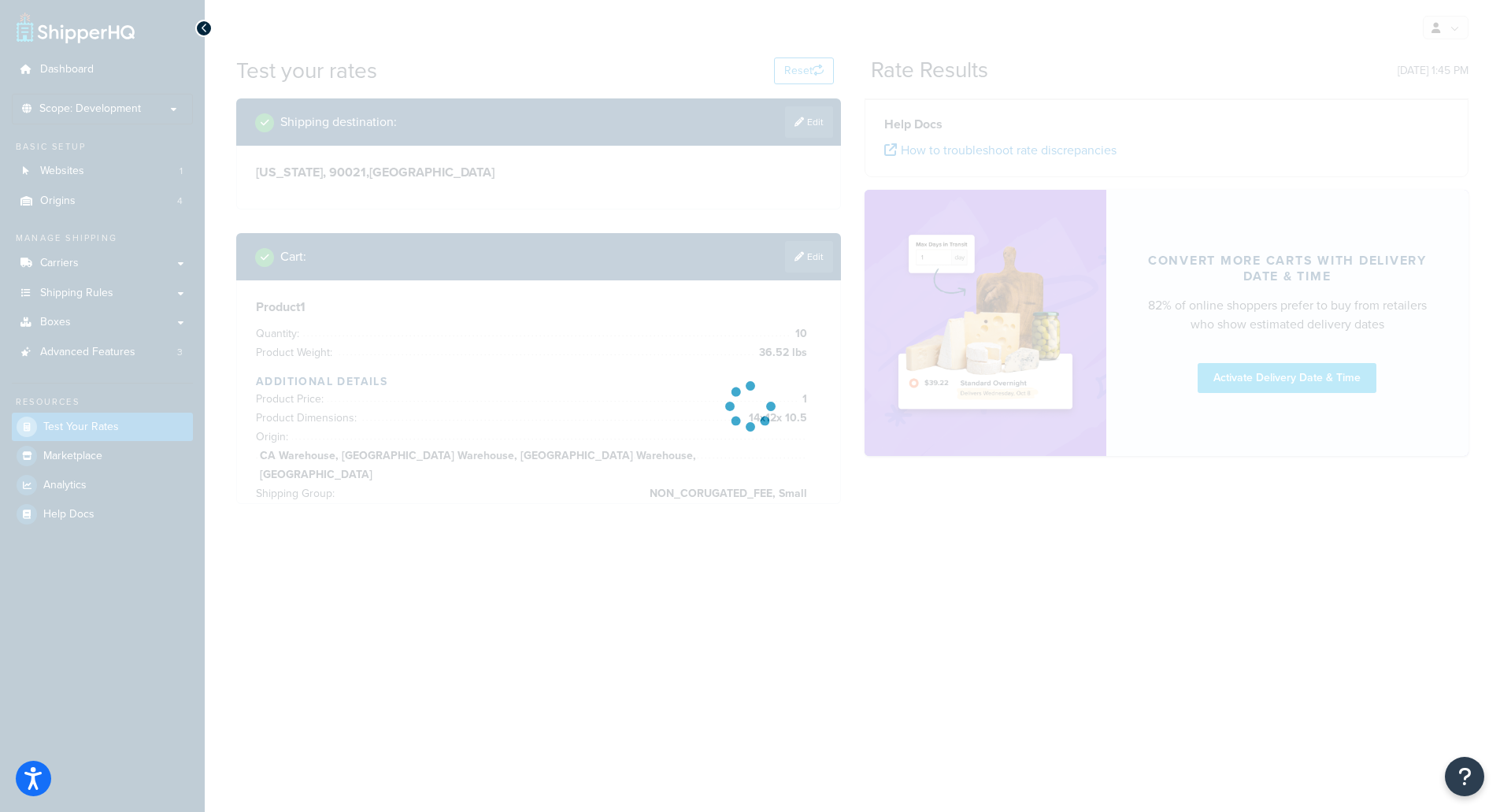
scroll to position [0, 0]
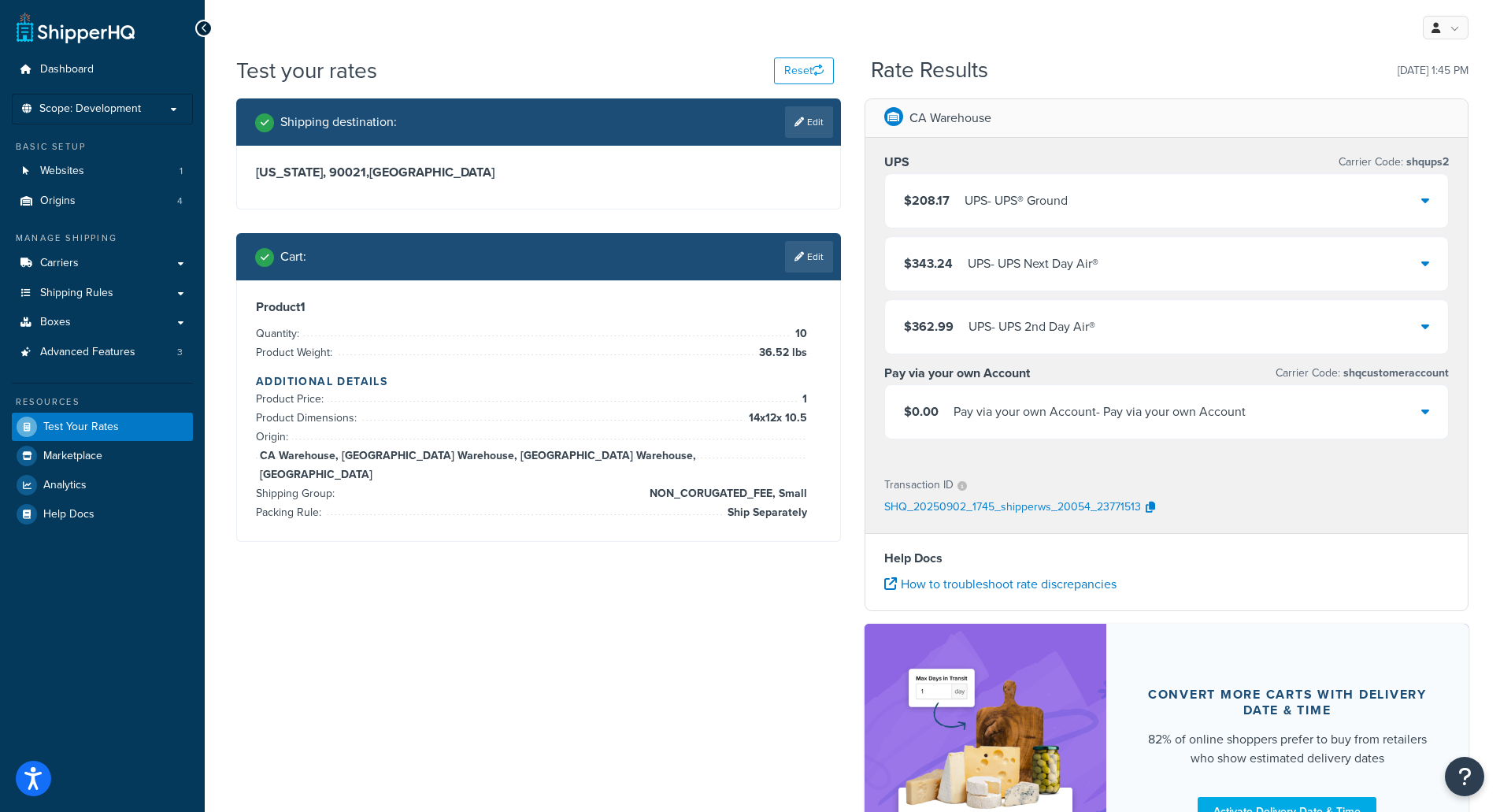
click at [950, 200] on div "$208.17 UPS - UPS® Ground" at bounding box center [985, 200] width 164 height 22
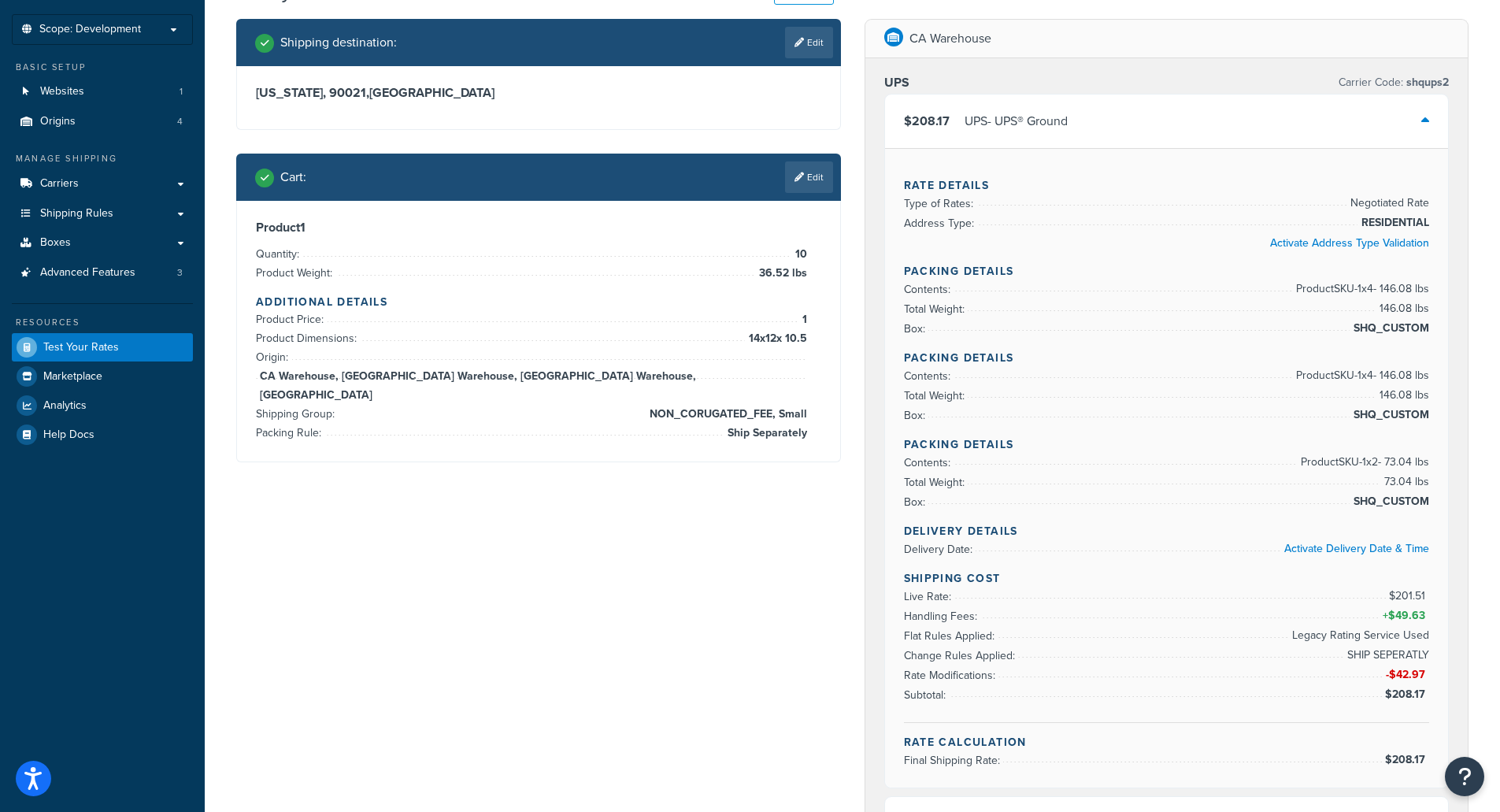
scroll to position [78, 0]
click at [611, 181] on div "Cart : Edit" at bounding box center [544, 178] width 578 height 32
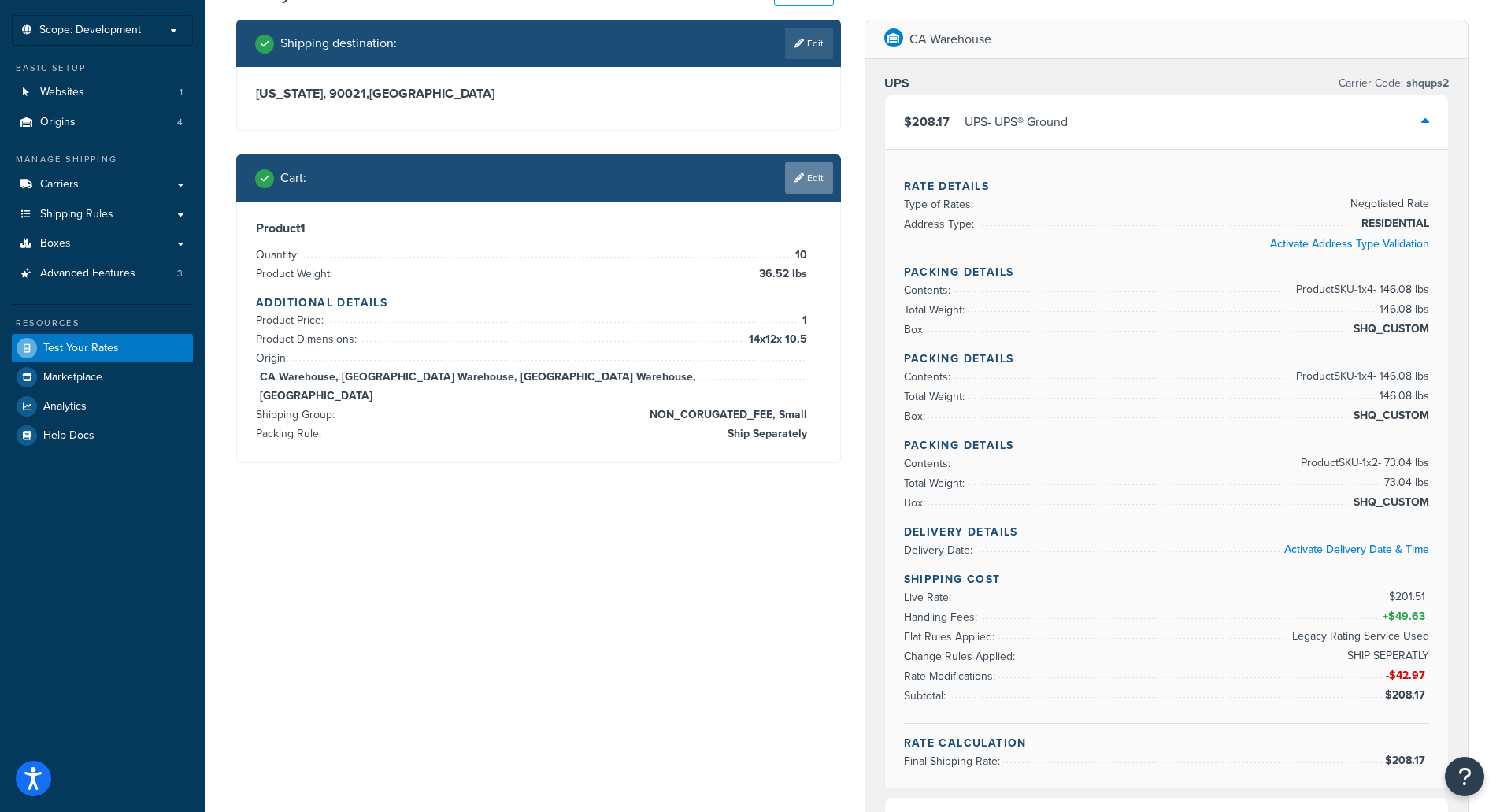
click at [832, 184] on link "Edit" at bounding box center [809, 178] width 48 height 32
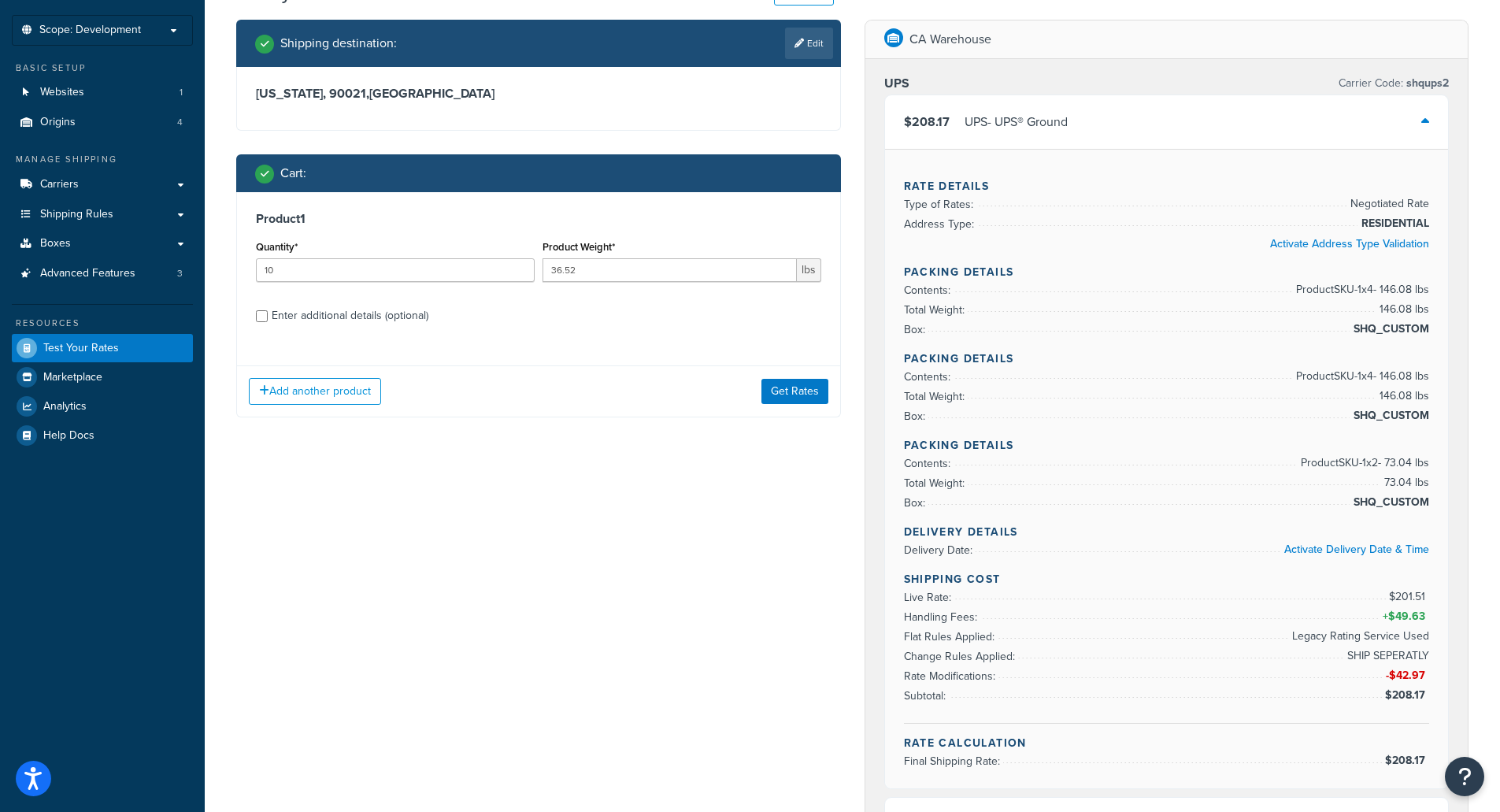
click at [393, 305] on div "Enter additional details (optional)" at bounding box center [350, 316] width 157 height 22
click at [268, 310] on input "Enter additional details (optional)" at bounding box center [262, 316] width 11 height 11
checkbox input "true"
select select "83598"
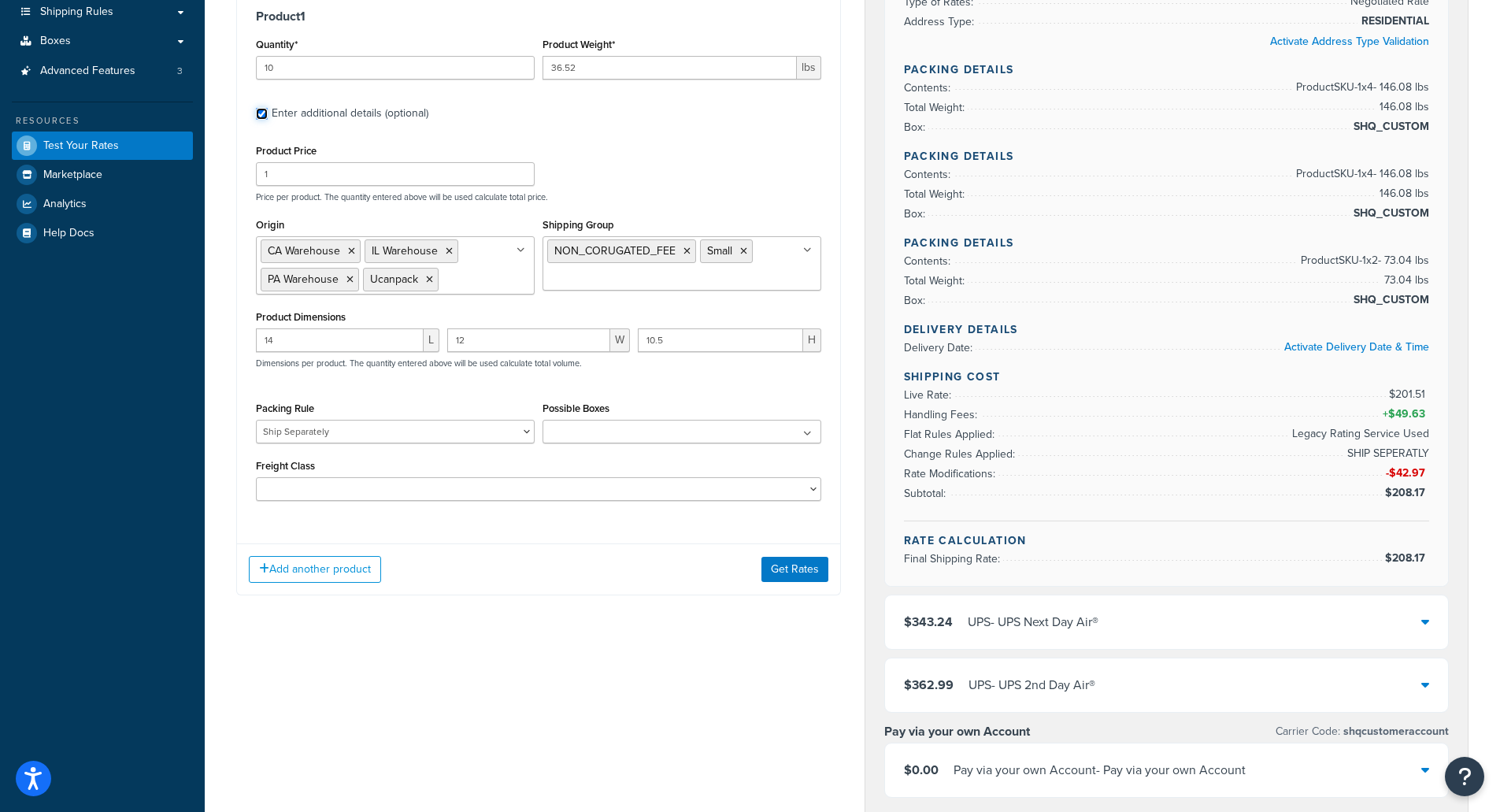
scroll to position [315, 0]
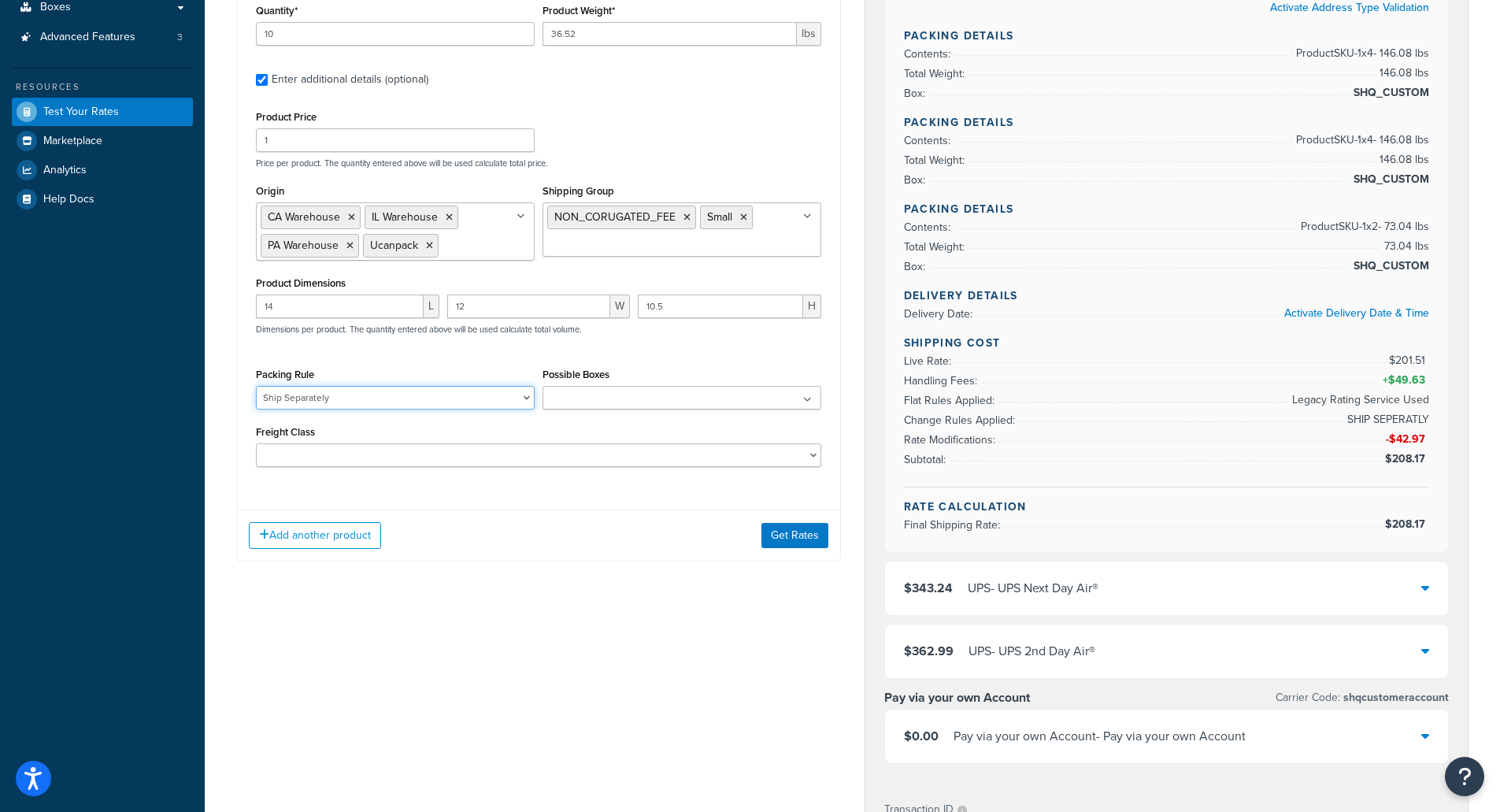
click at [509, 404] on select "Pack Separately Ship Separately" at bounding box center [395, 397] width 278 height 24
click at [256, 385] on select "Pack Separately Ship Separately" at bounding box center [395, 397] width 278 height 24
click at [359, 396] on select "Pack Separately Ship Separately" at bounding box center [395, 397] width 278 height 24
select select
click at [256, 385] on select "Pack Separately Ship Separately" at bounding box center [395, 397] width 278 height 24
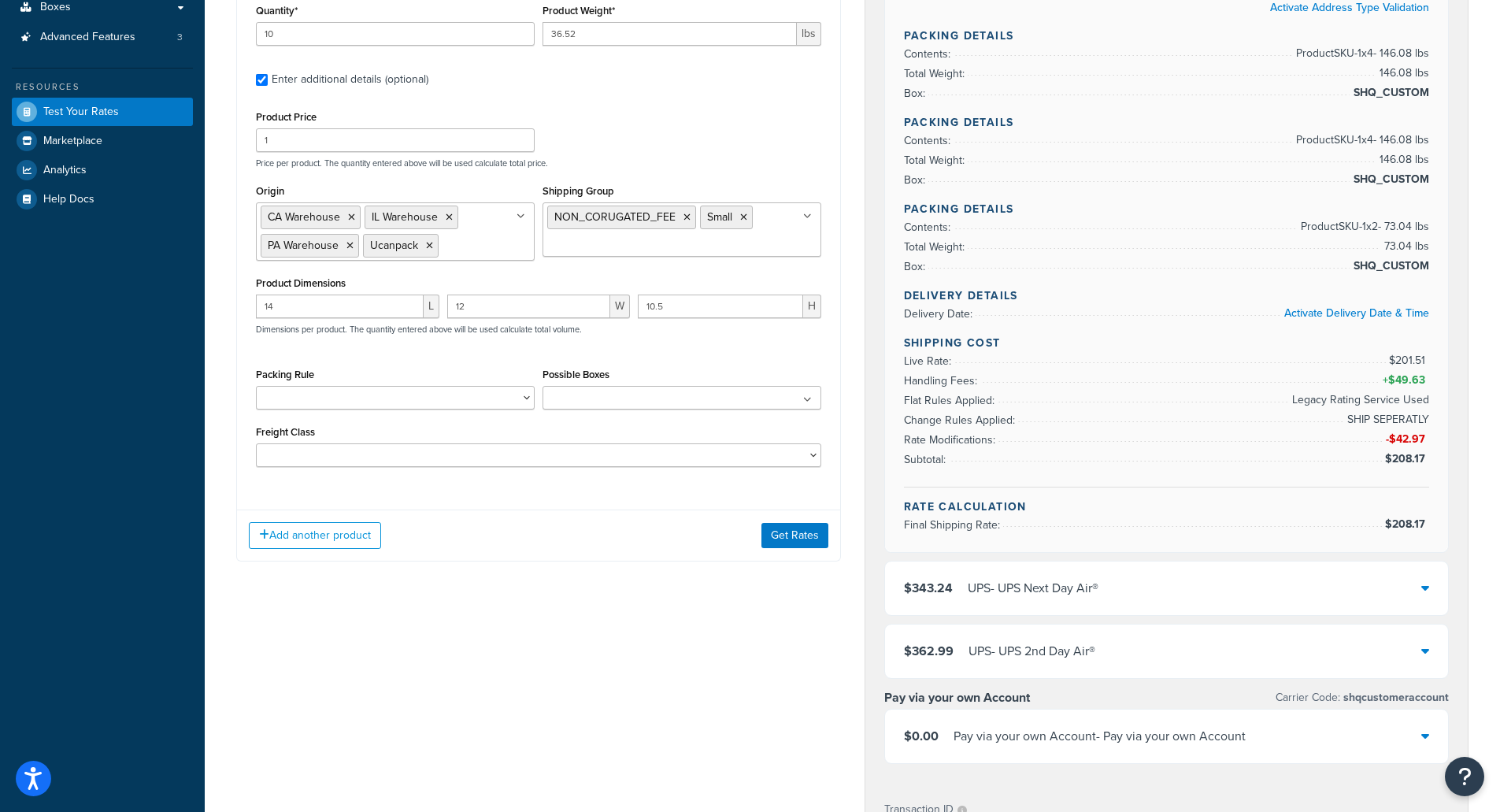
click at [478, 508] on div "Product 1 Quantity* 10 Product Weight* 36.52 lbs Enter additional details (opti…" at bounding box center [539, 258] width 605 height 605
click at [799, 542] on button "Get Rates" at bounding box center [795, 536] width 67 height 25
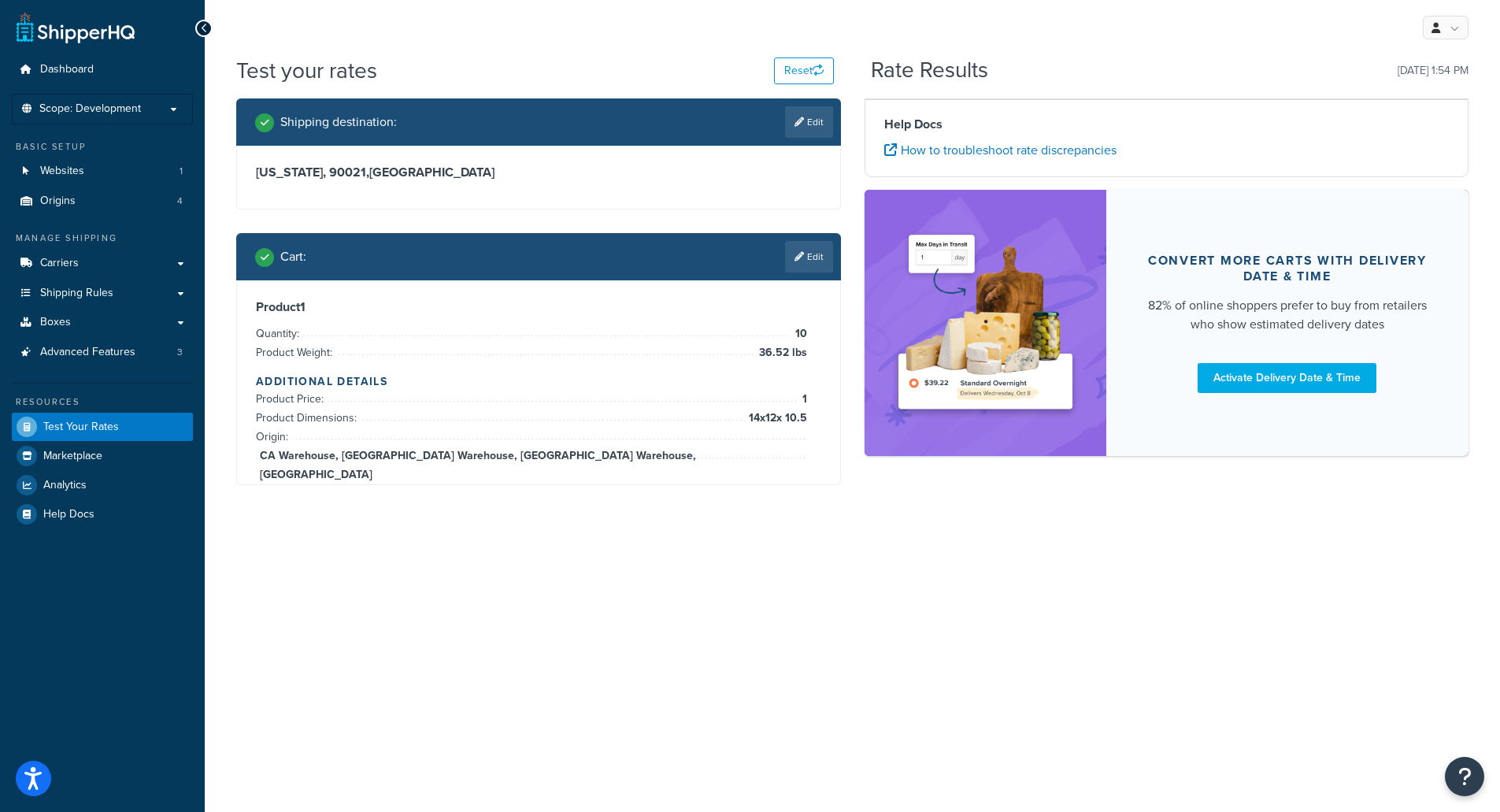
scroll to position [0, 0]
